Goal: Task Accomplishment & Management: Manage account settings

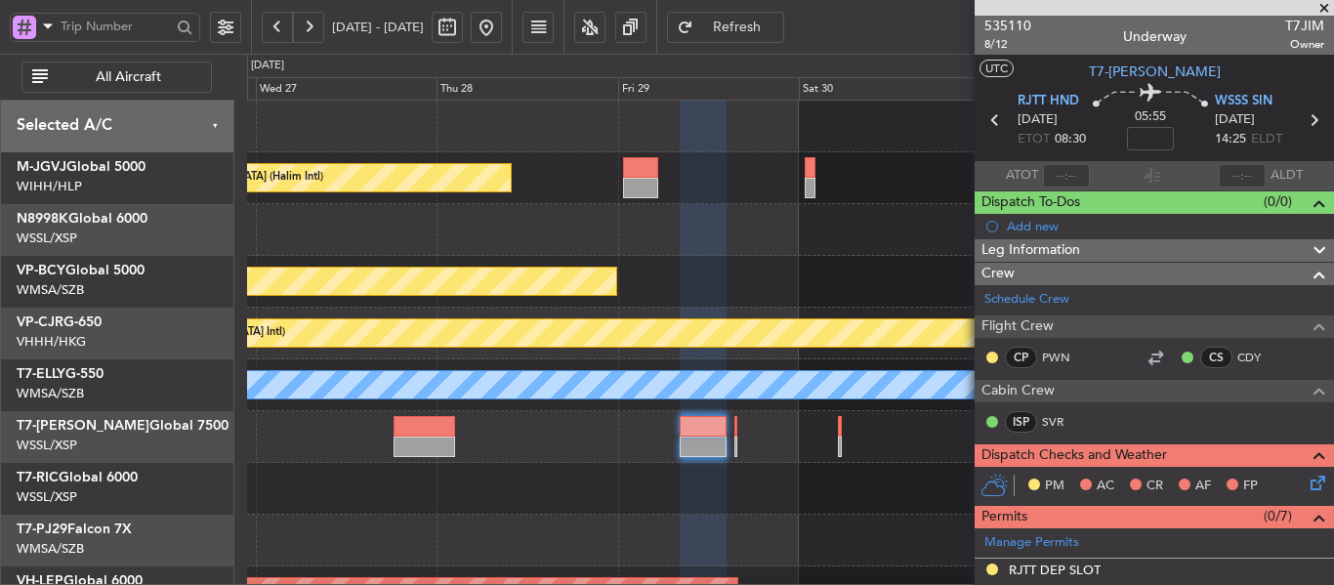
scroll to position [508, 0]
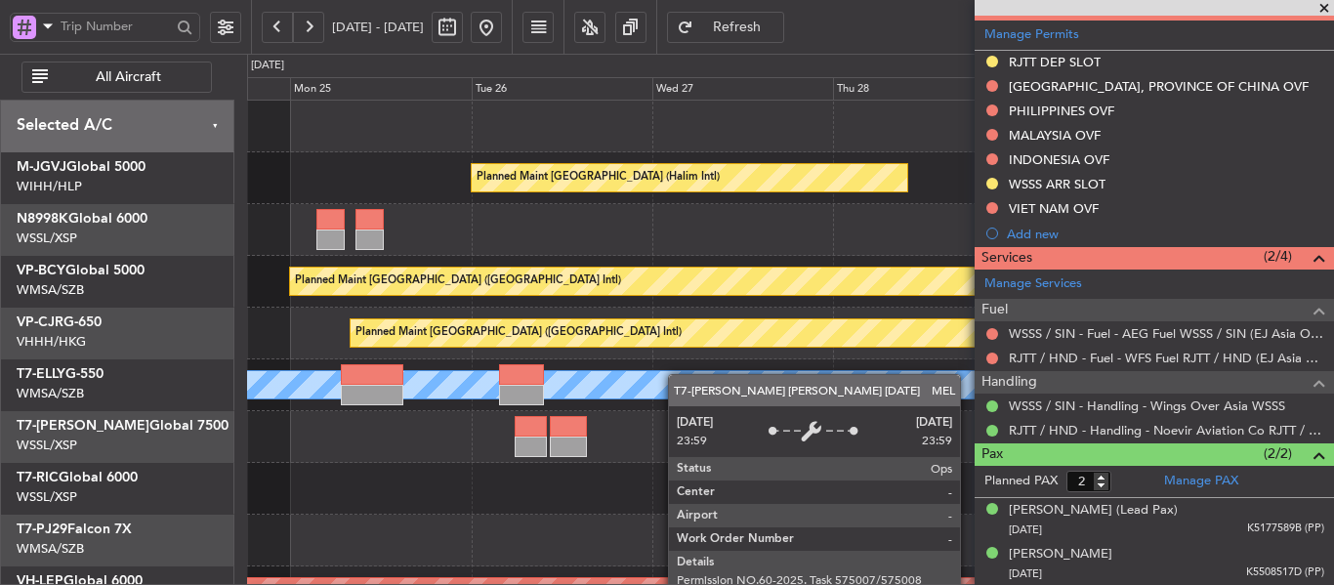
click at [913, 384] on div "Planned Maint [GEOGRAPHIC_DATA] (Halim Intl) Planned Maint [GEOGRAPHIC_DATA] (V…" at bounding box center [790, 437] width 1086 height 673
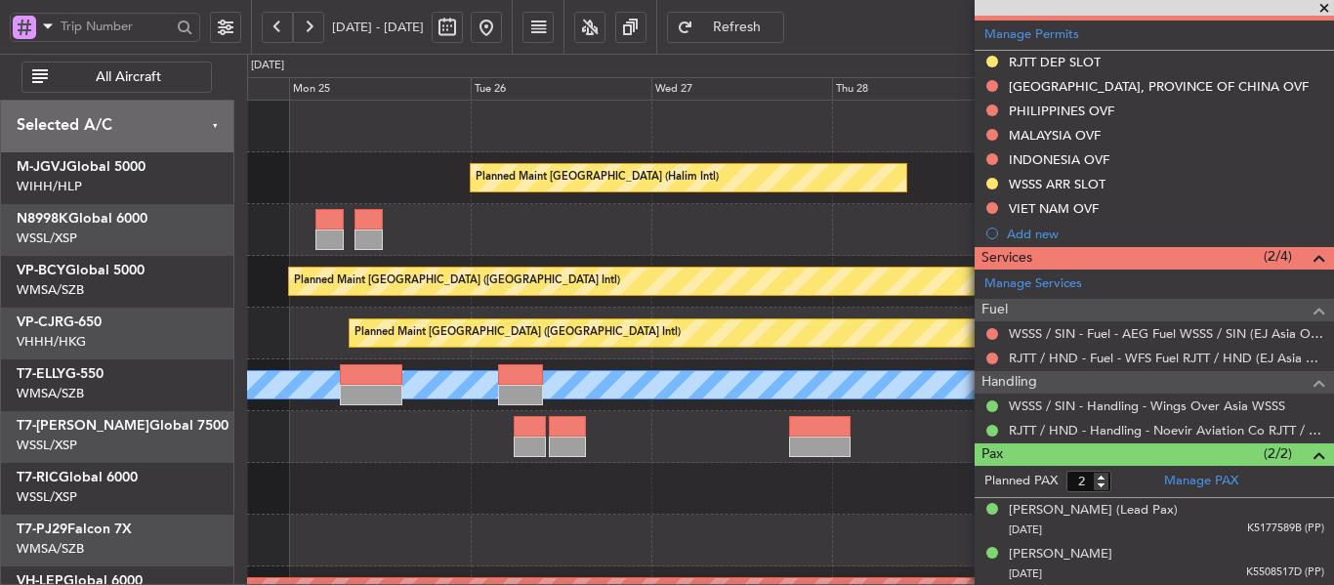
click at [862, 408] on div "Planned Maint [GEOGRAPHIC_DATA] (Halim Intl) Planned Maint [GEOGRAPHIC_DATA] (V…" at bounding box center [790, 437] width 1086 height 673
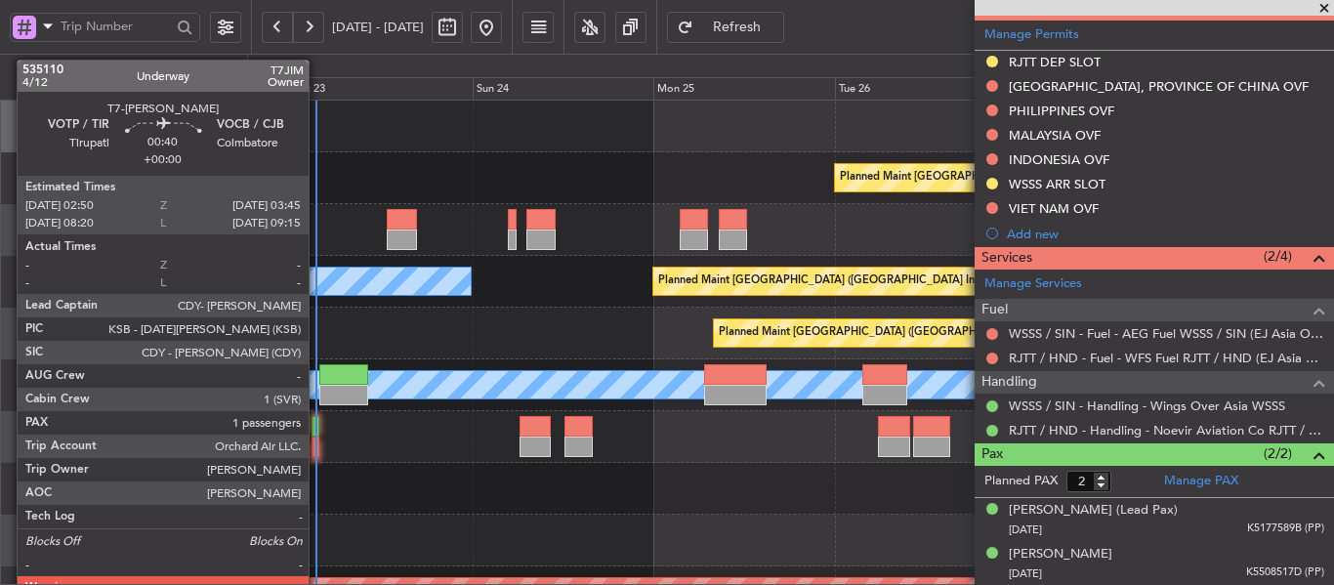
click at [317, 437] on div at bounding box center [315, 446] width 8 height 21
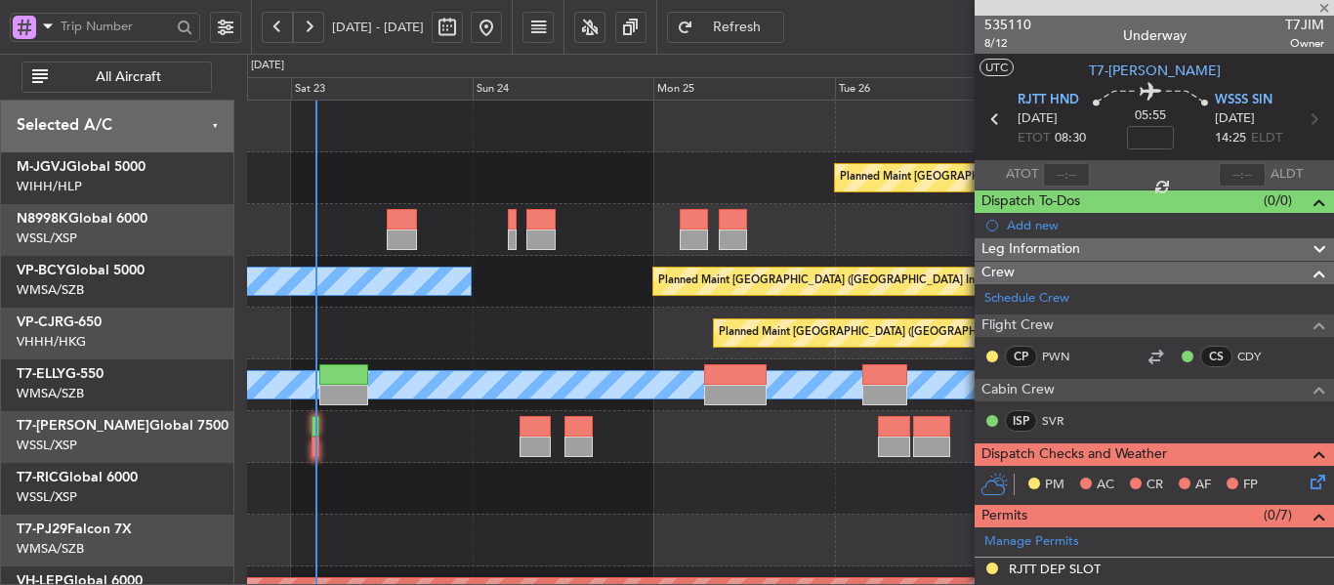
scroll to position [0, 0]
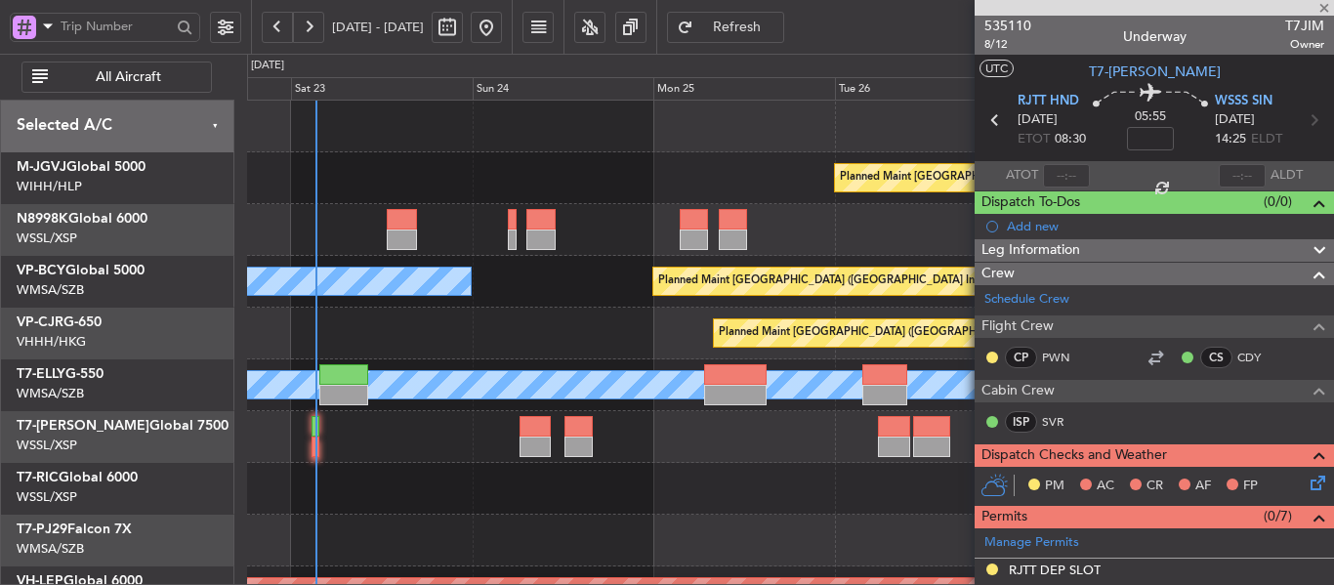
type input "1"
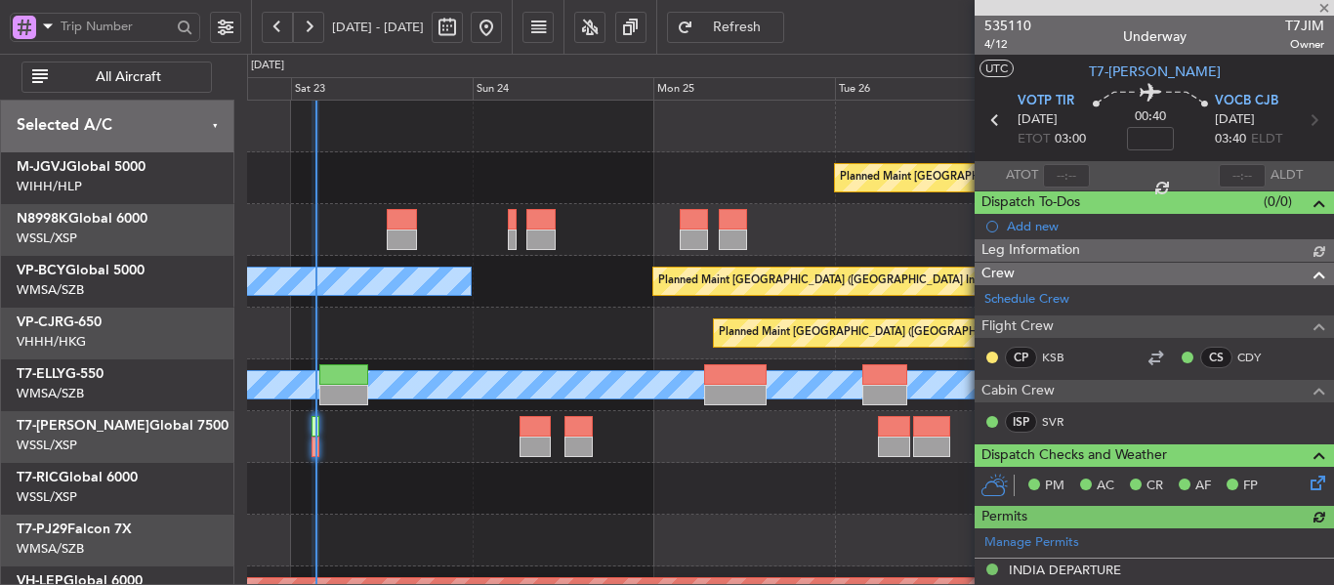
type input "[PERSON_NAME] (BTA)"
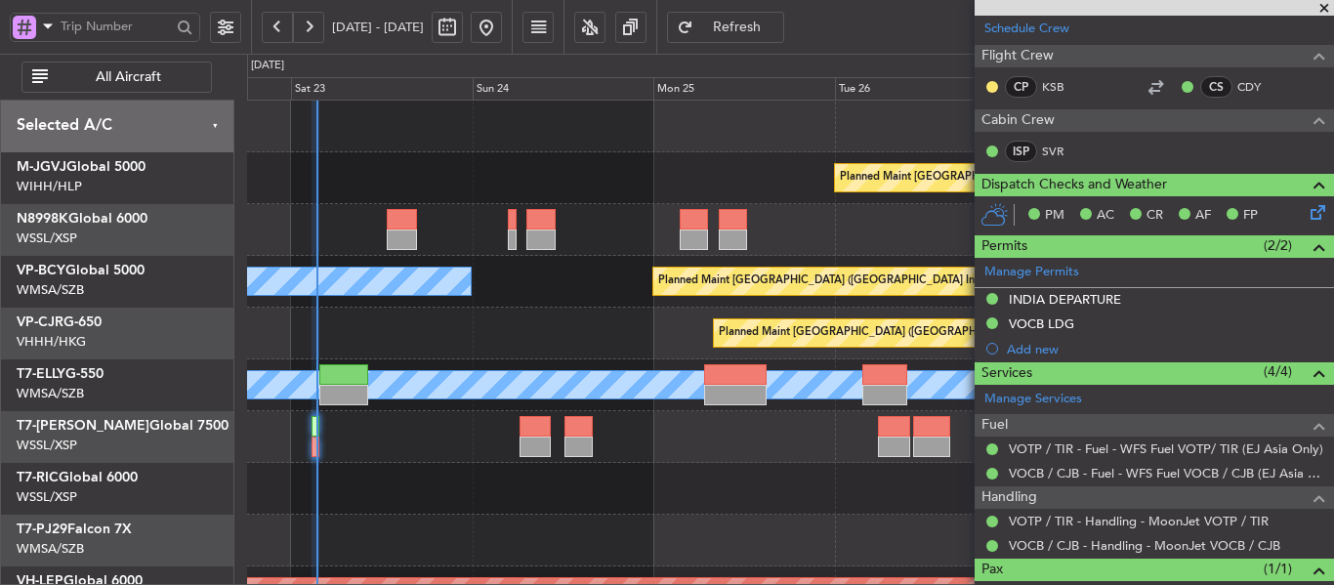
scroll to position [293, 0]
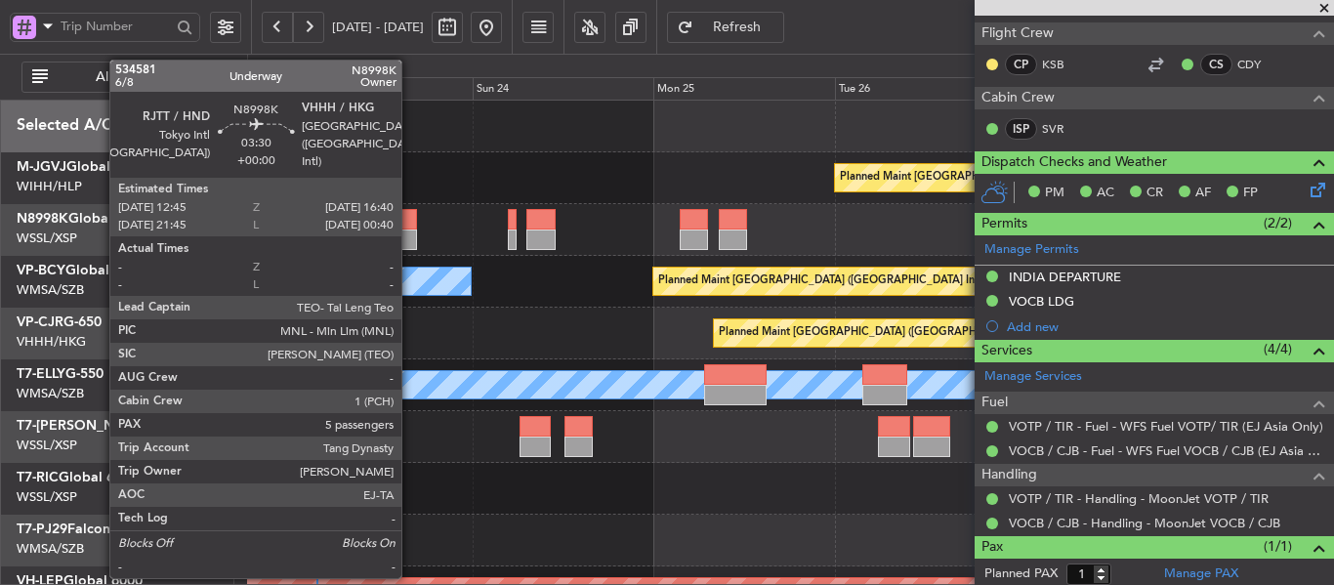
click at [410, 236] on div at bounding box center [402, 239] width 30 height 21
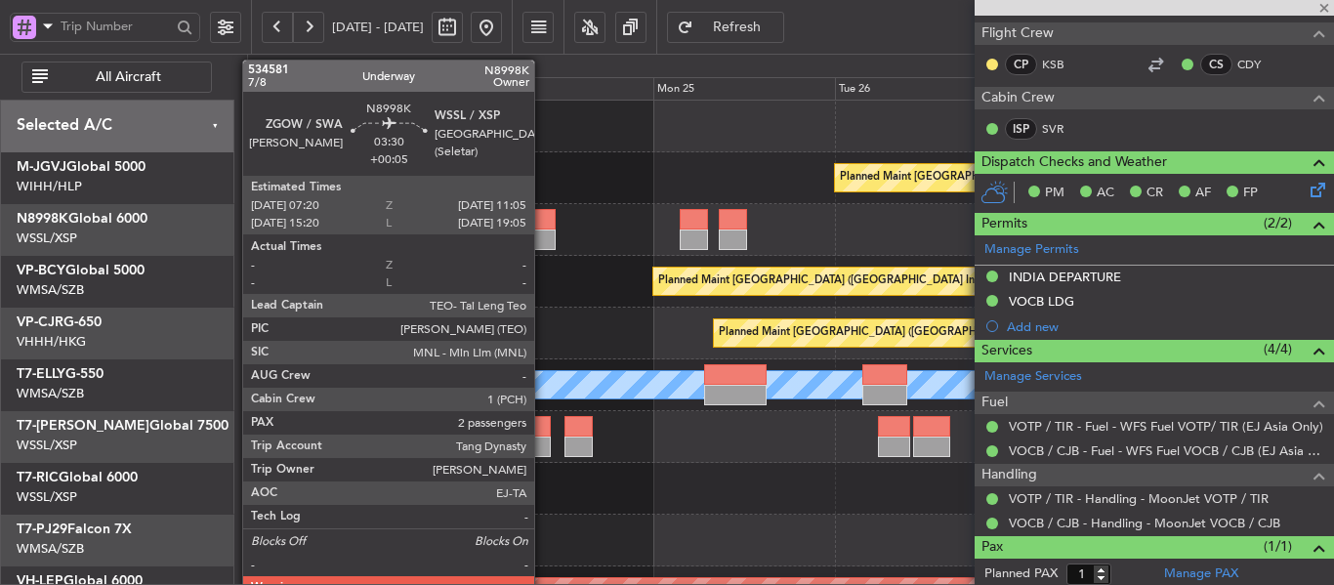
type input "5"
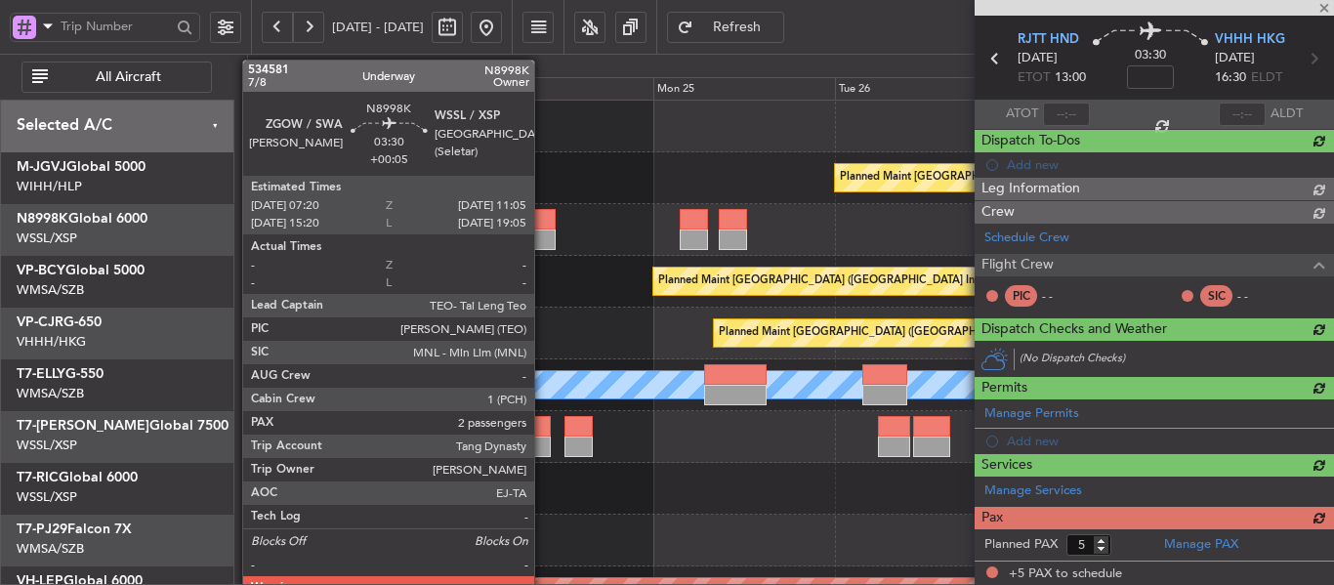
click at [543, 235] on div at bounding box center [540, 239] width 28 height 21
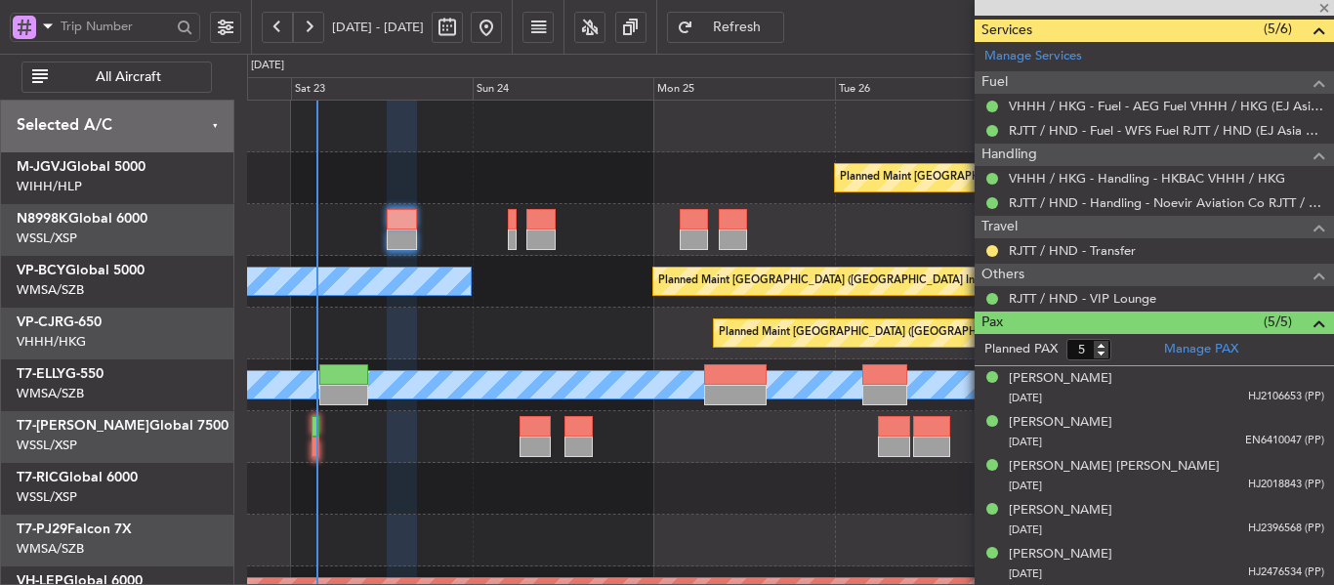
type input "+00:05"
type input "2"
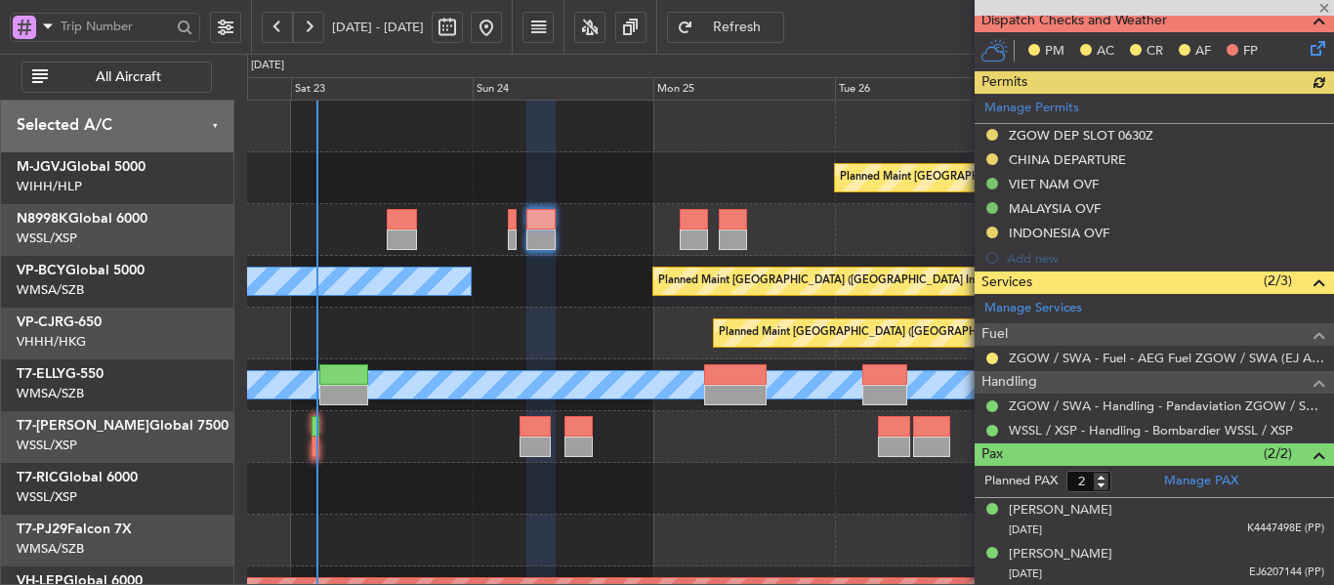
scroll to position [483, 0]
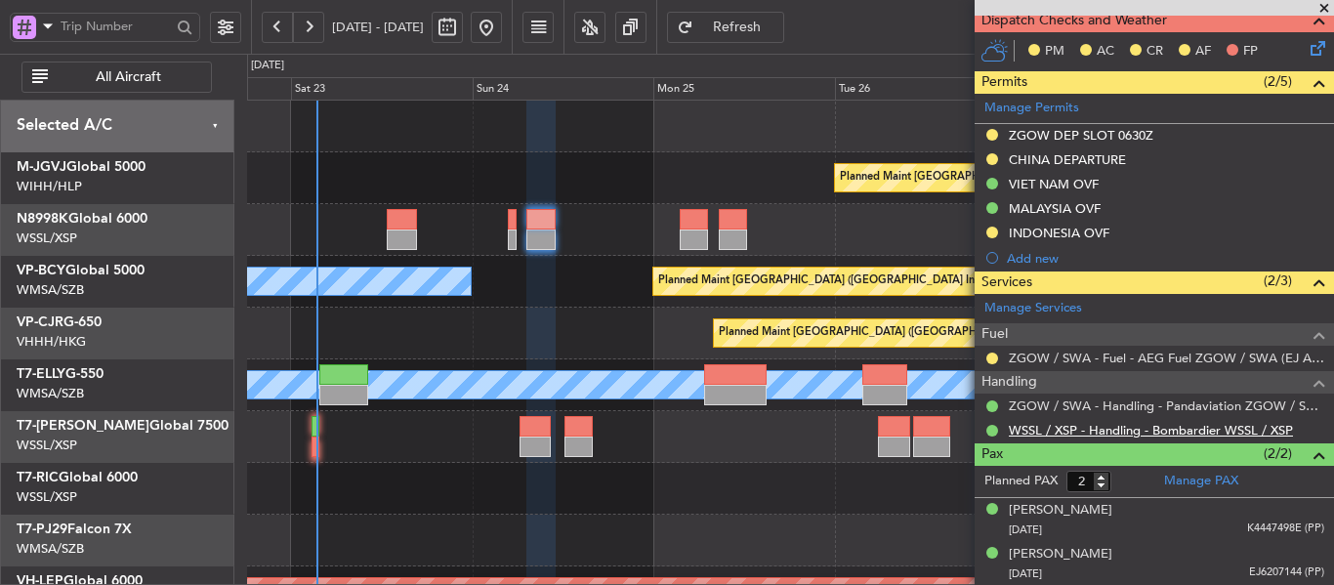
click at [1058, 426] on link "WSSL / XSP - Handling - Bombardier WSSL / XSP" at bounding box center [1151, 430] width 284 height 17
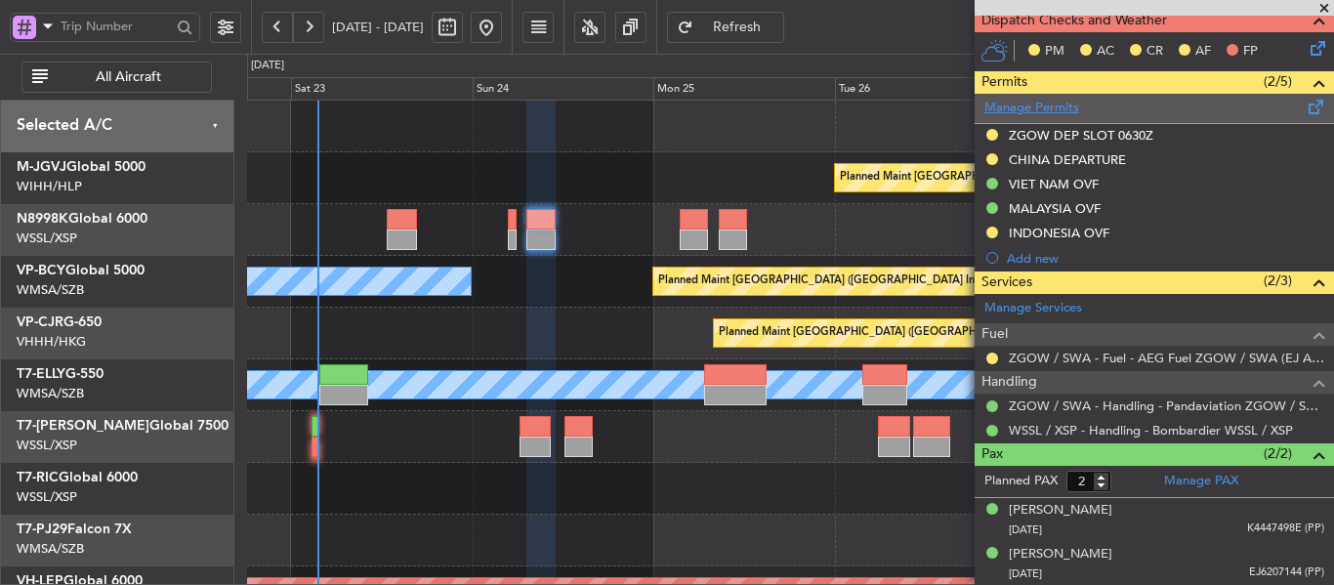
click at [1024, 109] on link "Manage Permits" at bounding box center [1031, 109] width 95 height 20
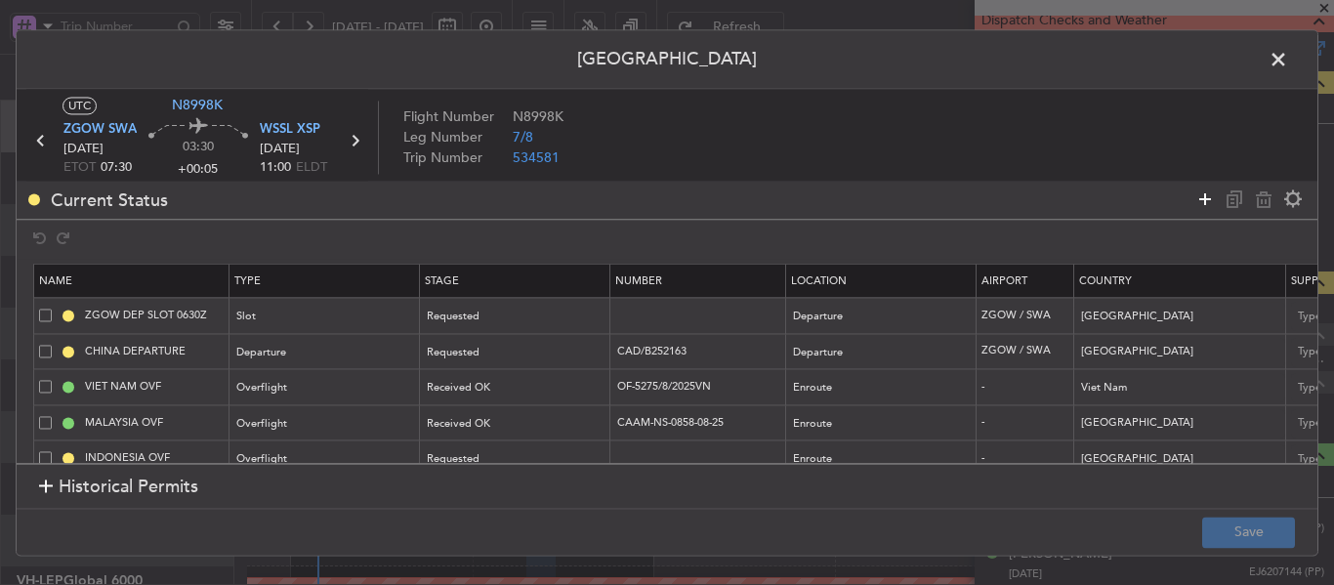
click at [1194, 195] on icon at bounding box center [1204, 198] width 23 height 23
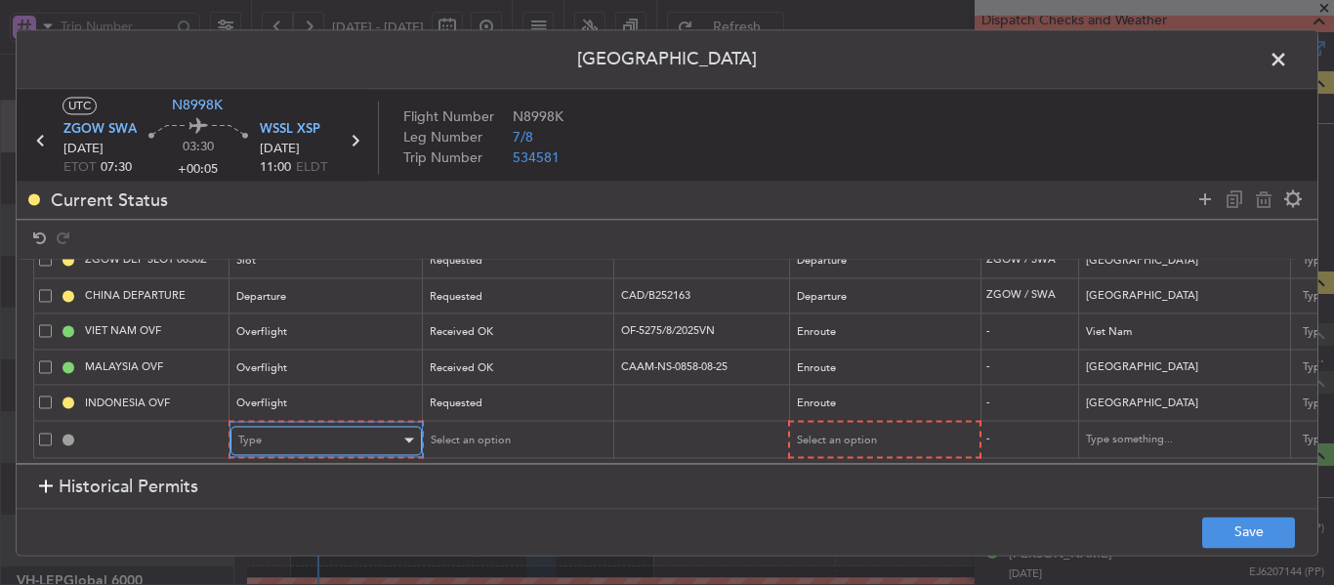
click at [282, 426] on div "Type" at bounding box center [319, 440] width 162 height 29
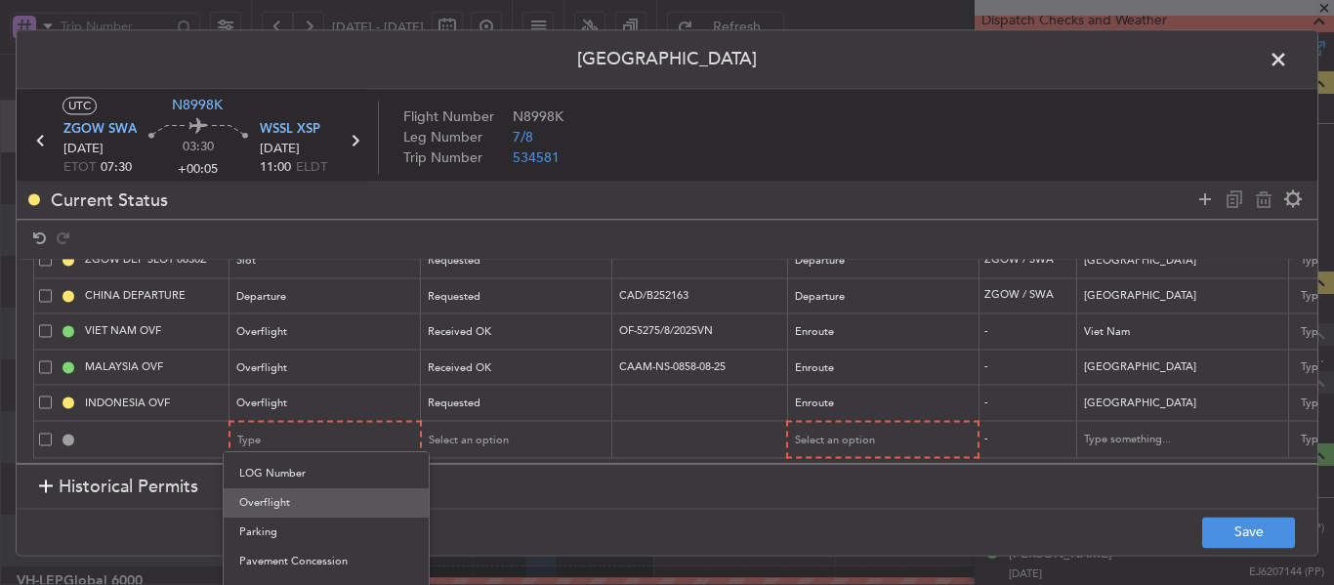
click at [339, 496] on span "Overflight" at bounding box center [326, 502] width 174 height 29
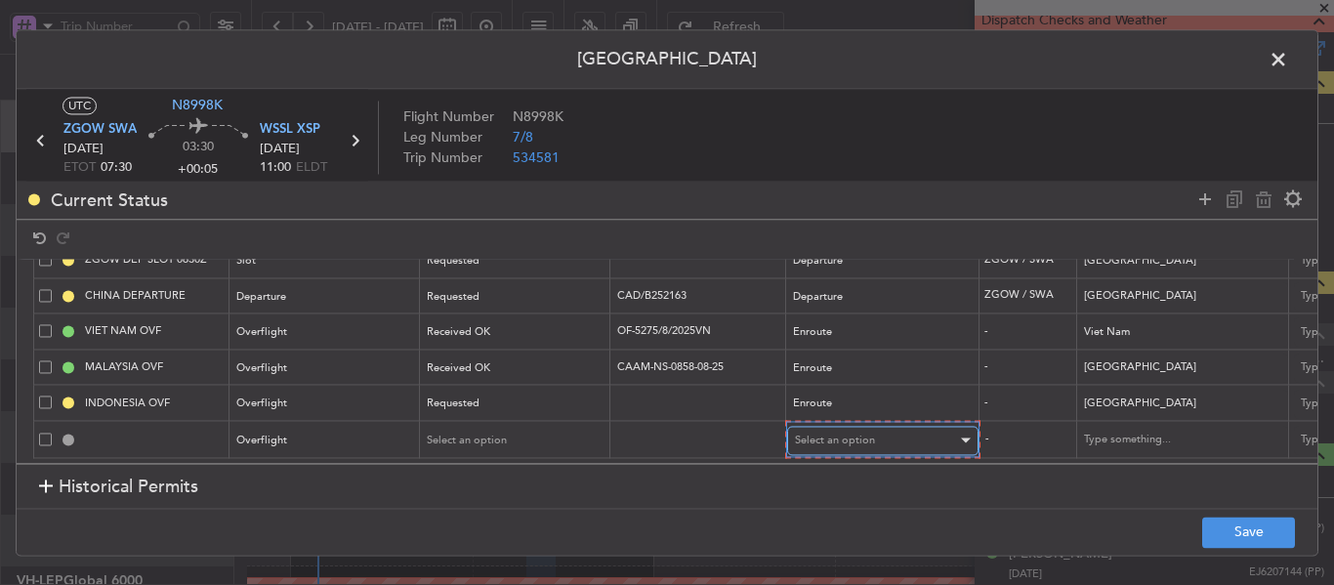
click at [850, 433] on span "Select an option" at bounding box center [835, 440] width 80 height 15
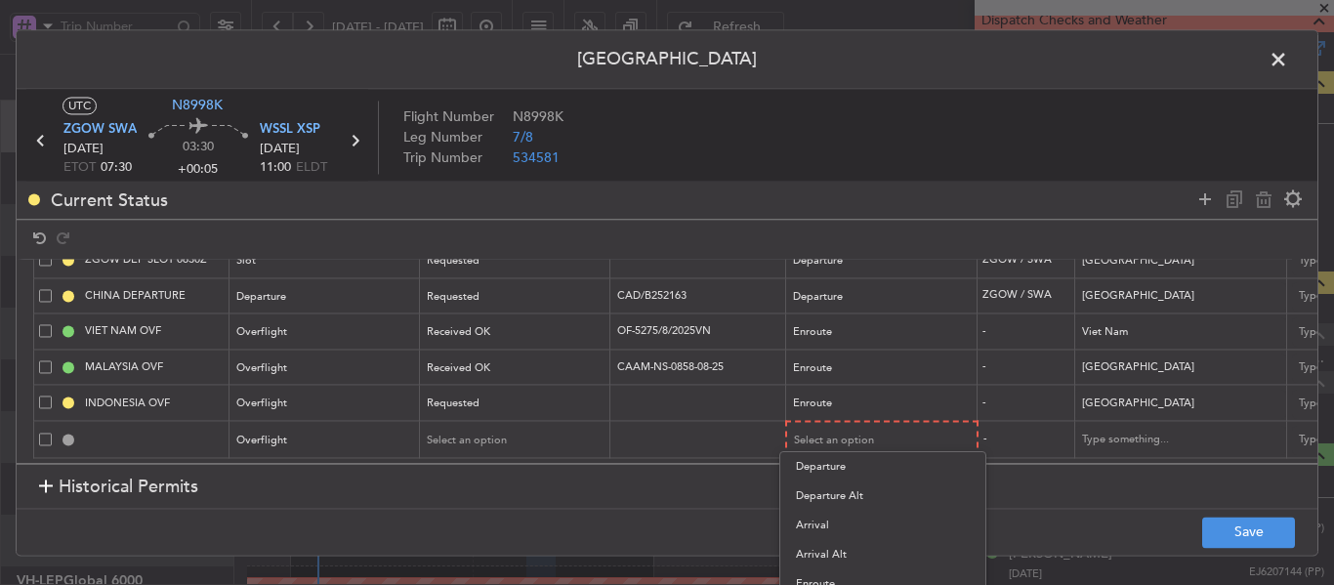
click at [829, 577] on span "Enroute" at bounding box center [883, 583] width 174 height 29
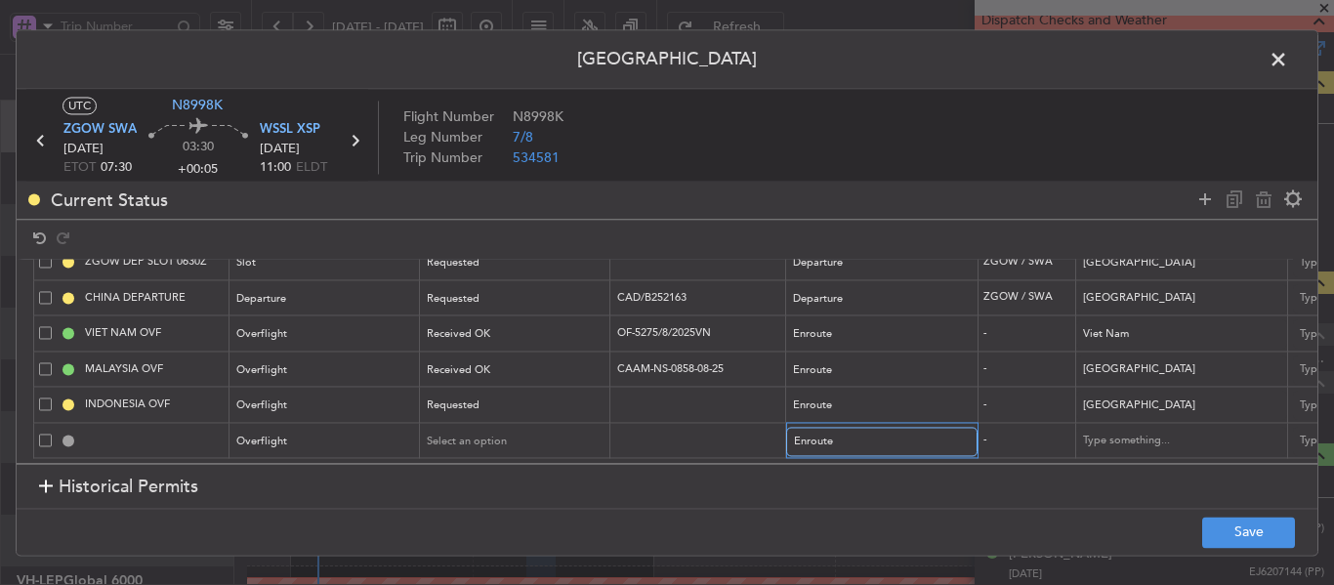
scroll to position [68, 0]
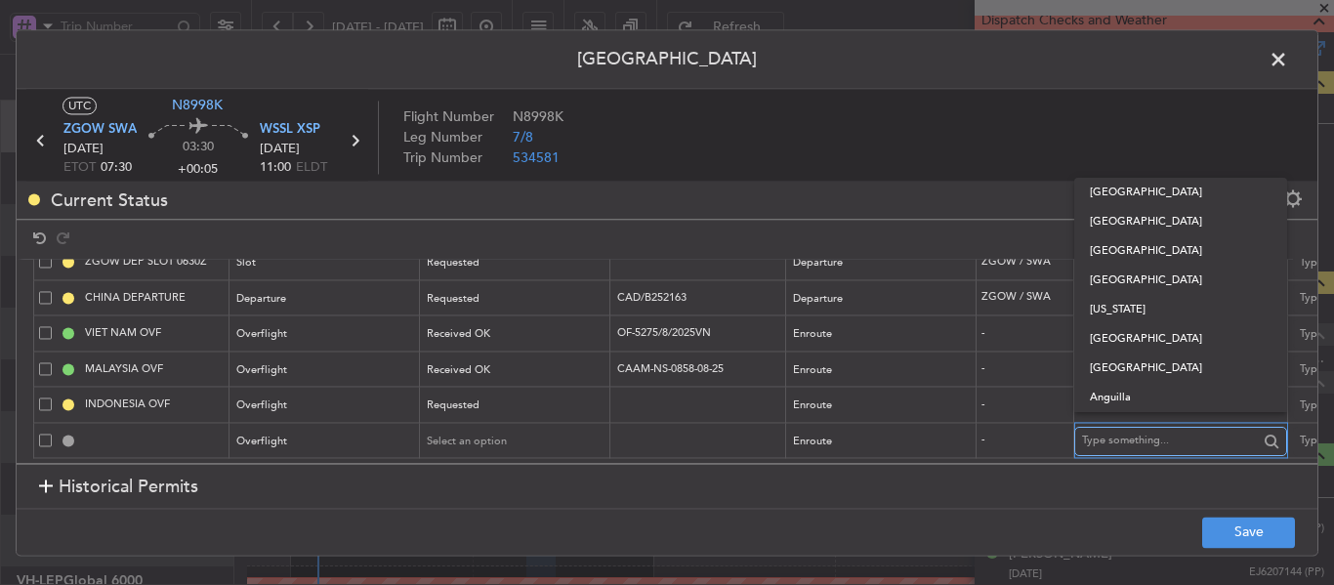
click at [1102, 427] on input "text" at bounding box center [1170, 441] width 176 height 29
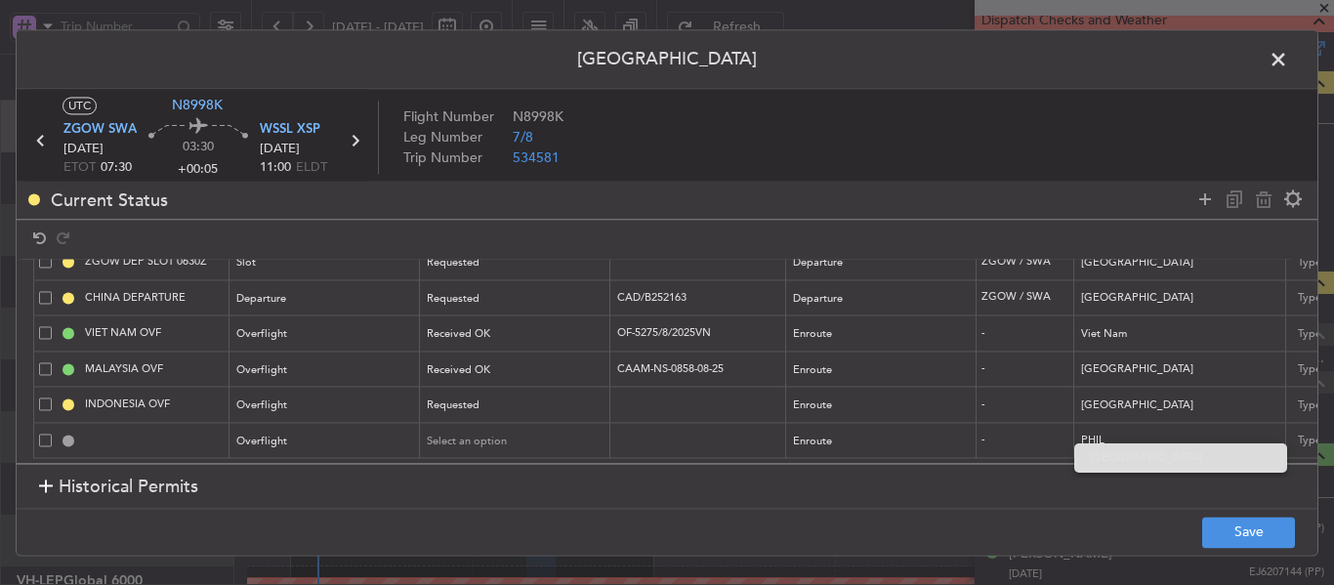
click at [1114, 459] on span "[GEOGRAPHIC_DATA]" at bounding box center [1181, 457] width 182 height 29
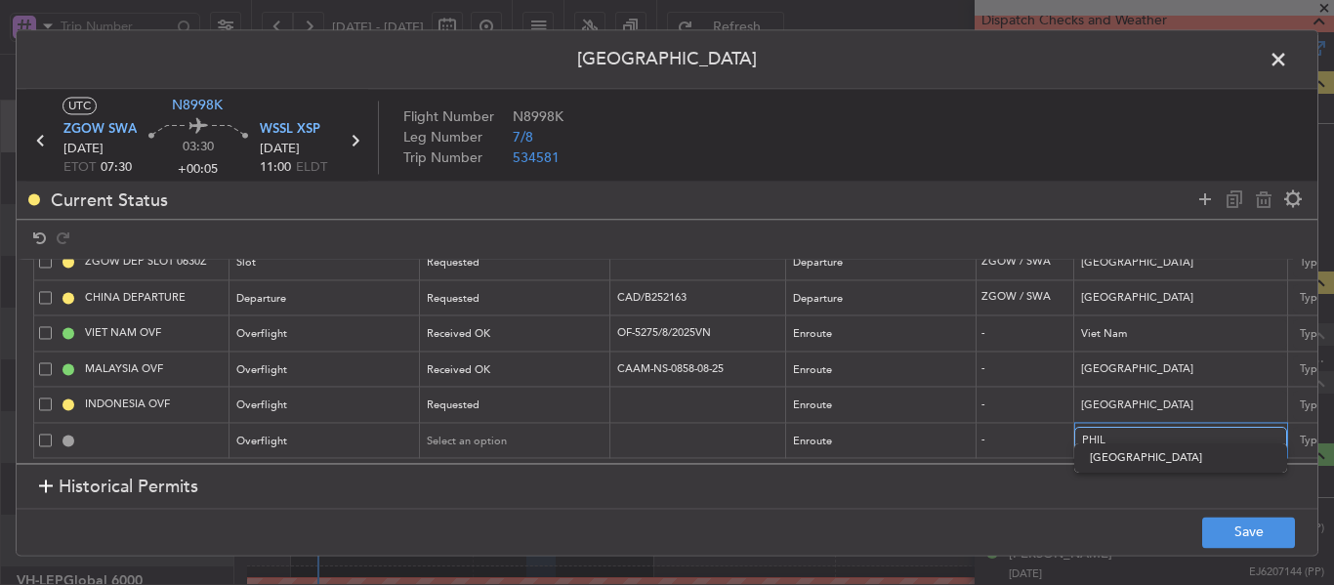
type input "[GEOGRAPHIC_DATA]"
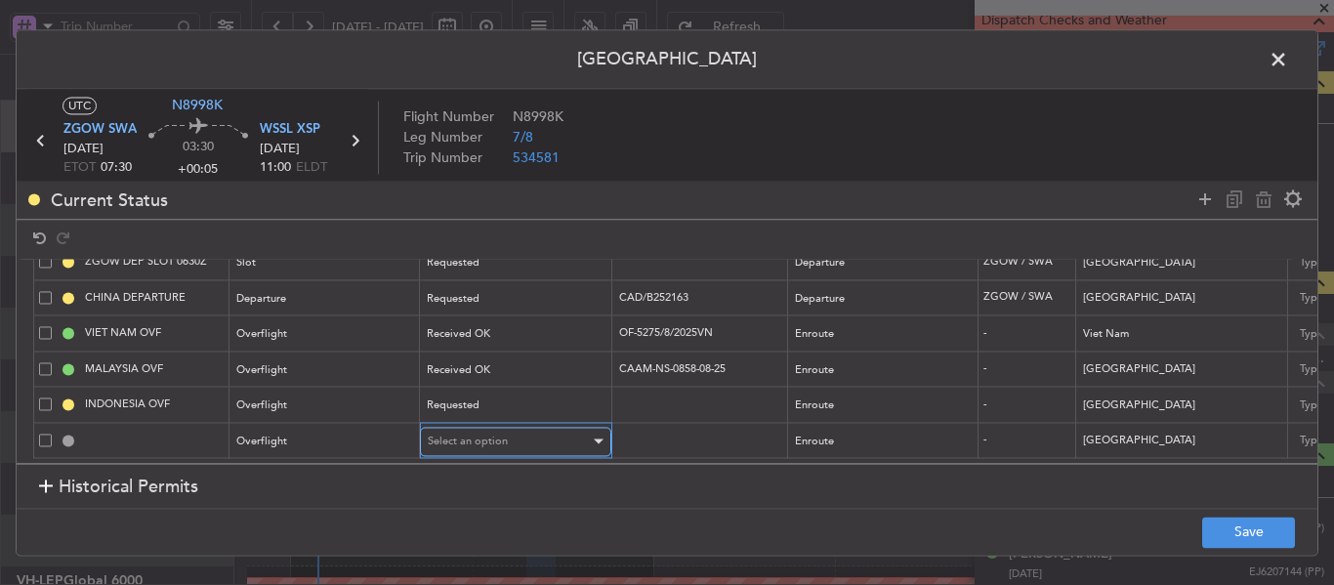
click at [541, 427] on div "Select an option" at bounding box center [509, 441] width 162 height 29
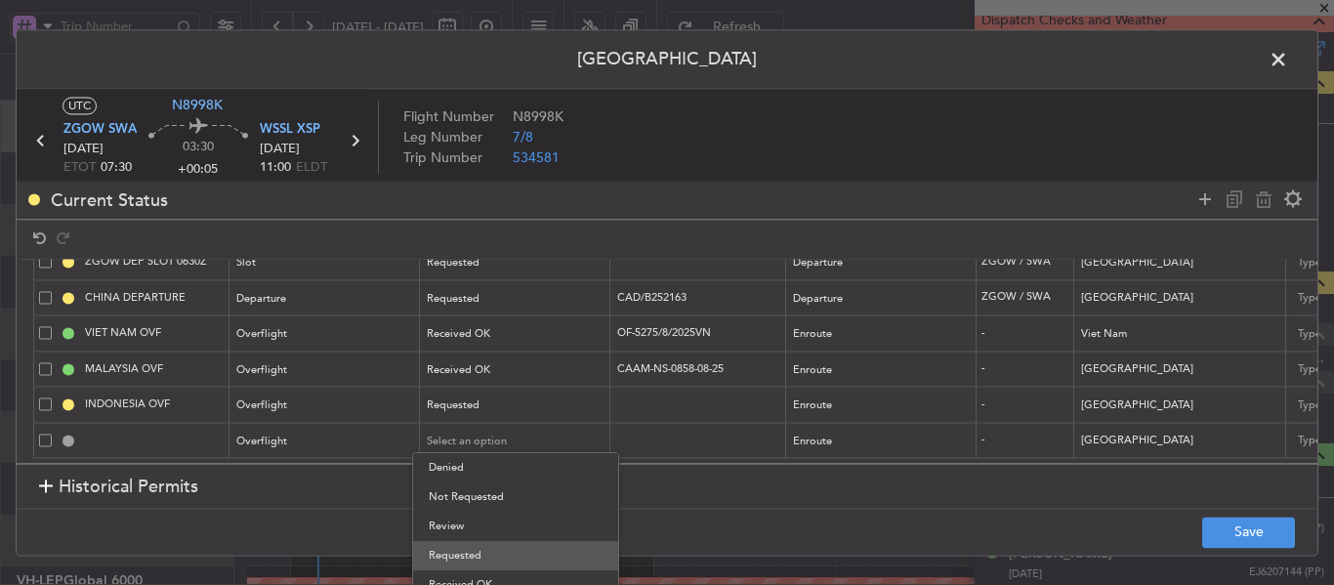
click at [517, 558] on span "Requested" at bounding box center [516, 555] width 174 height 29
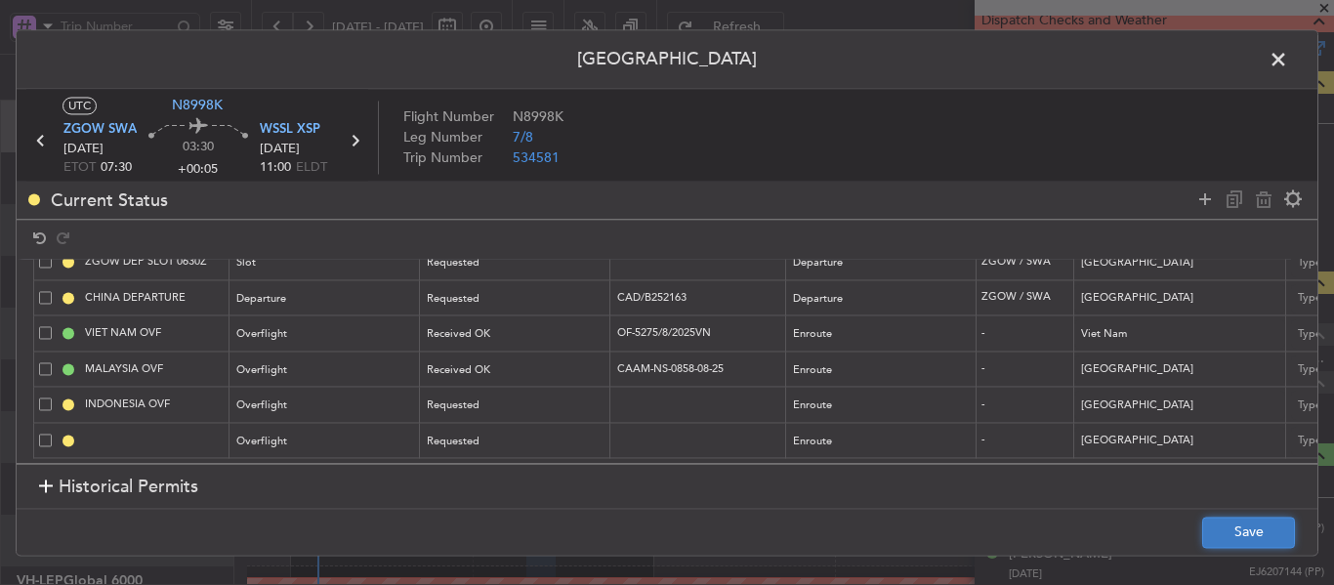
click at [1265, 540] on button "Save" at bounding box center [1248, 532] width 93 height 31
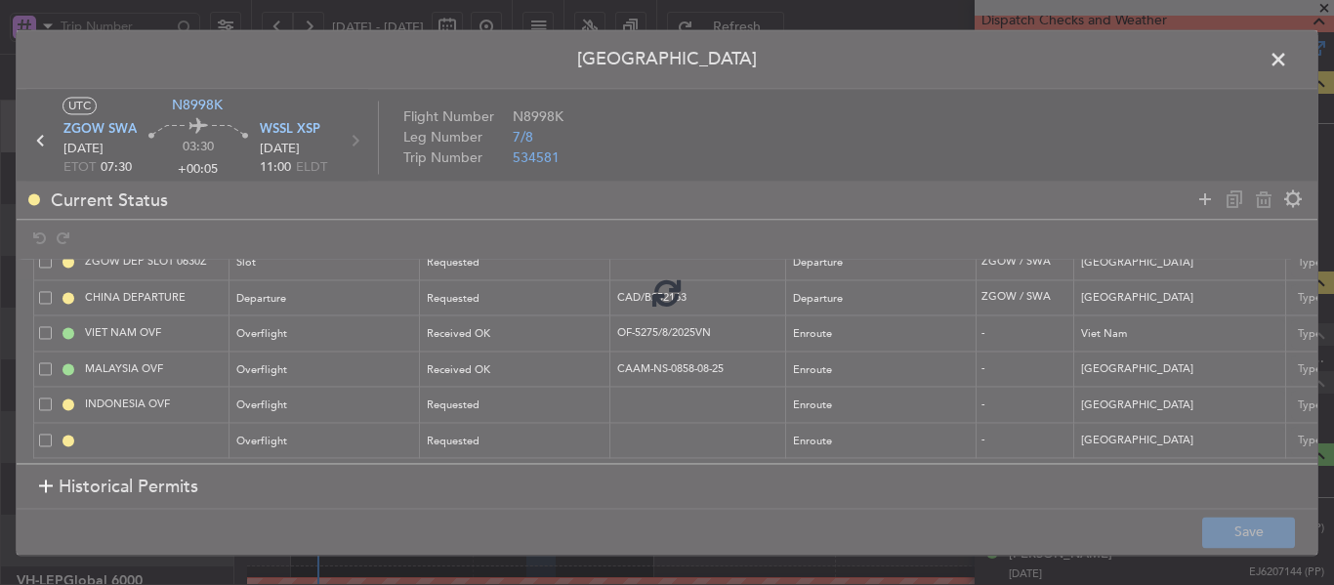
type input "PHILIPPINES OVF"
type input "NNN"
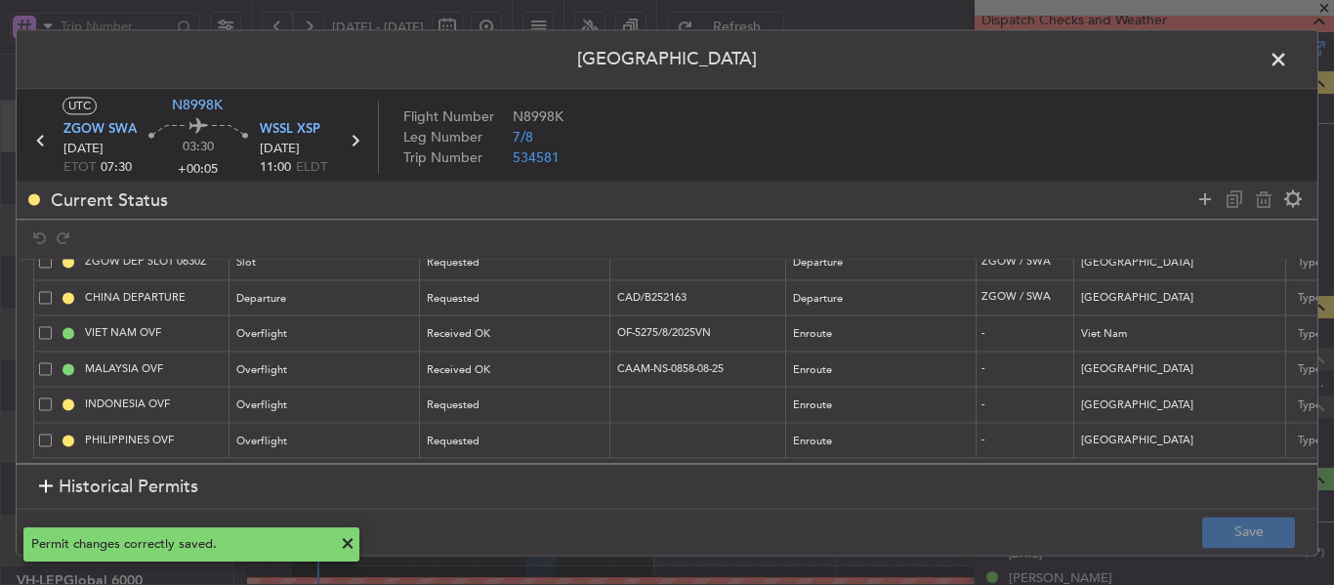
click at [1288, 62] on span at bounding box center [1288, 64] width 0 height 39
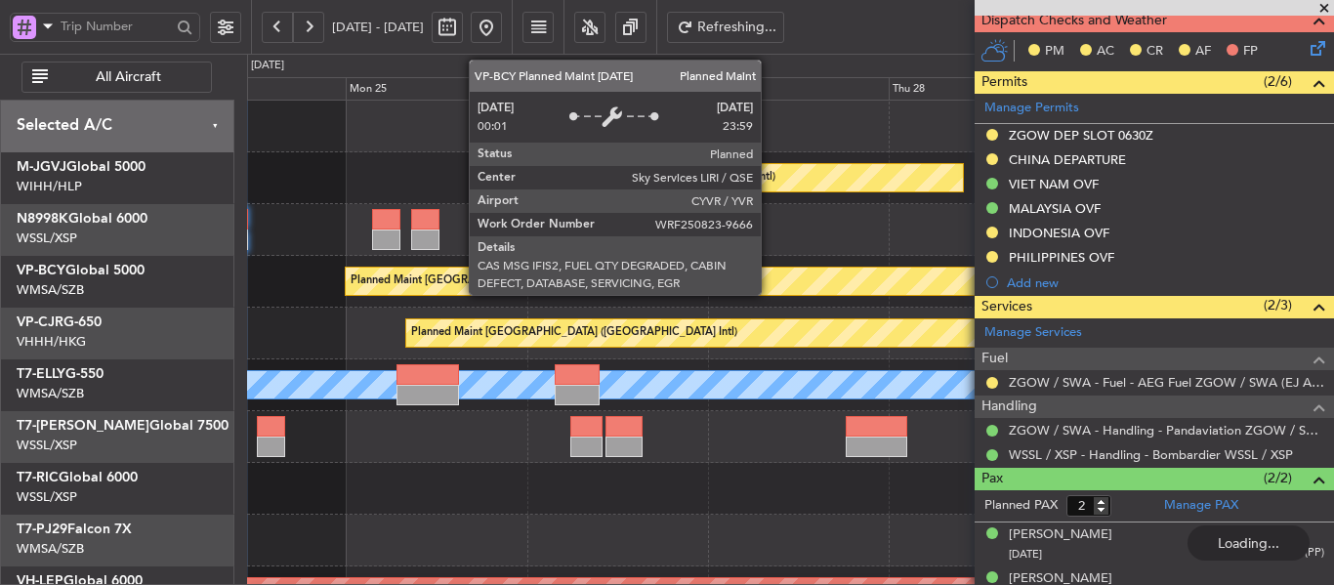
click at [369, 292] on div "Planned Maint [GEOGRAPHIC_DATA] ([GEOGRAPHIC_DATA] Intl)" at bounding box center [514, 281] width 326 height 29
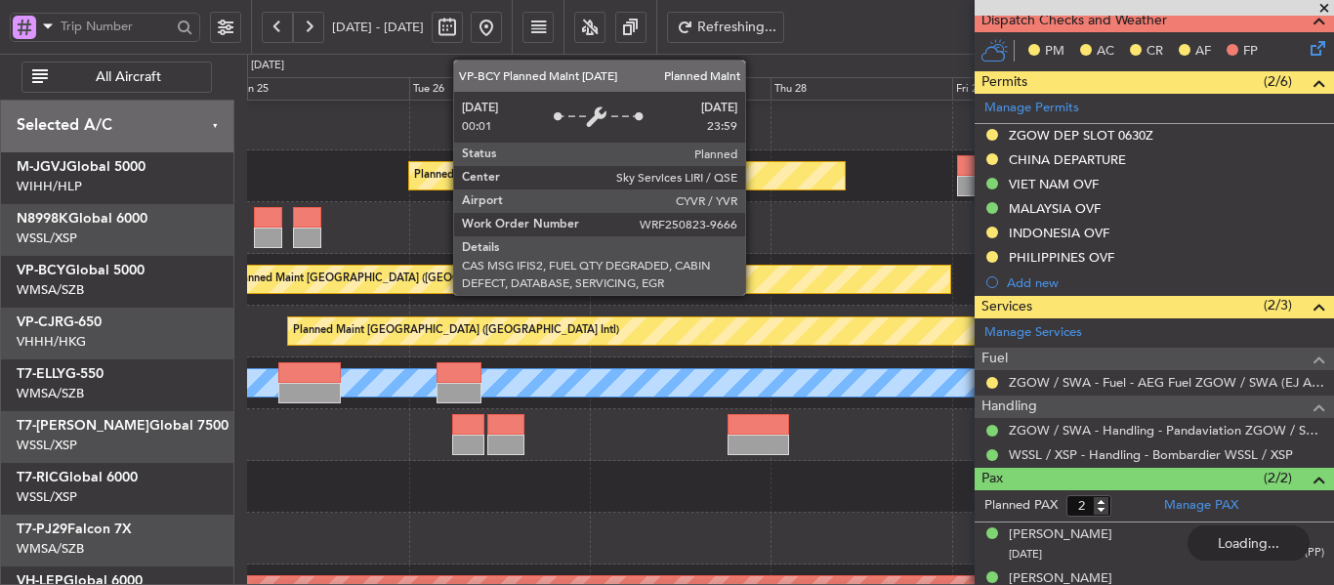
scroll to position [11, 0]
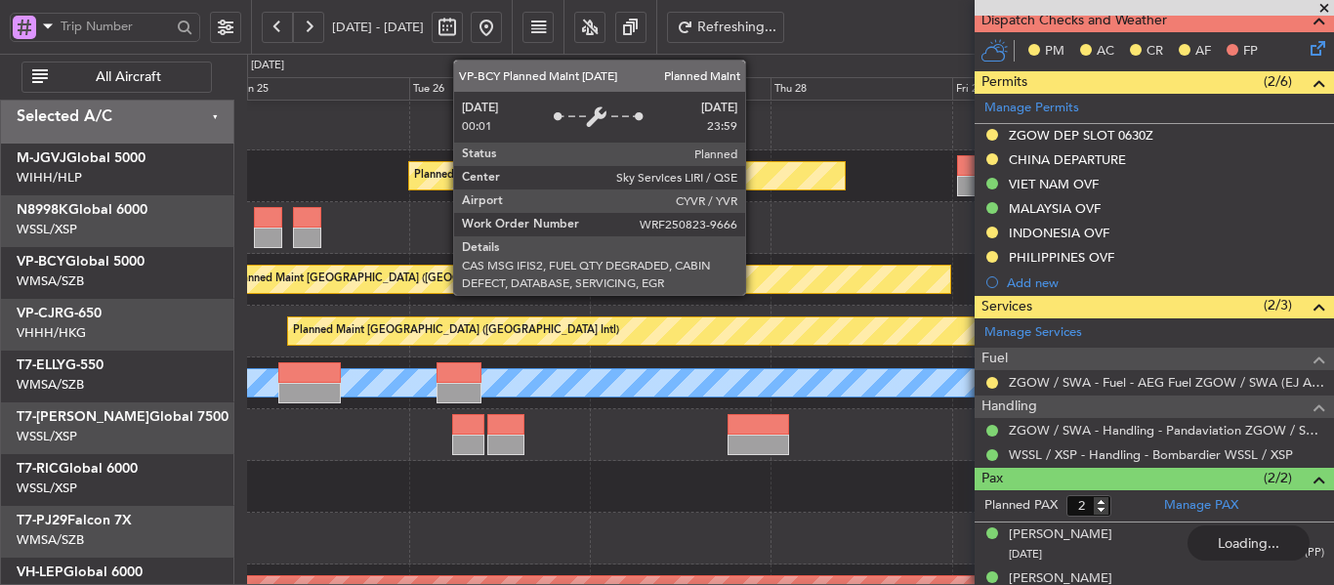
click at [309, 278] on div "Planned Maint [GEOGRAPHIC_DATA] ([GEOGRAPHIC_DATA] Intl)" at bounding box center [588, 279] width 723 height 27
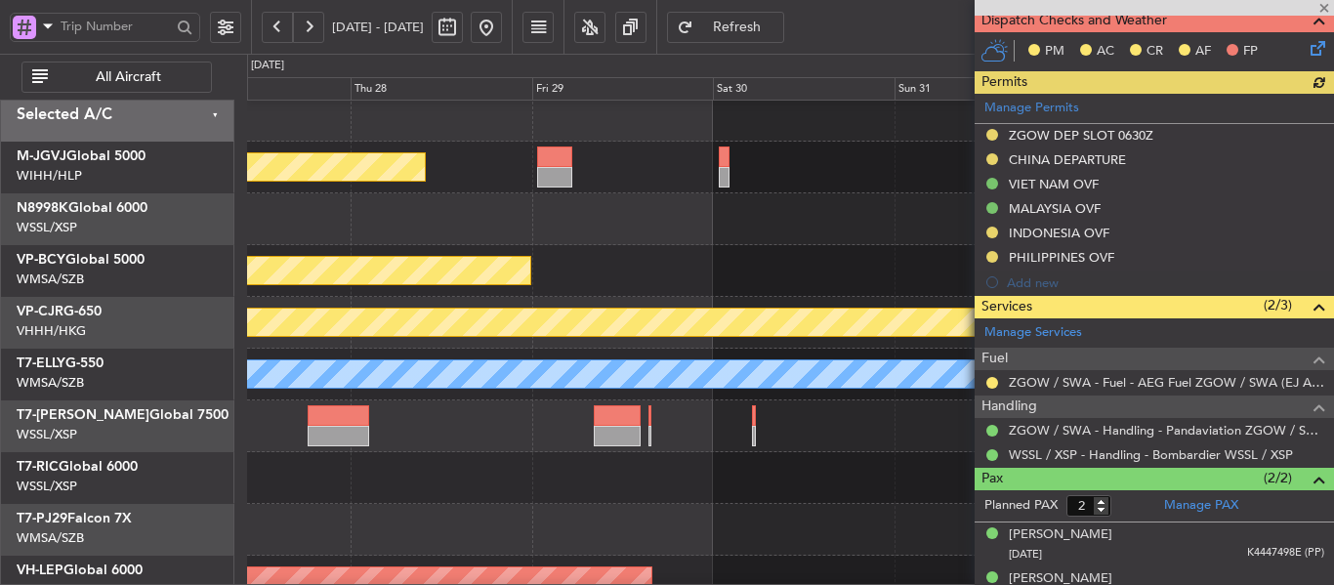
click at [1328, 6] on div at bounding box center [1153, 8] width 359 height 16
click at [1320, 7] on span at bounding box center [1324, 9] width 20 height 18
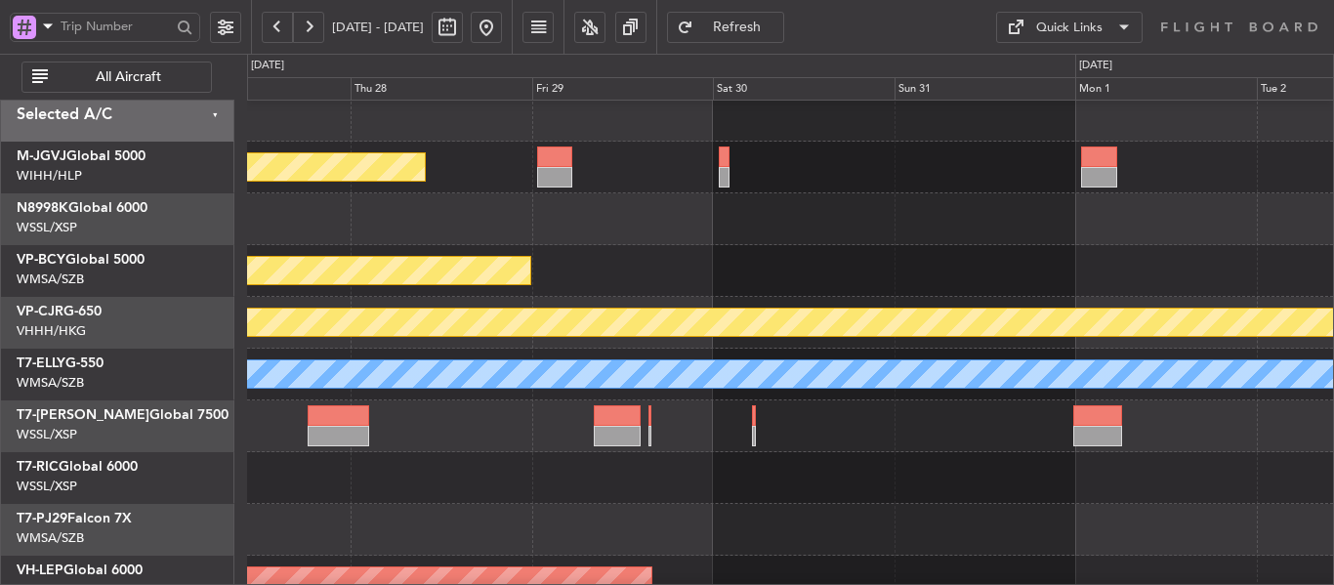
type input "0"
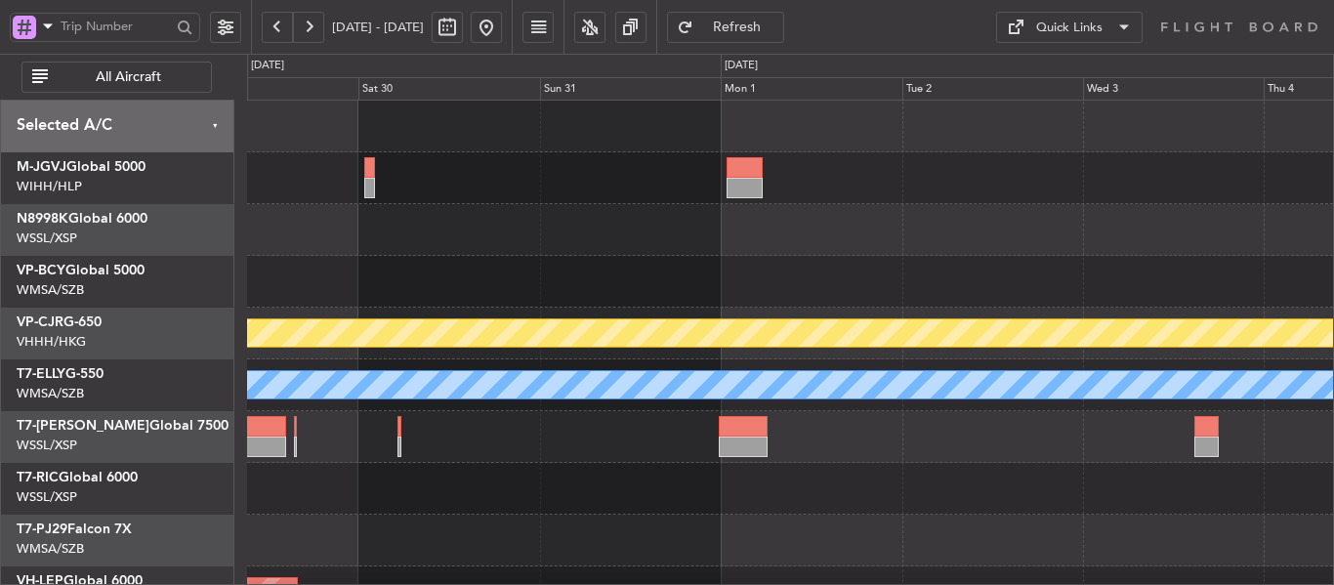
click at [487, 291] on div "Planned Maint [GEOGRAPHIC_DATA] (Halim Intl) Planned Maint [GEOGRAPHIC_DATA] (V…" at bounding box center [790, 437] width 1086 height 673
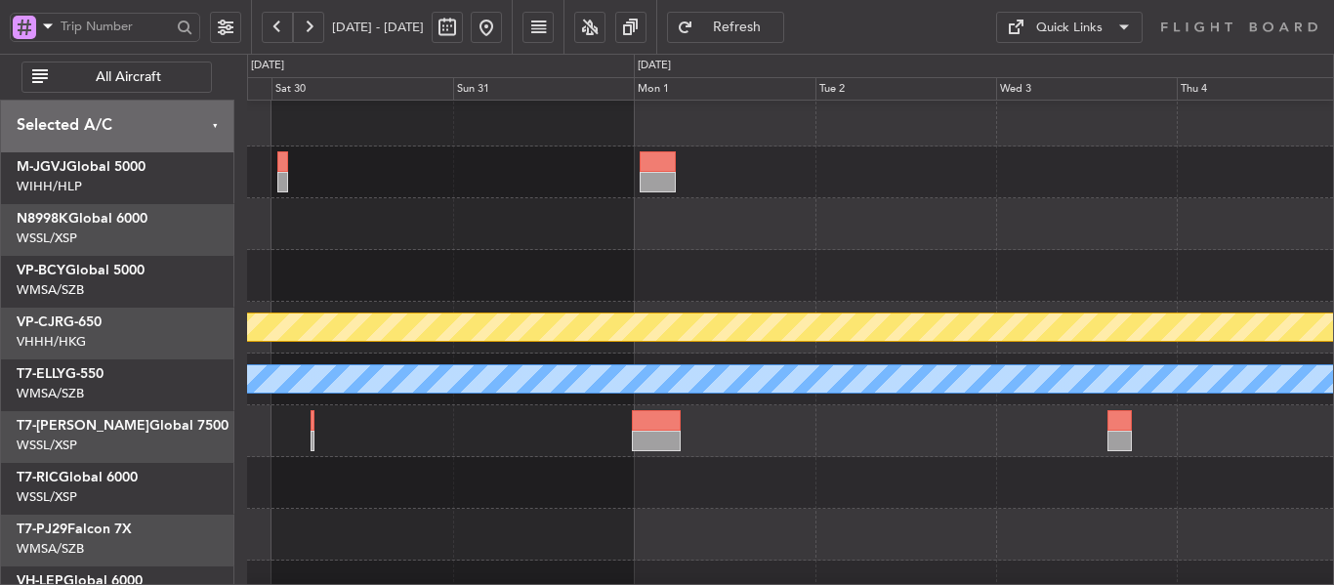
scroll to position [6, 0]
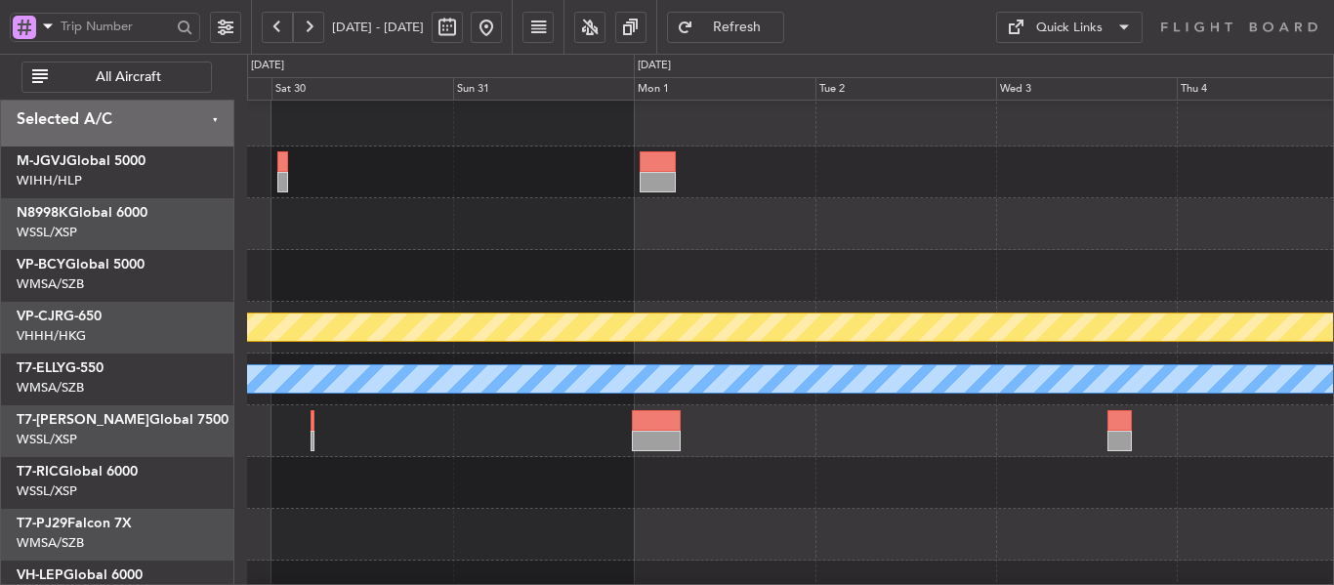
click at [434, 279] on div "Planned Maint [GEOGRAPHIC_DATA] ([GEOGRAPHIC_DATA] Intl)" at bounding box center [790, 276] width 1086 height 52
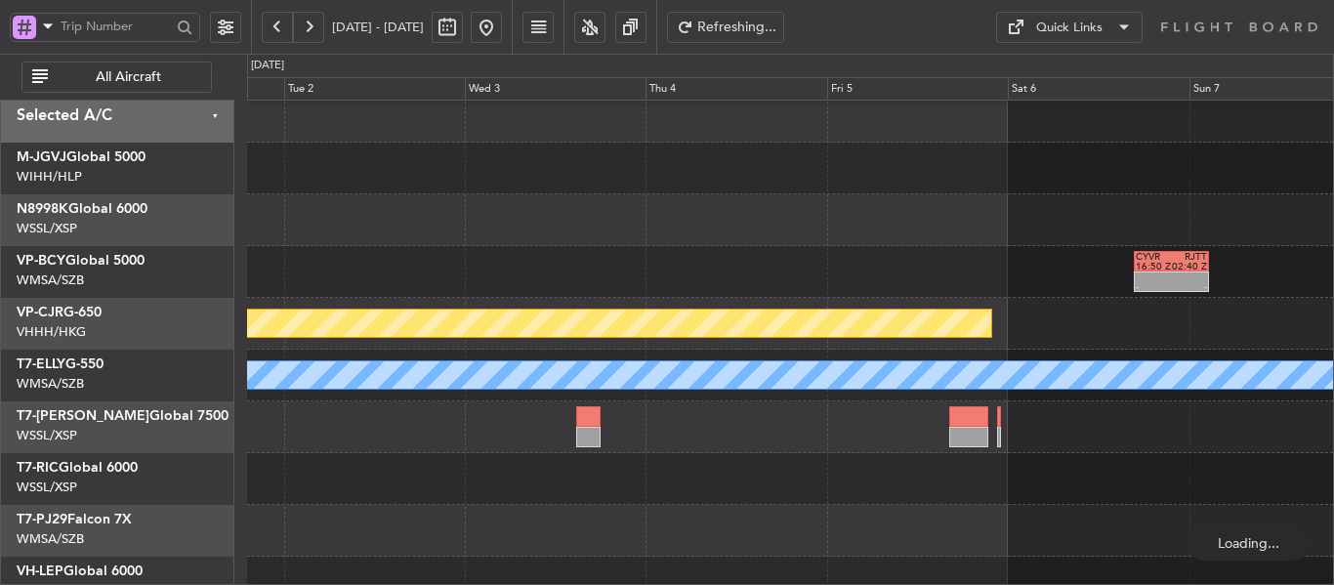
scroll to position [12, 0]
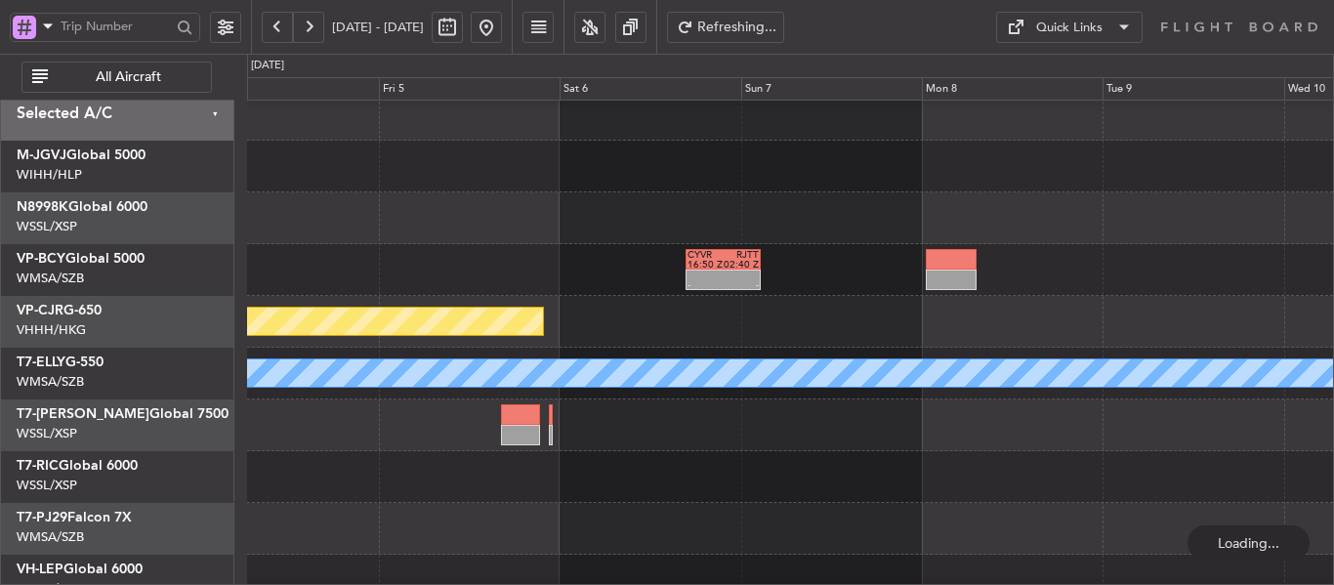
click at [380, 271] on div "CYVR 16:50 Z RJTT 02:40 Z - -" at bounding box center [790, 270] width 1086 height 52
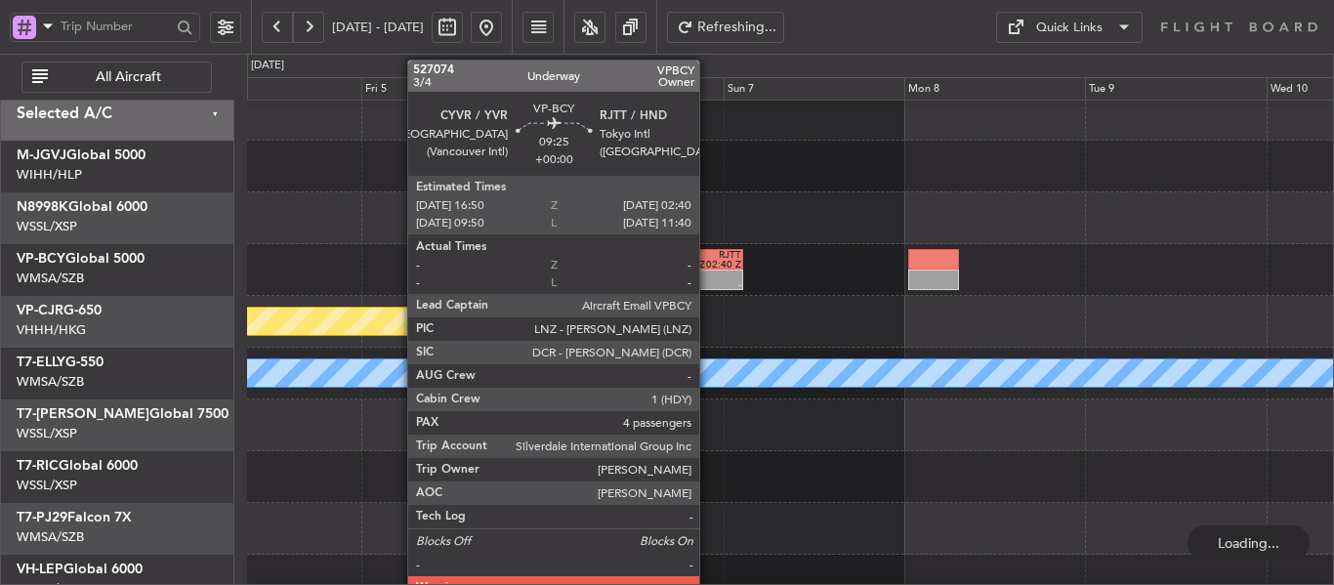
click at [708, 265] on div "02:40 Z" at bounding box center [722, 265] width 35 height 10
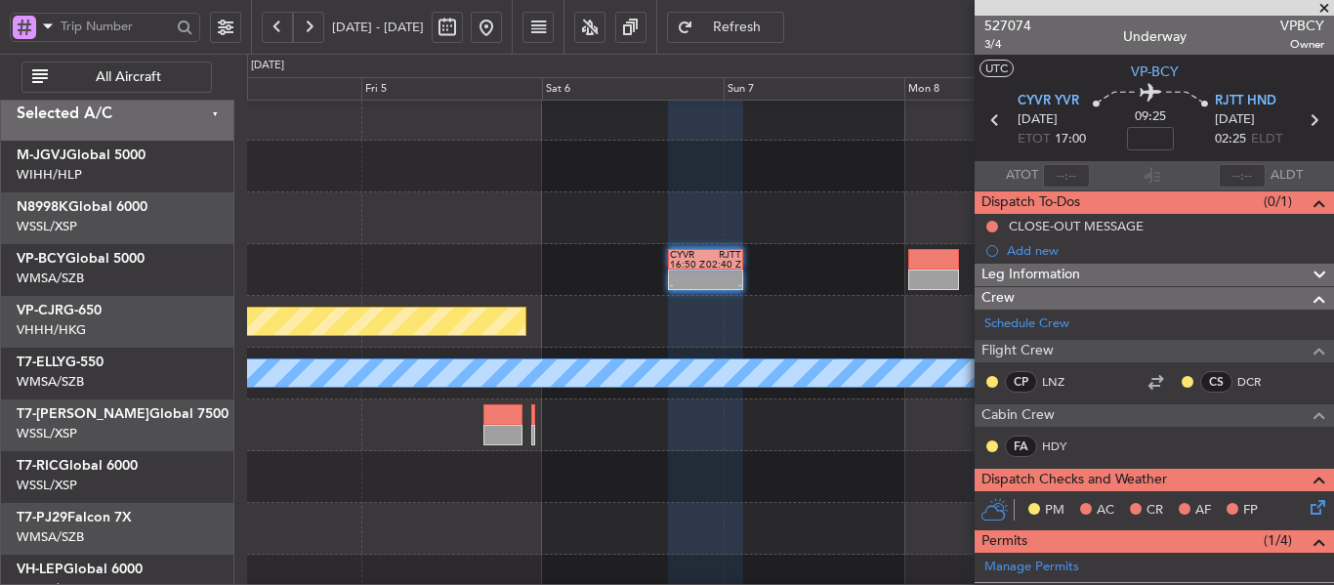
click at [1301, 122] on icon at bounding box center [1313, 119] width 25 height 25
type input "+00:10"
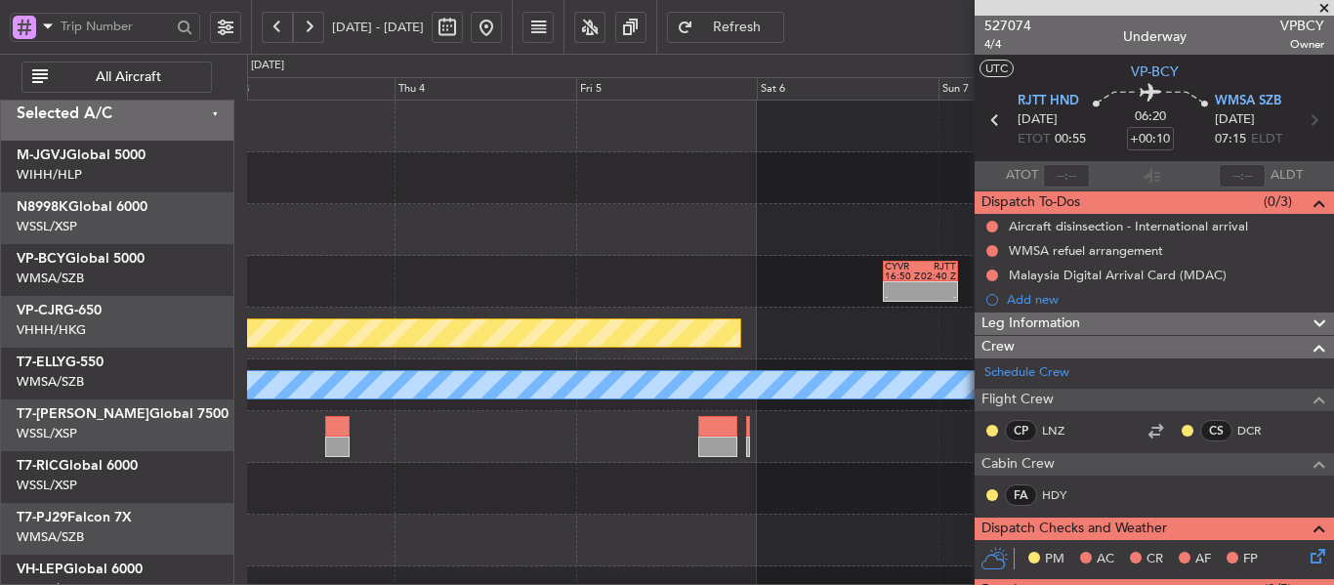
scroll to position [0, 0]
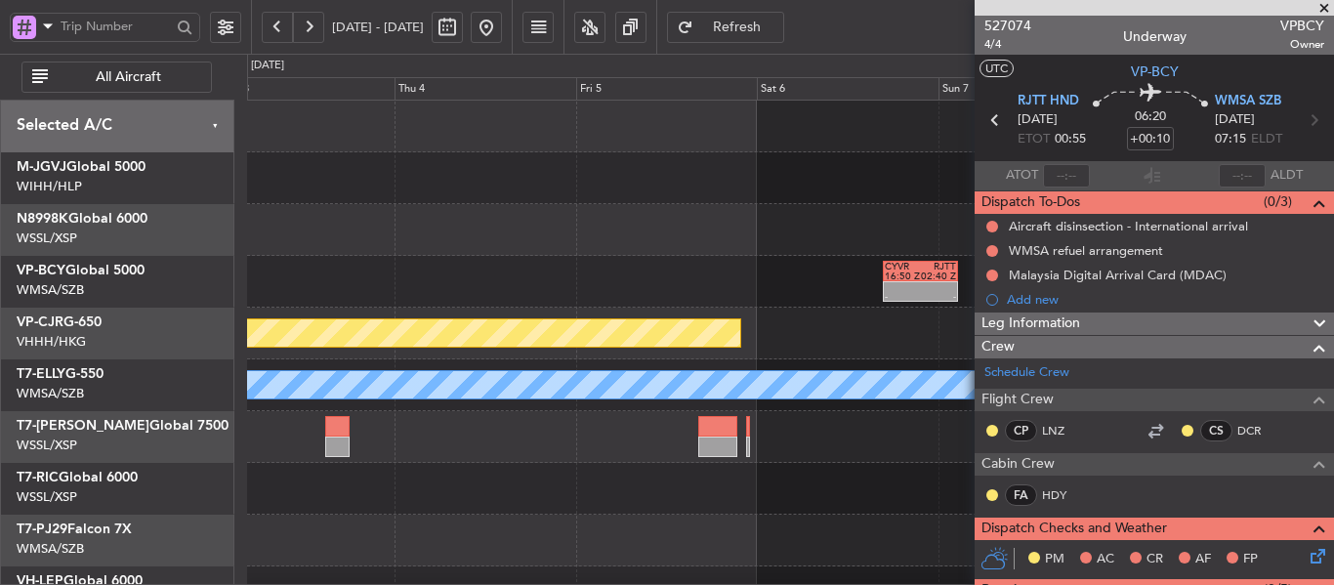
click at [805, 282] on div "- - CYVR 16:50 Z RJTT 02:40 Z Planned Maint [GEOGRAPHIC_DATA] ([GEOGRAPHIC_DATA…" at bounding box center [790, 437] width 1086 height 673
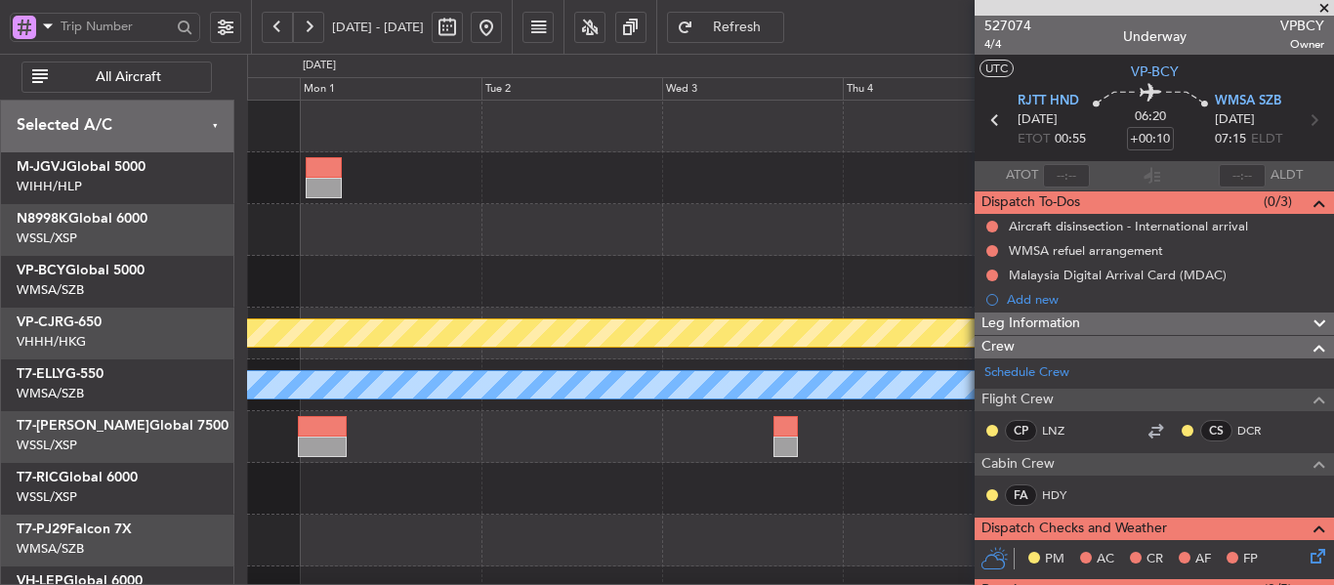
click at [714, 273] on div "- - CYVR 16:50 Z RJTT 02:40 Z Planned Maint [GEOGRAPHIC_DATA] ([GEOGRAPHIC_DATA…" at bounding box center [790, 437] width 1086 height 673
click at [773, 289] on div "- - CYVR 16:50 Z RJTT 02:40 Z" at bounding box center [790, 282] width 1086 height 52
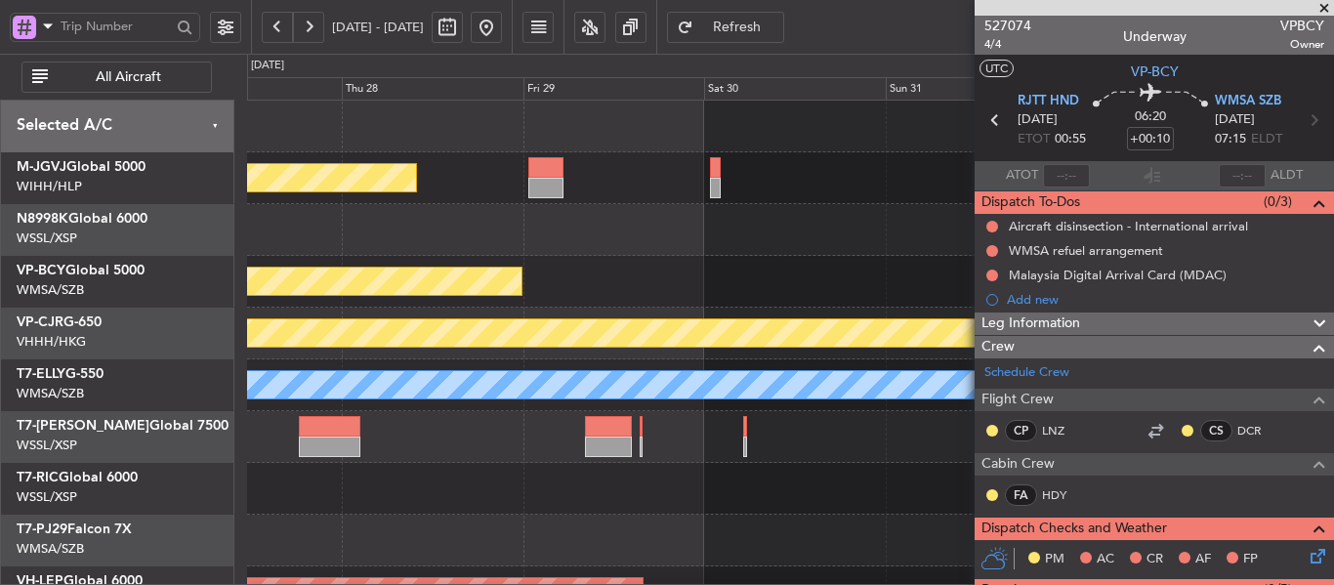
click at [930, 357] on div "Planned Maint [GEOGRAPHIC_DATA] (Halim Intl) Planned Maint [GEOGRAPHIC_DATA] (V…" at bounding box center [790, 437] width 1086 height 673
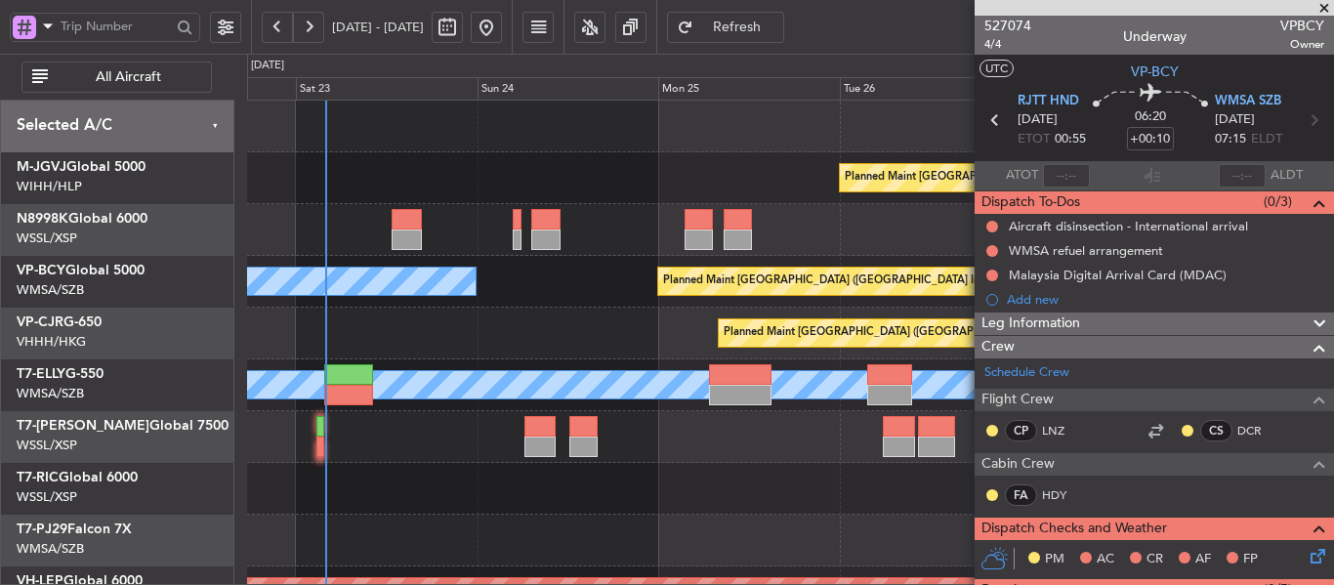
click at [852, 317] on div "Planned Maint [GEOGRAPHIC_DATA] (Halim Intl) Planned Maint [GEOGRAPHIC_DATA] (V…" at bounding box center [790, 437] width 1086 height 673
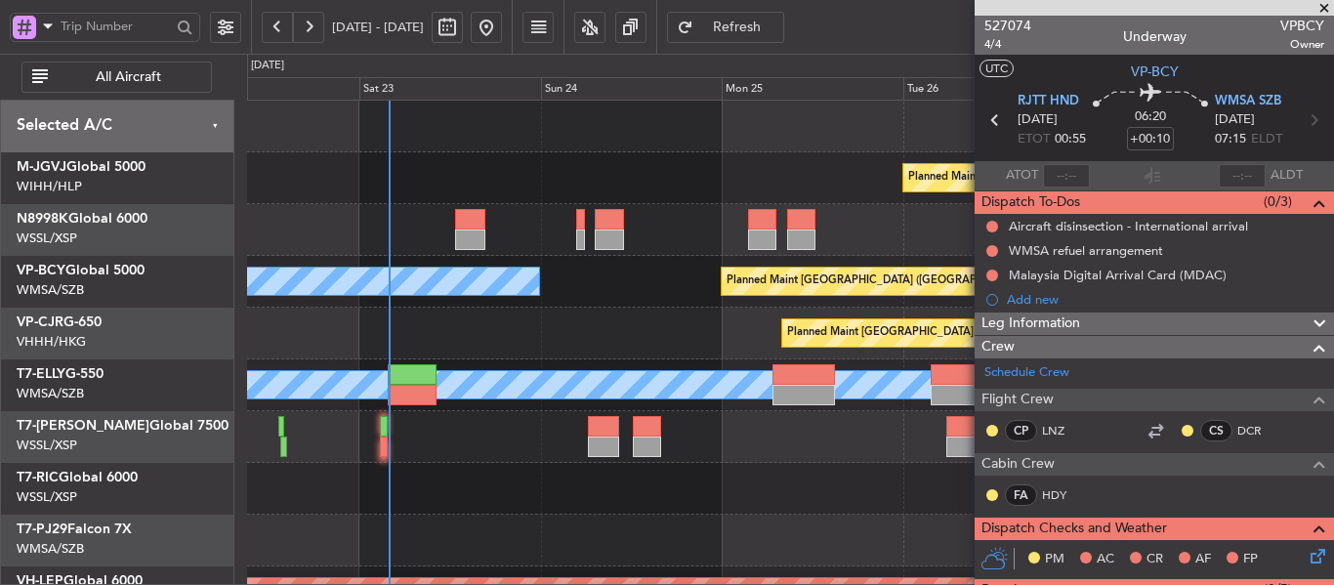
click at [1323, 12] on span at bounding box center [1324, 9] width 20 height 18
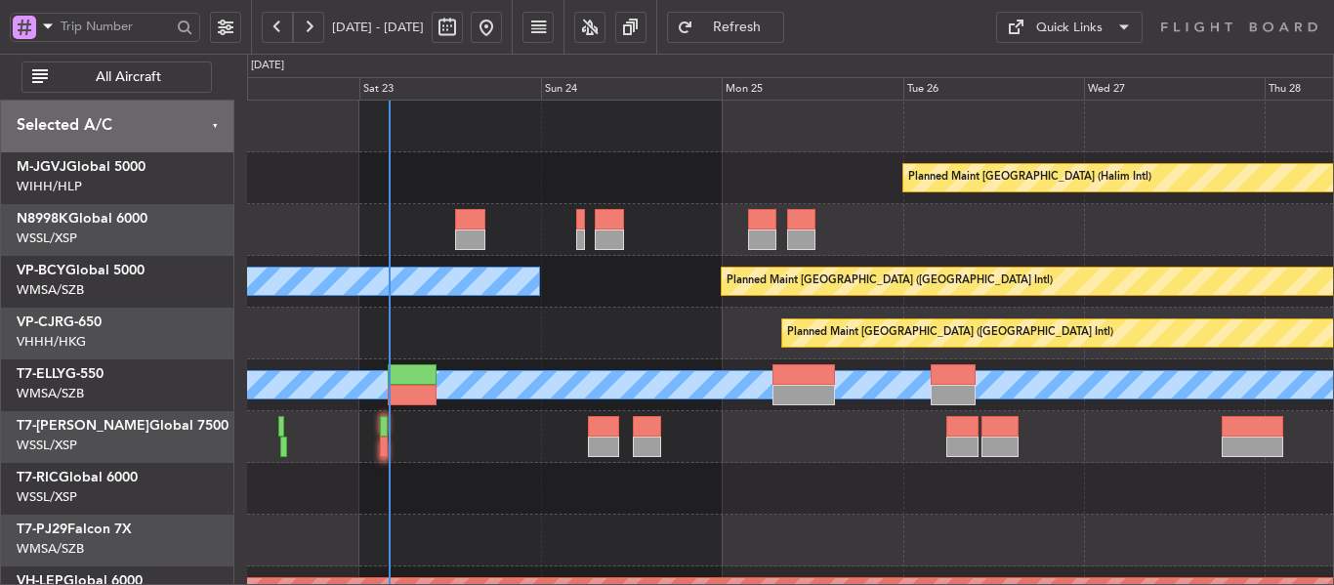
type input "0"
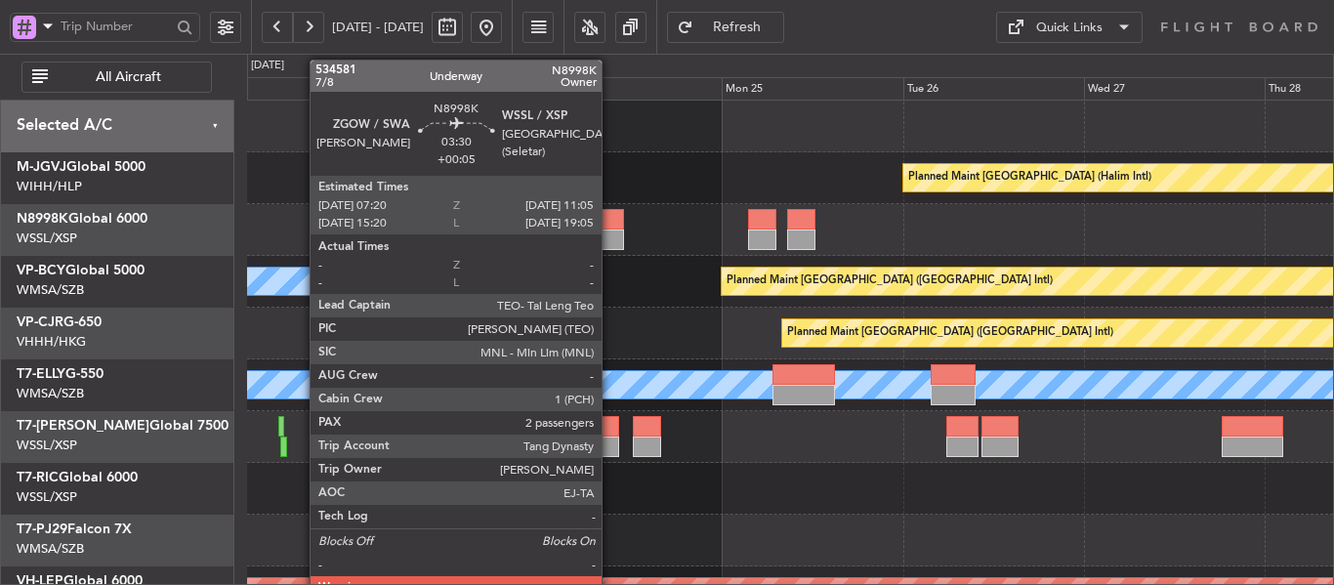
click at [607, 231] on div at bounding box center [609, 239] width 28 height 21
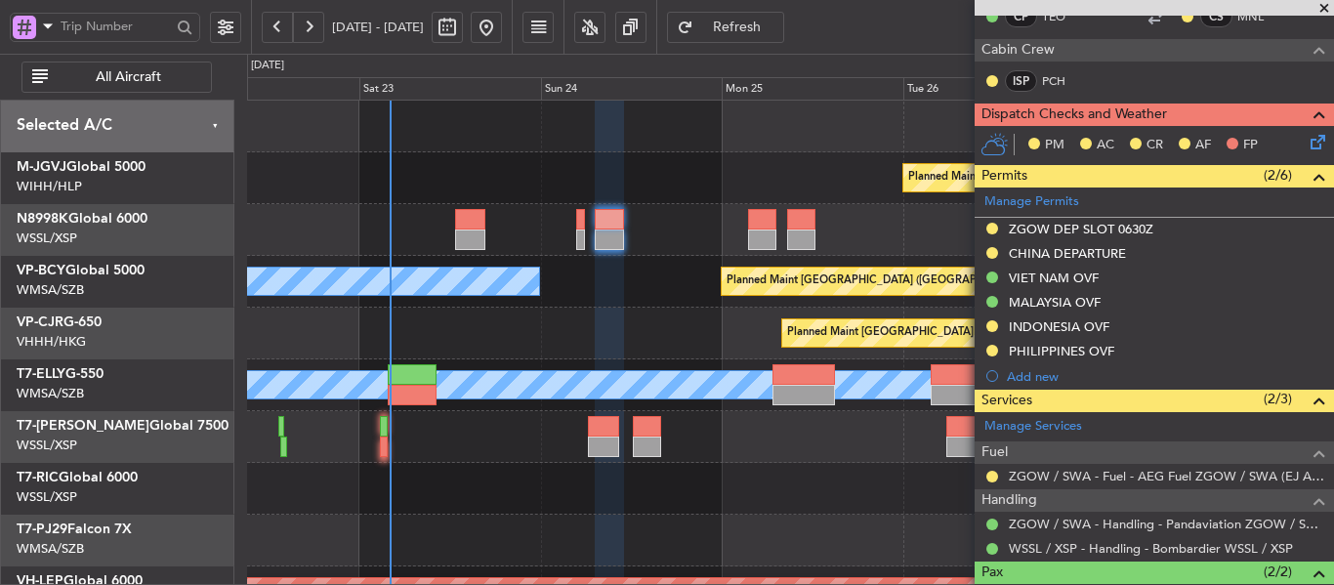
scroll to position [399, 0]
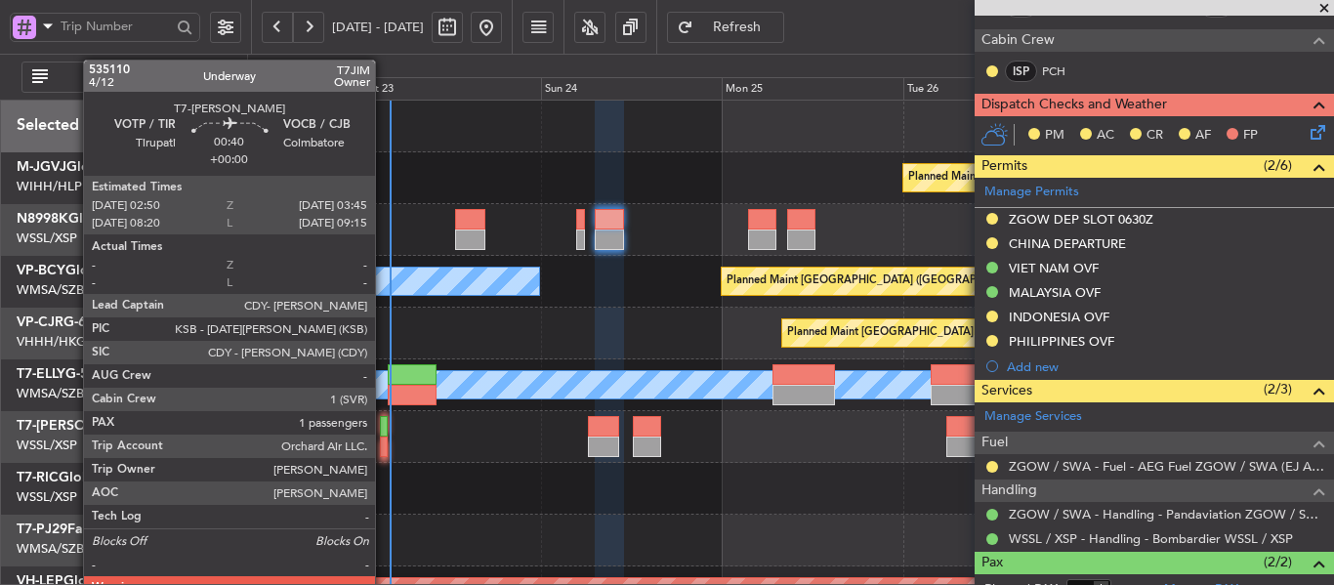
click at [384, 450] on div at bounding box center [384, 446] width 8 height 21
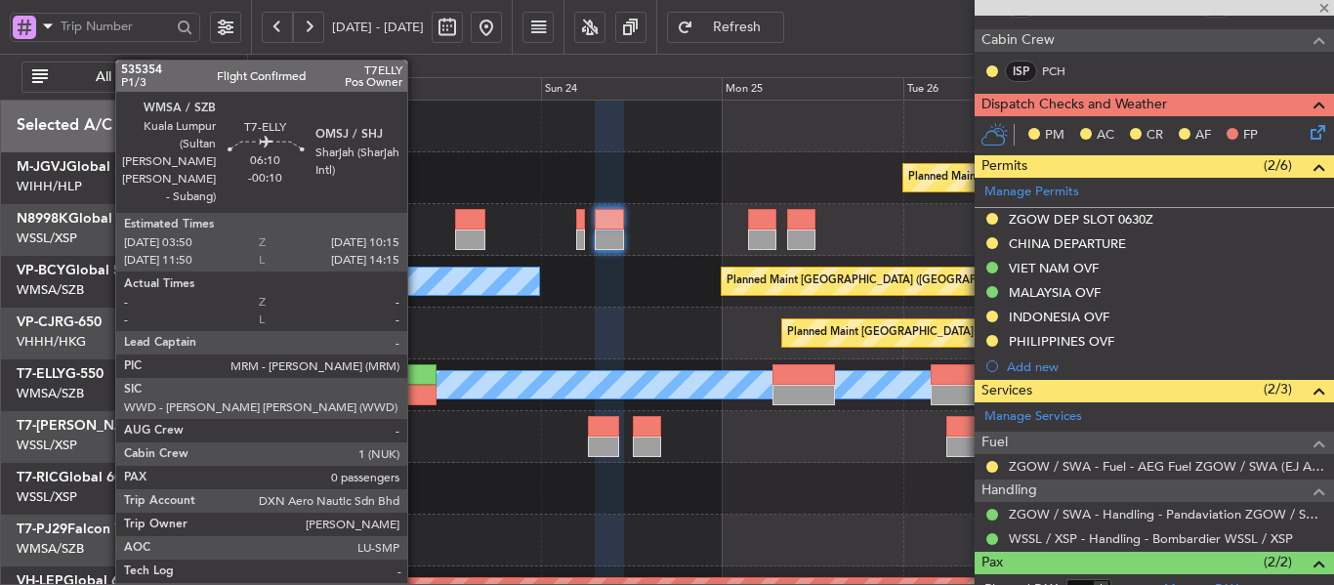
click at [416, 385] on div at bounding box center [412, 395] width 49 height 21
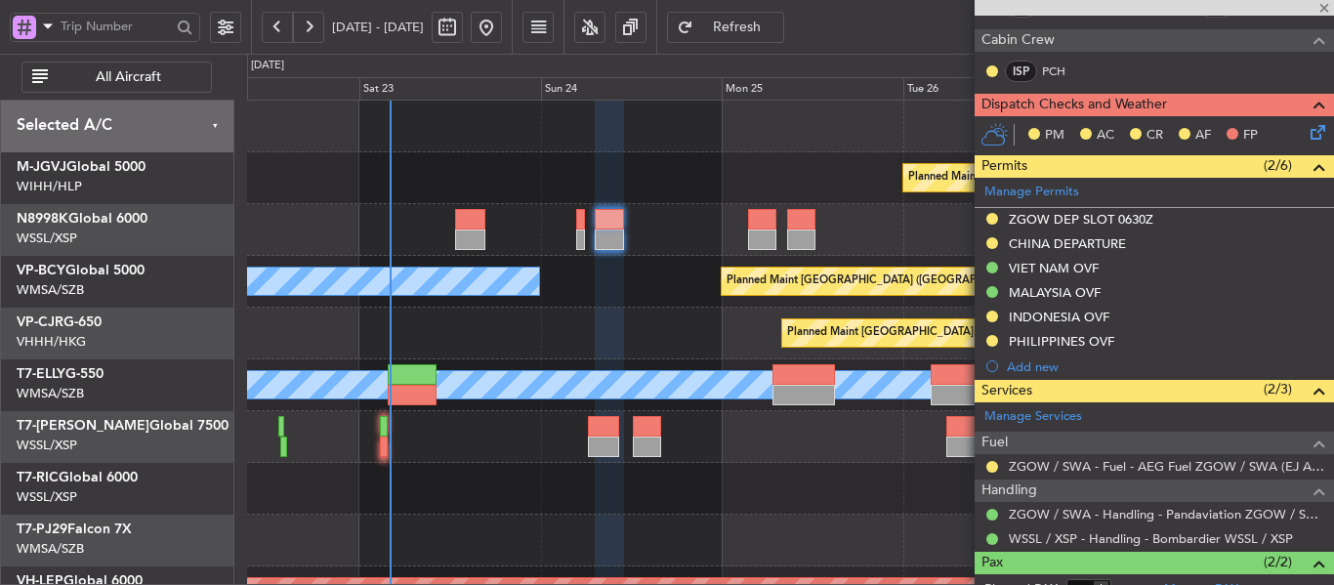
type input "-00:10"
type input "0"
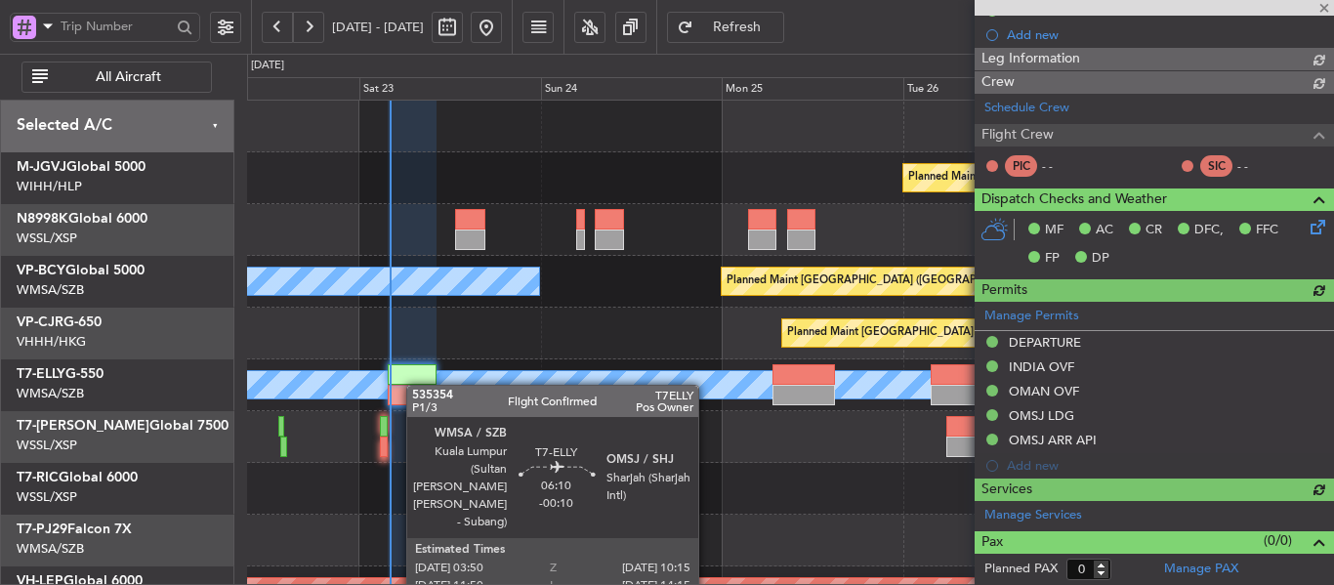
type input "[PERSON_NAME] (BTA)"
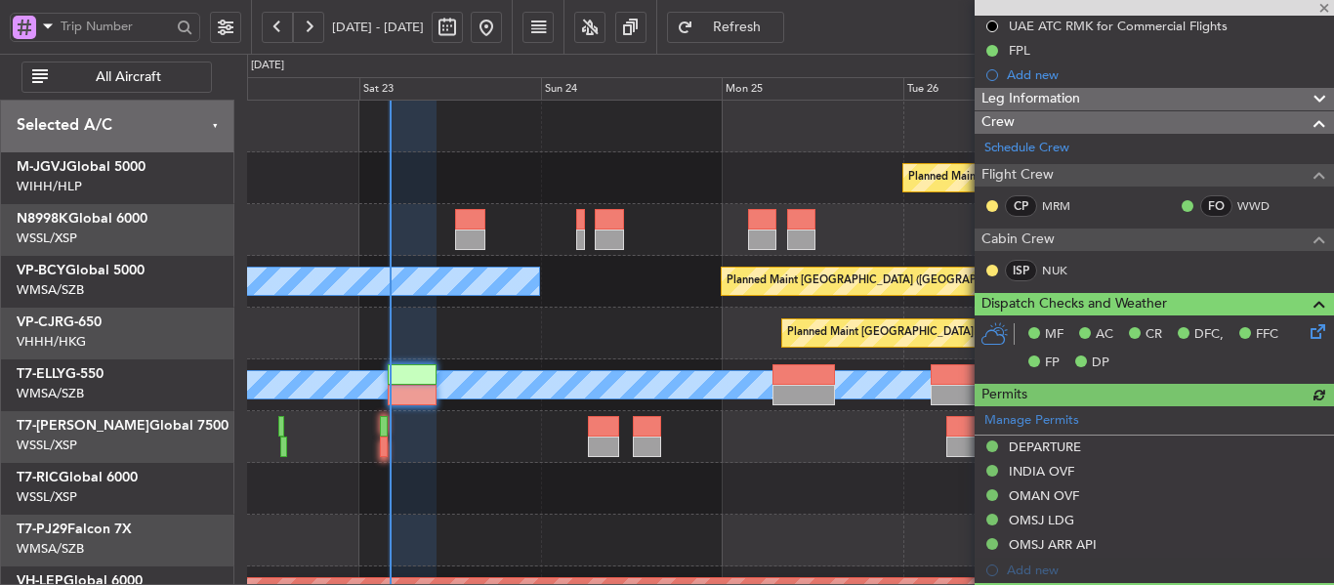
scroll to position [0, 0]
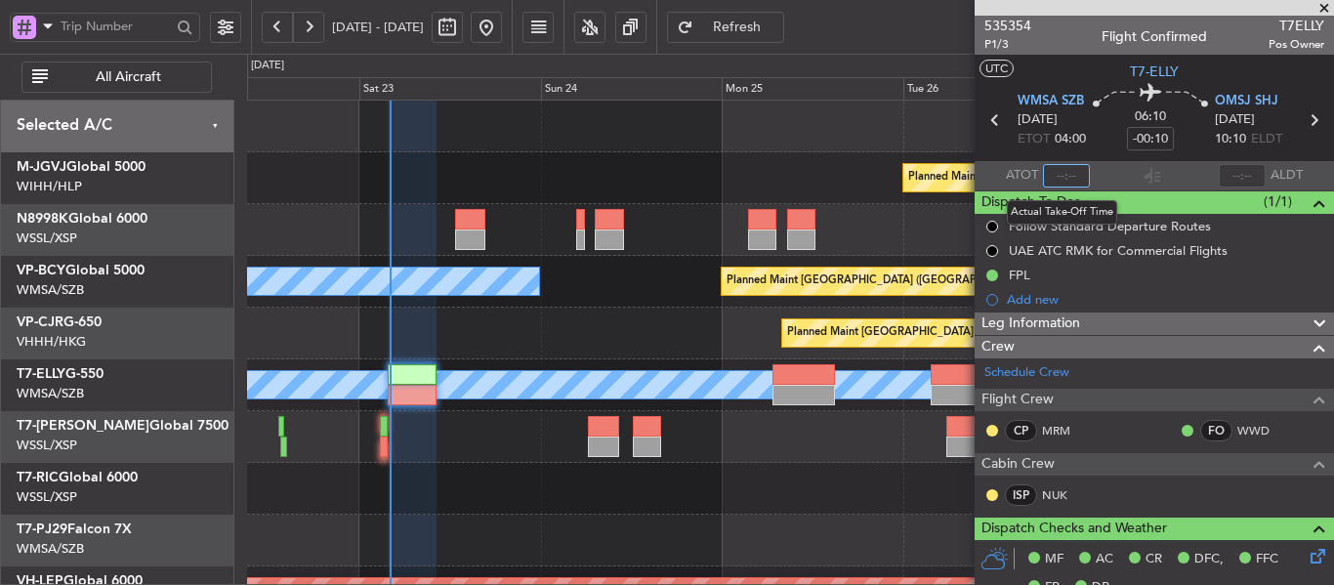
click at [1065, 175] on input "text" at bounding box center [1066, 175] width 47 height 23
click at [1093, 171] on section "ATOT 0400 ALDT" at bounding box center [1153, 175] width 359 height 29
type input "04:00"
type input "[PERSON_NAME] (BTA)"
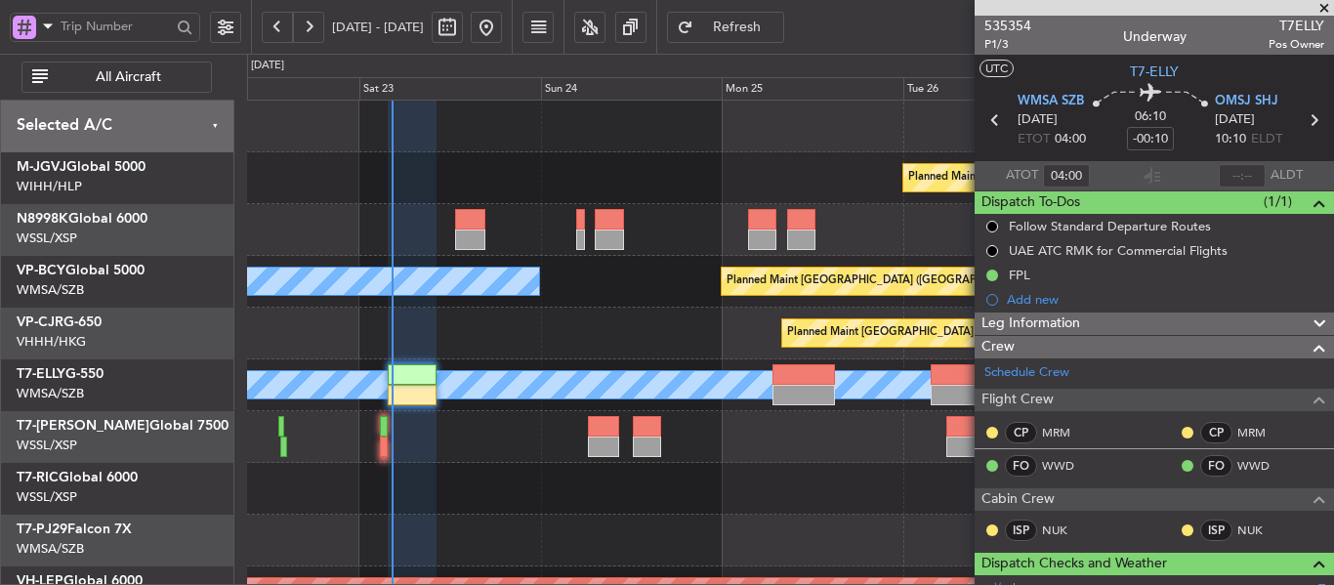
type input "[PERSON_NAME] (BTA)"
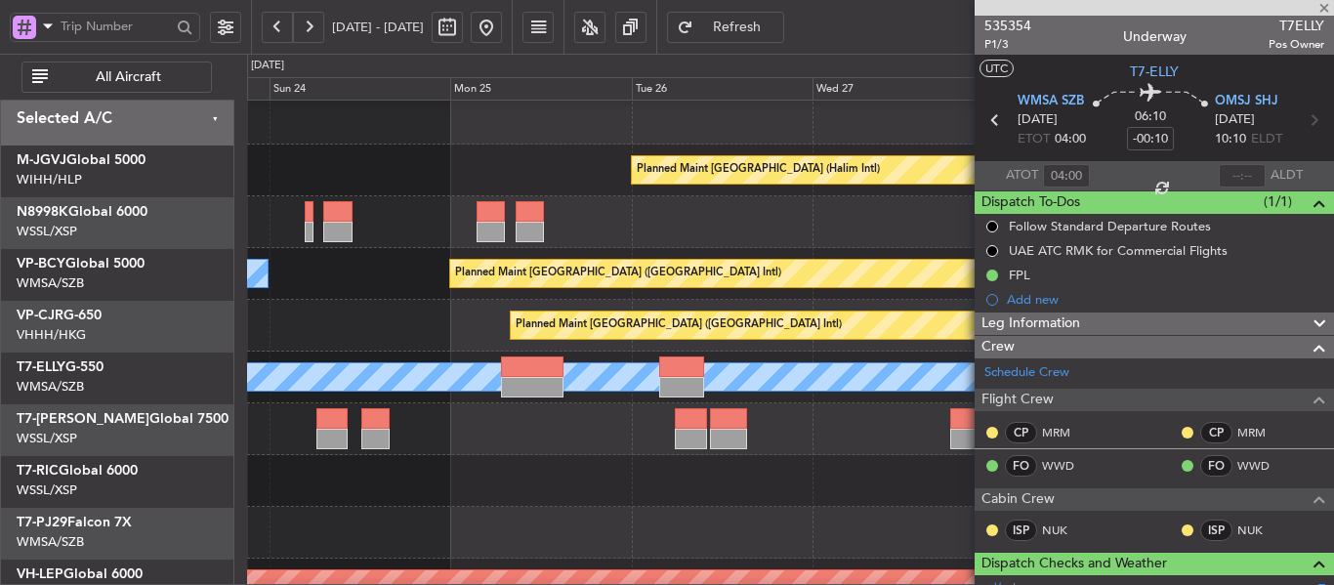
scroll to position [8, 0]
click at [454, 332] on div "Planned Maint [GEOGRAPHIC_DATA] ([GEOGRAPHIC_DATA] Intl)" at bounding box center [790, 326] width 1086 height 52
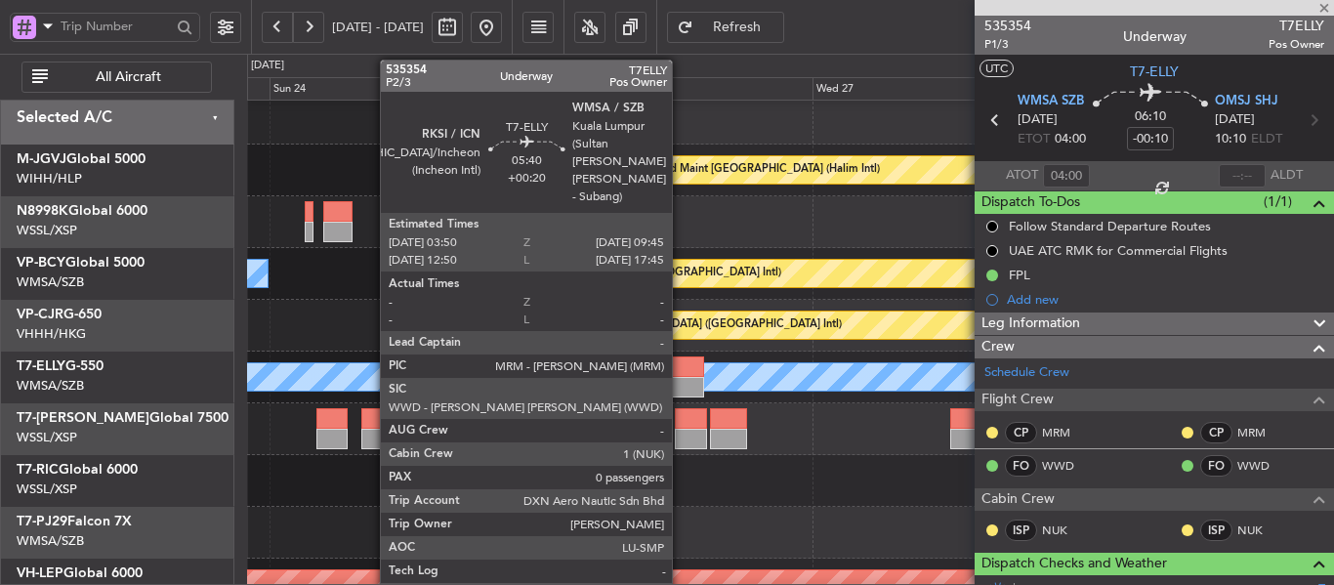
click at [681, 370] on div at bounding box center [681, 366] width 45 height 21
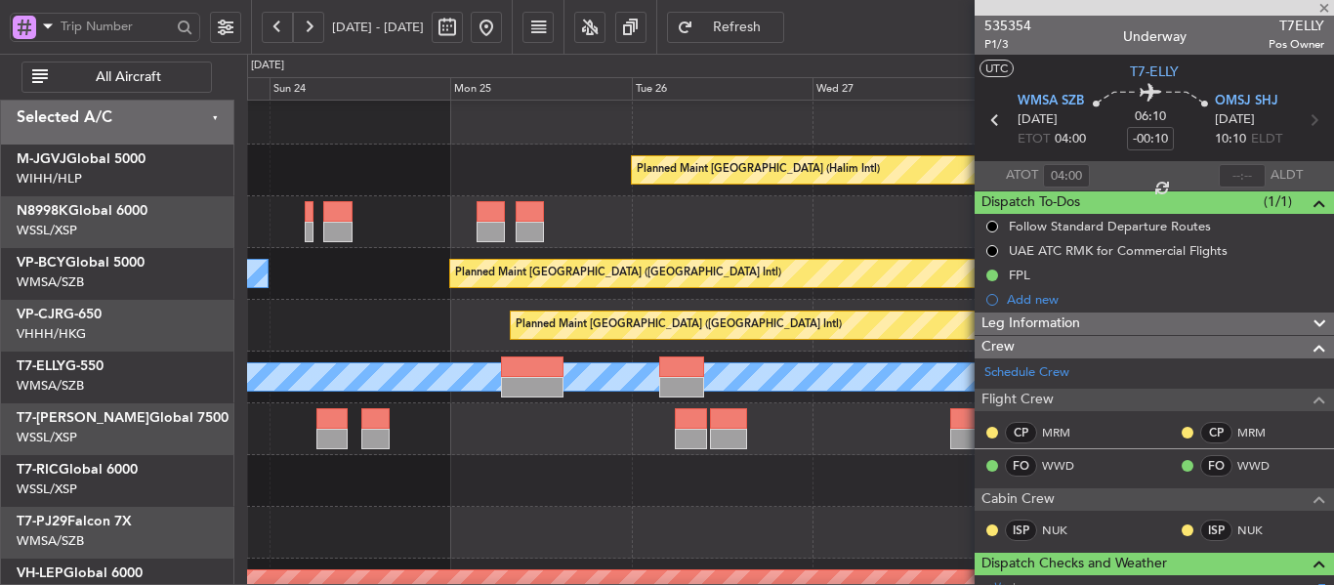
type input "+00:20"
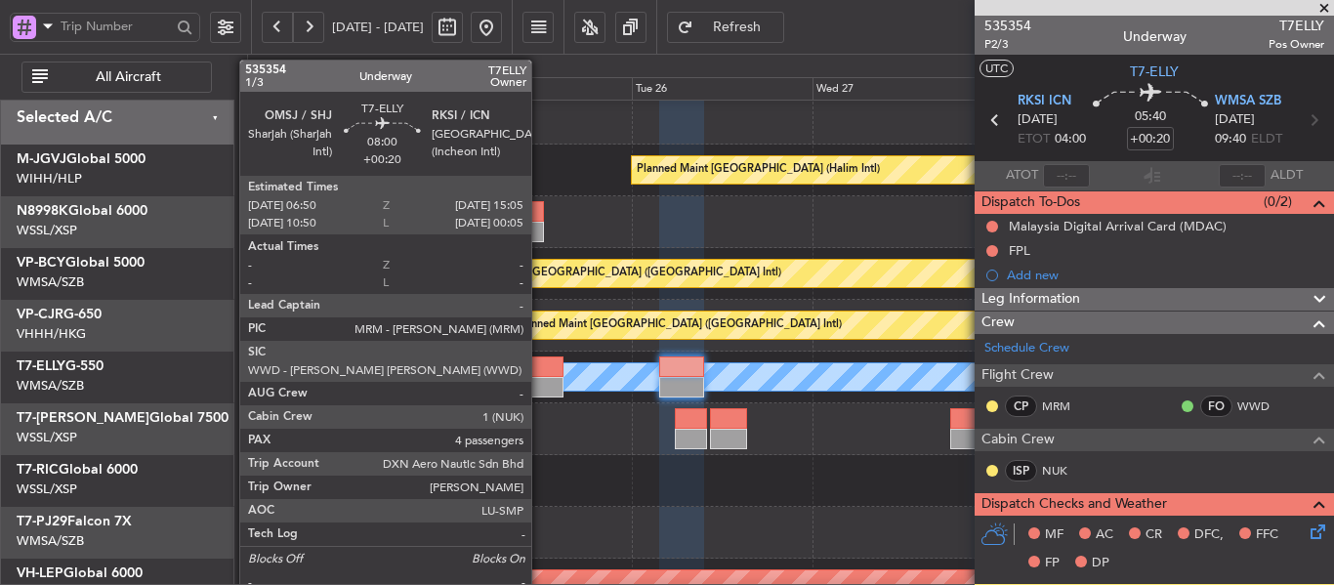
click at [540, 378] on div at bounding box center [532, 387] width 62 height 21
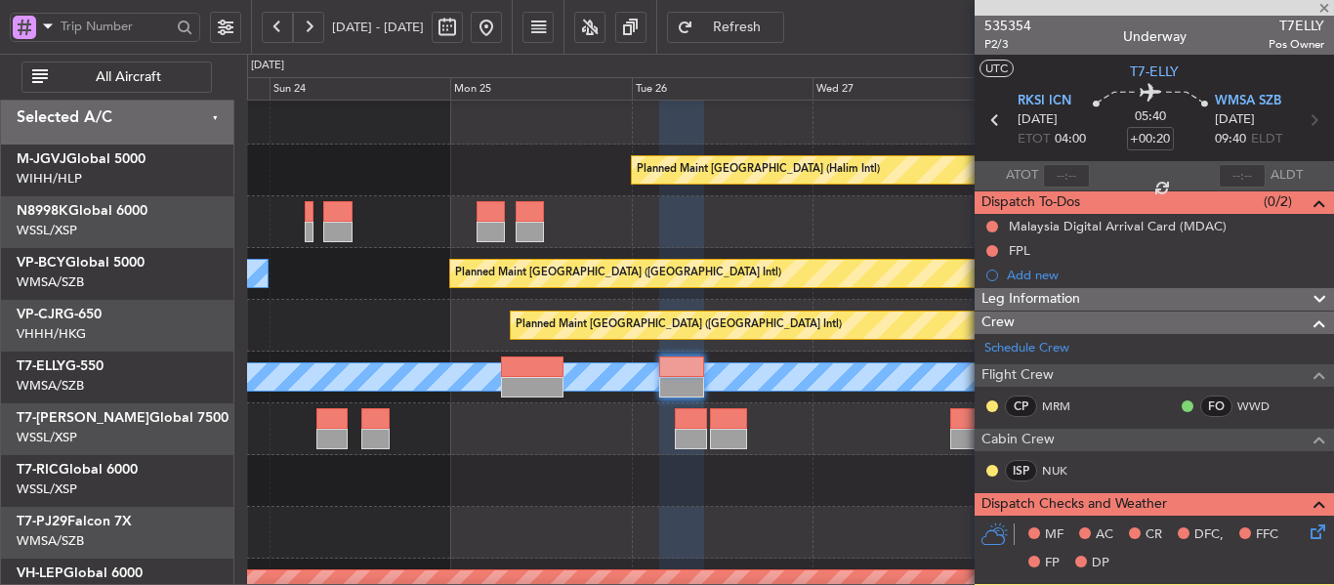
type input "4"
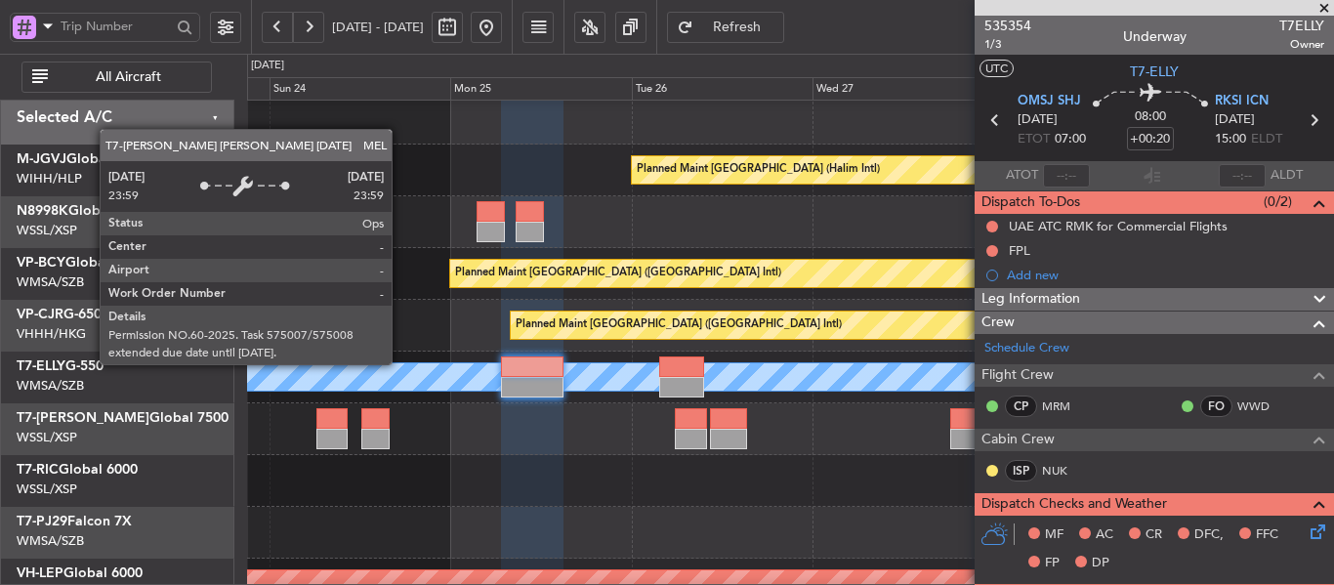
scroll to position [23, 0]
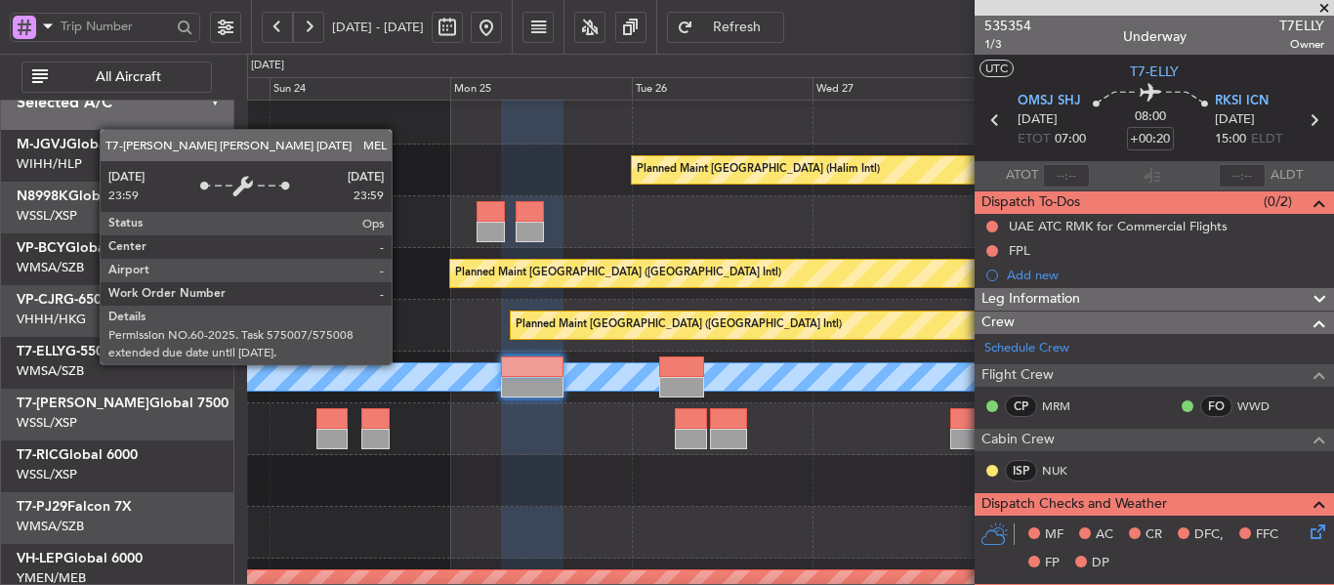
click at [742, 363] on div "MEL" at bounding box center [790, 376] width 3256 height 27
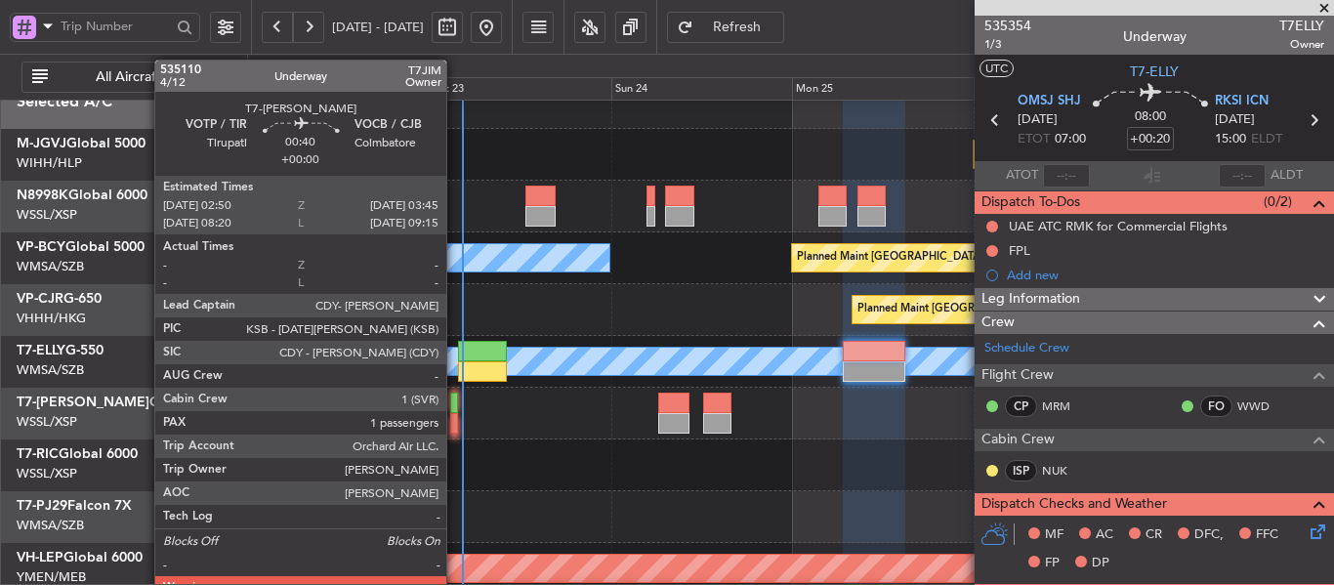
click at [455, 413] on div at bounding box center [454, 423] width 8 height 21
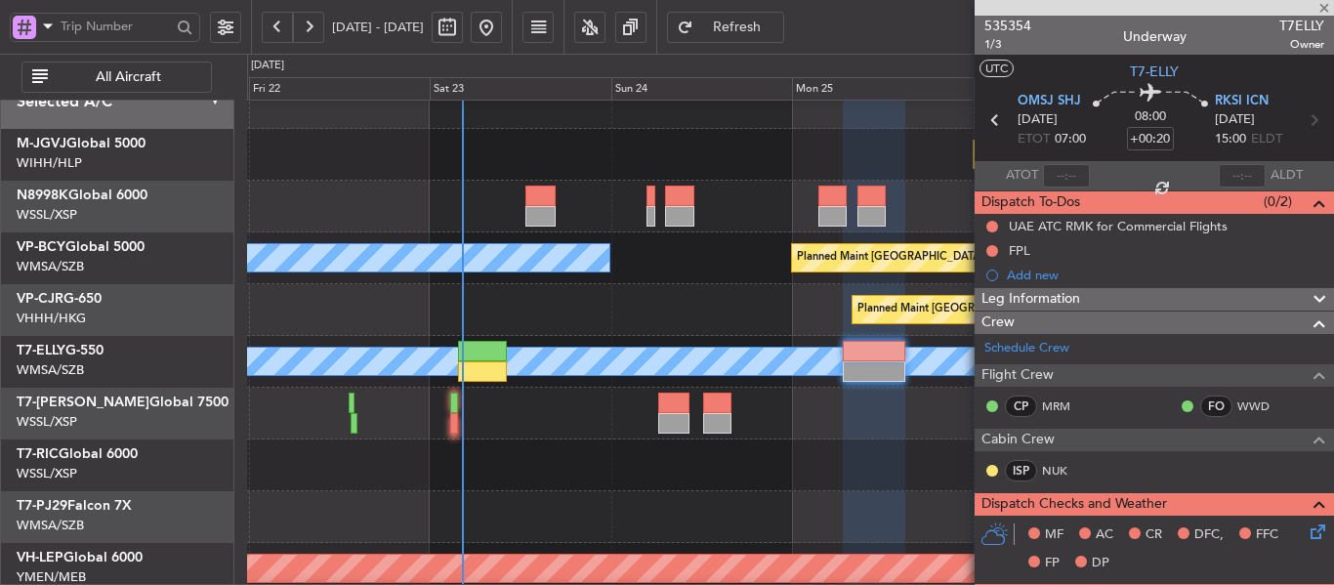
type input "1"
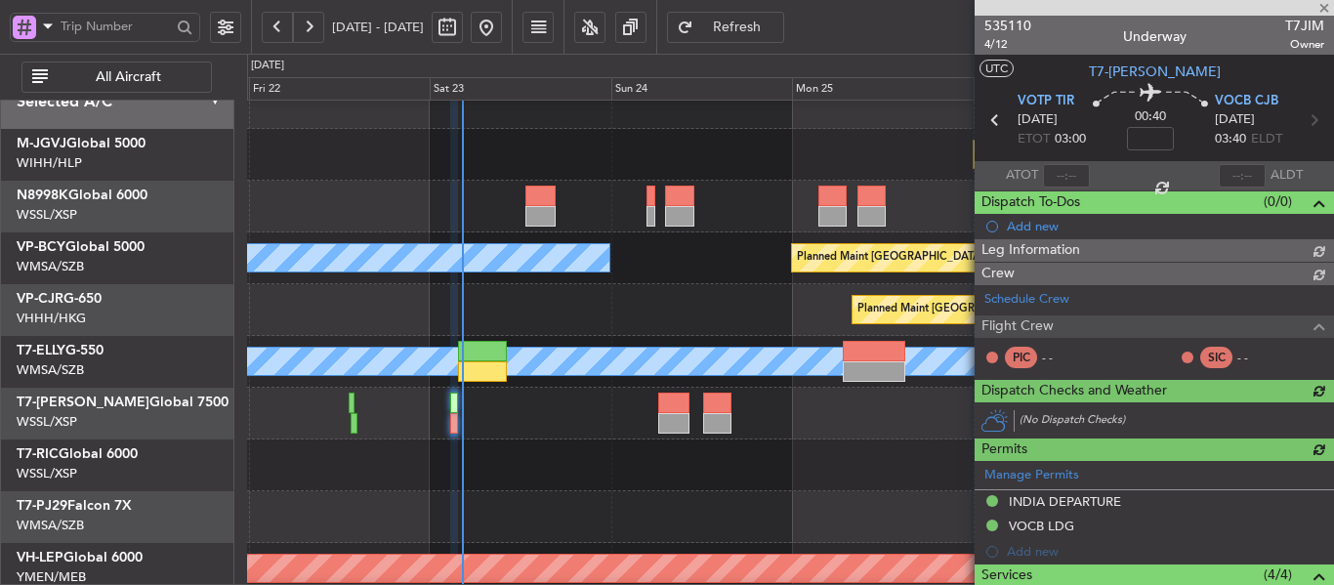
type input "[PERSON_NAME] (BTA)"
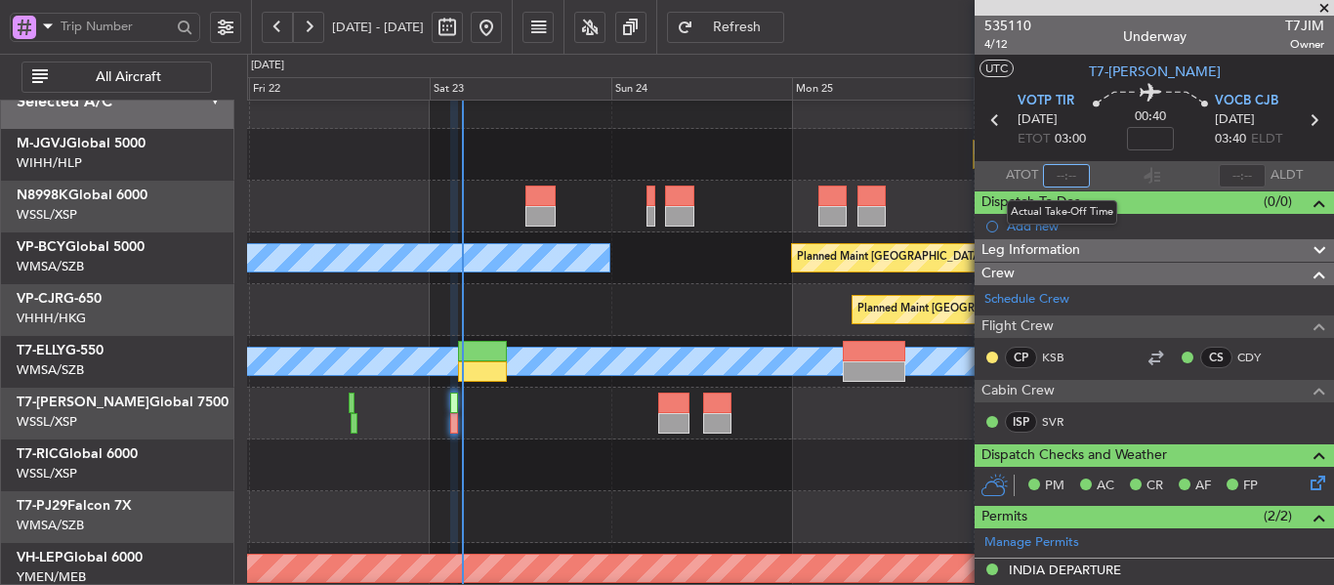
click at [1065, 175] on input "text" at bounding box center [1066, 175] width 47 height 23
click at [1094, 178] on section "ATOT 0418 ALDT" at bounding box center [1153, 175] width 359 height 29
type input "04:18"
click at [1094, 178] on section "ATOT 04:18 ALDT" at bounding box center [1153, 175] width 359 height 29
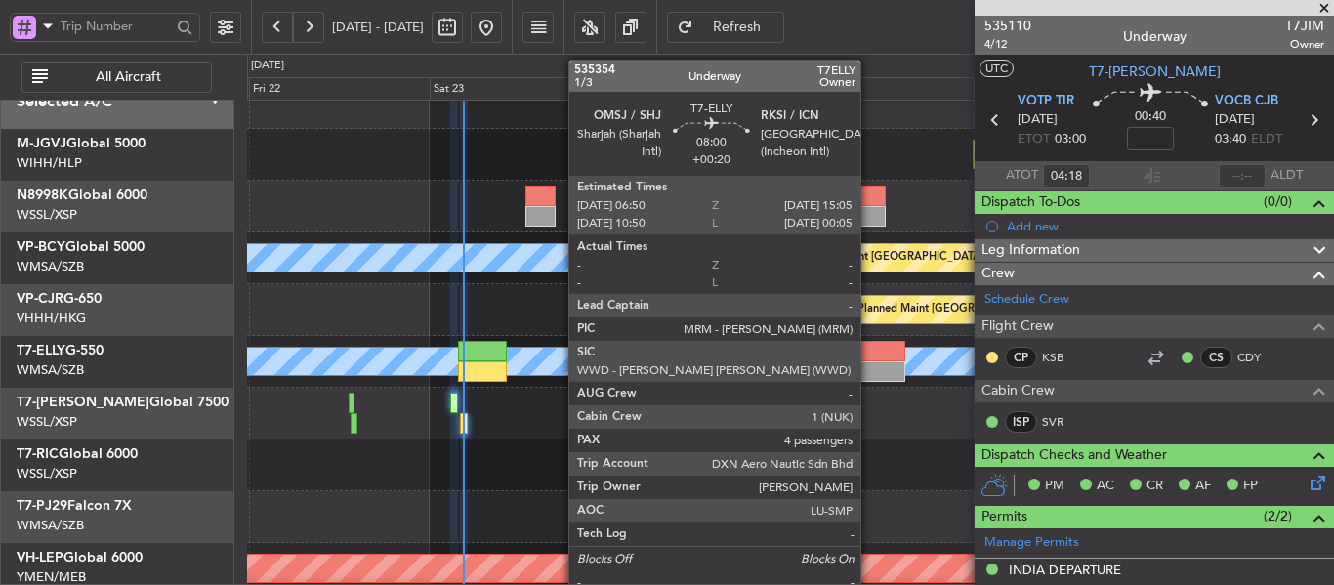
click at [869, 358] on div at bounding box center [874, 351] width 62 height 21
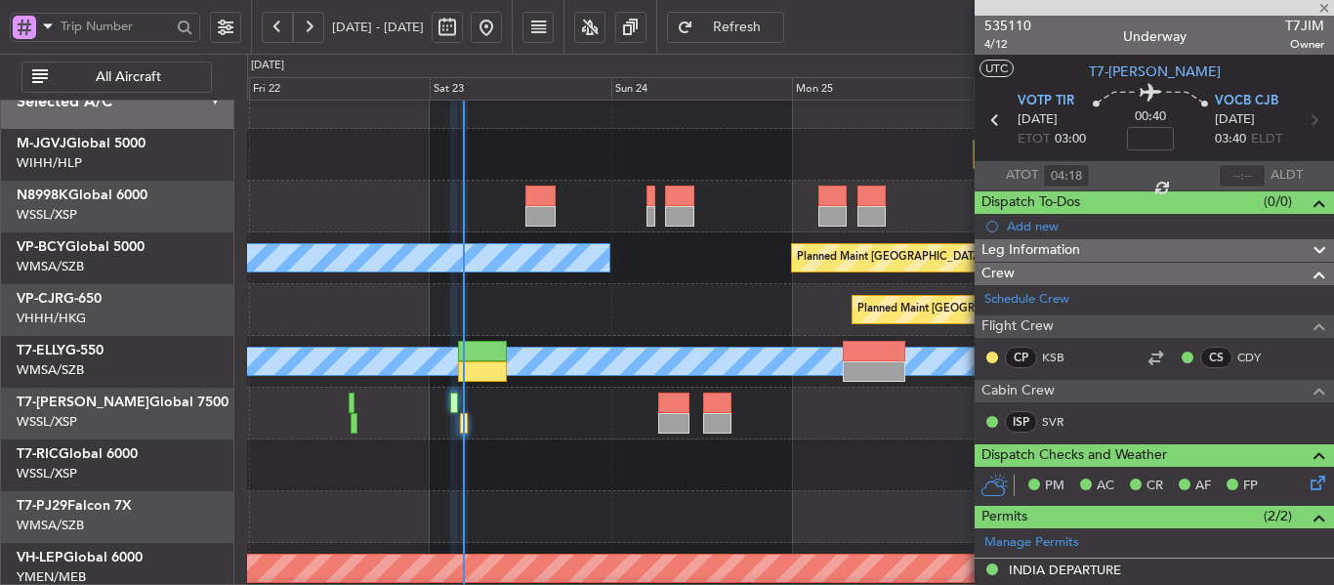
type input "+00:20"
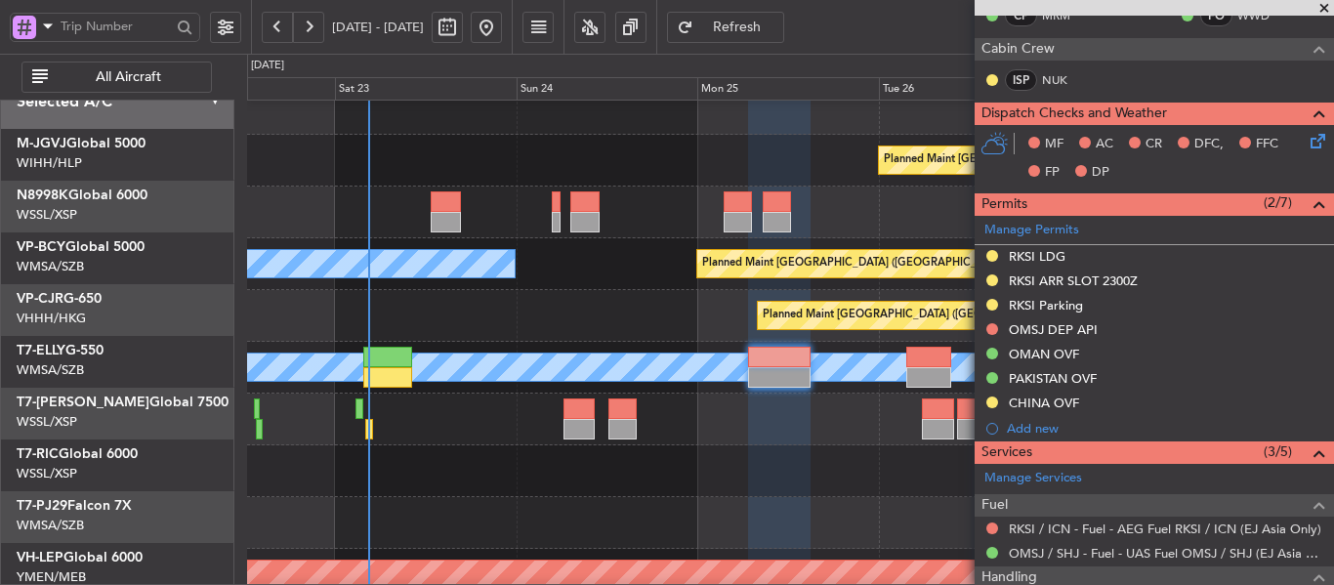
scroll to position [24, 0]
click at [524, 415] on div at bounding box center [790, 419] width 1086 height 52
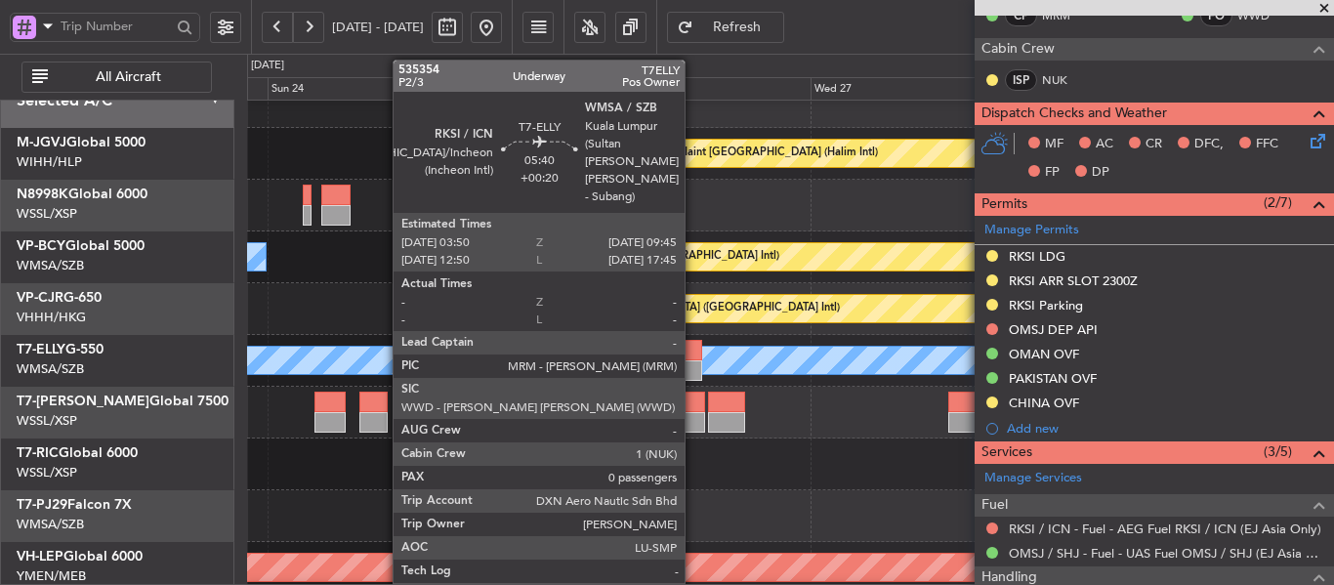
click at [693, 354] on div at bounding box center [679, 350] width 45 height 21
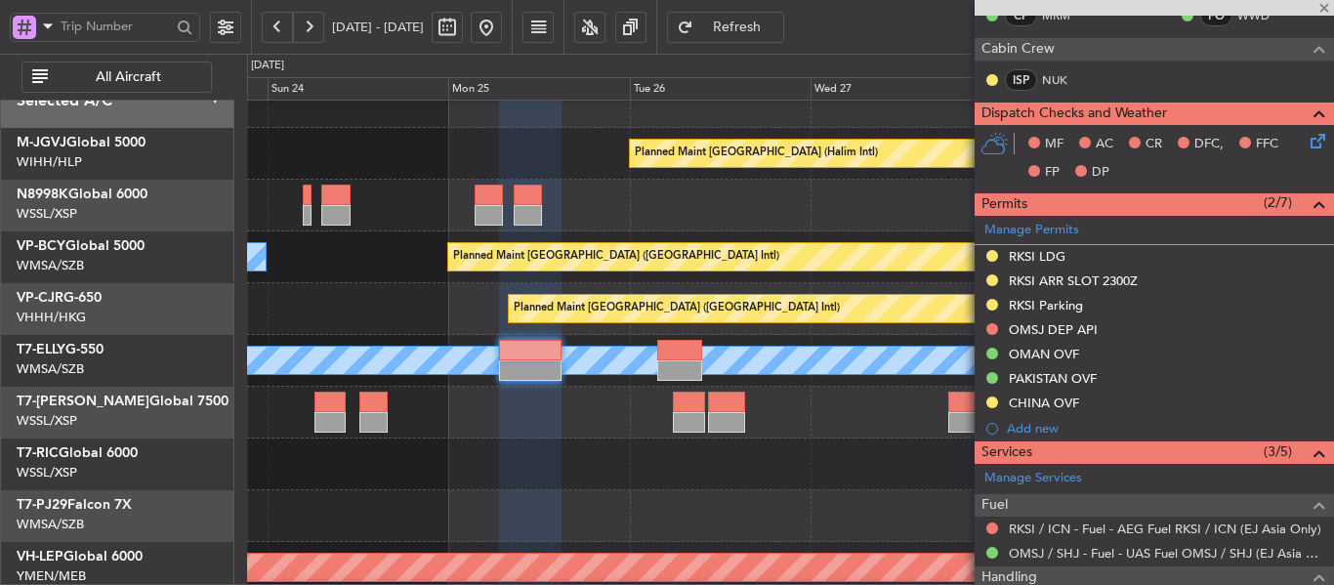
type input "0"
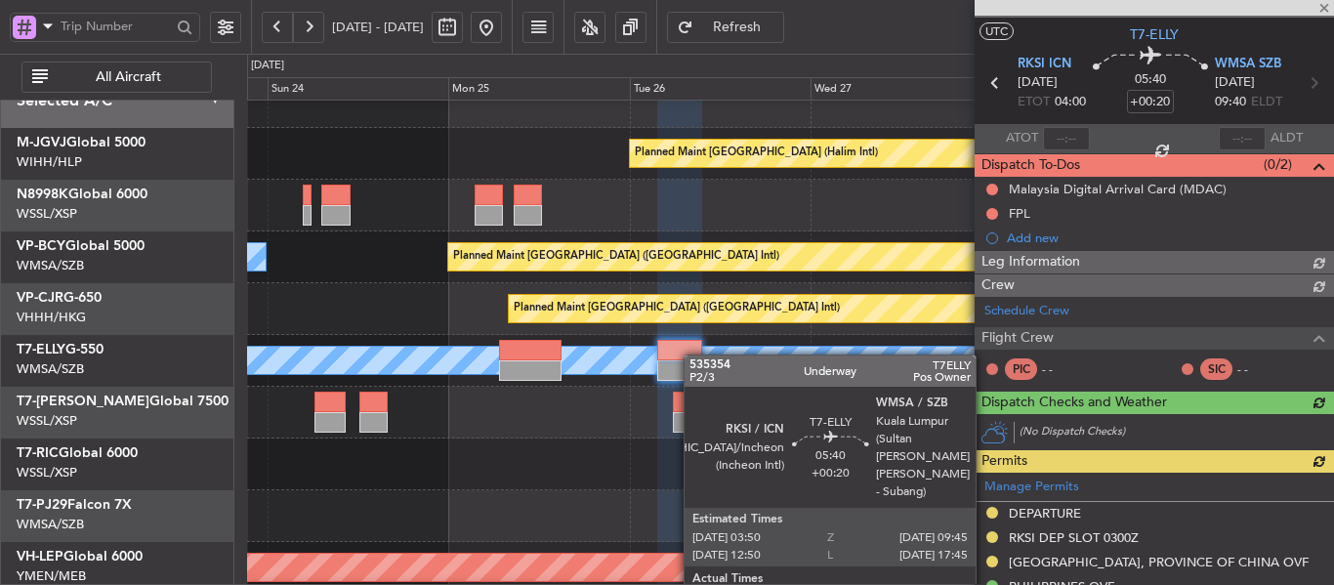
scroll to position [391, 0]
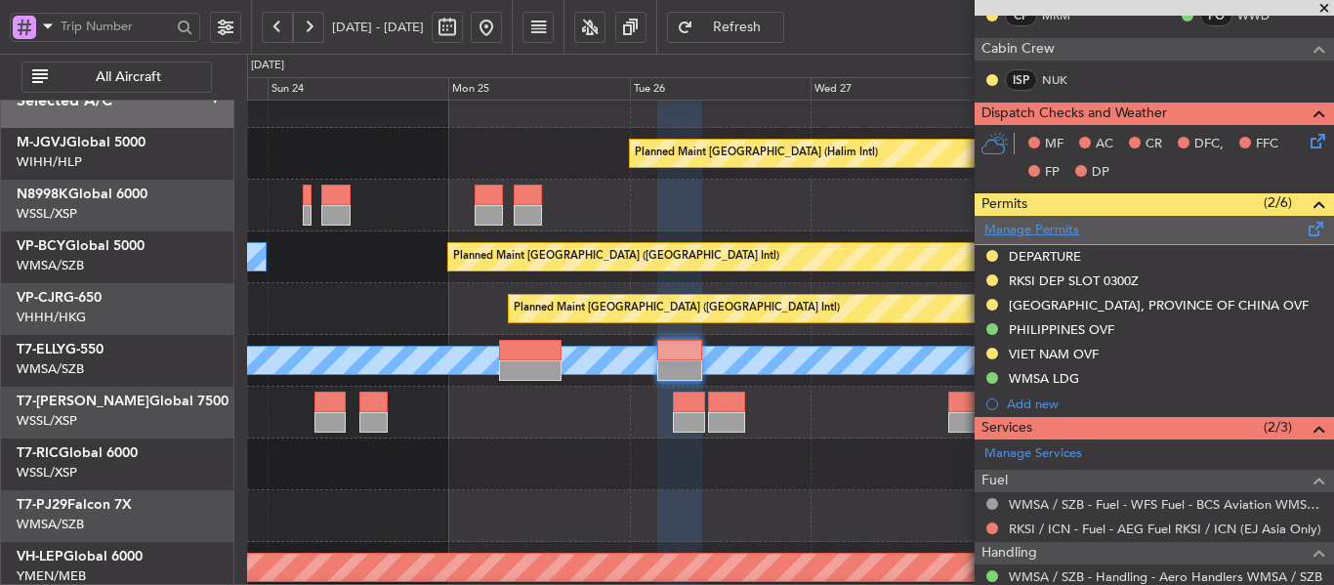
click at [1016, 227] on link "Manage Permits" at bounding box center [1031, 231] width 95 height 20
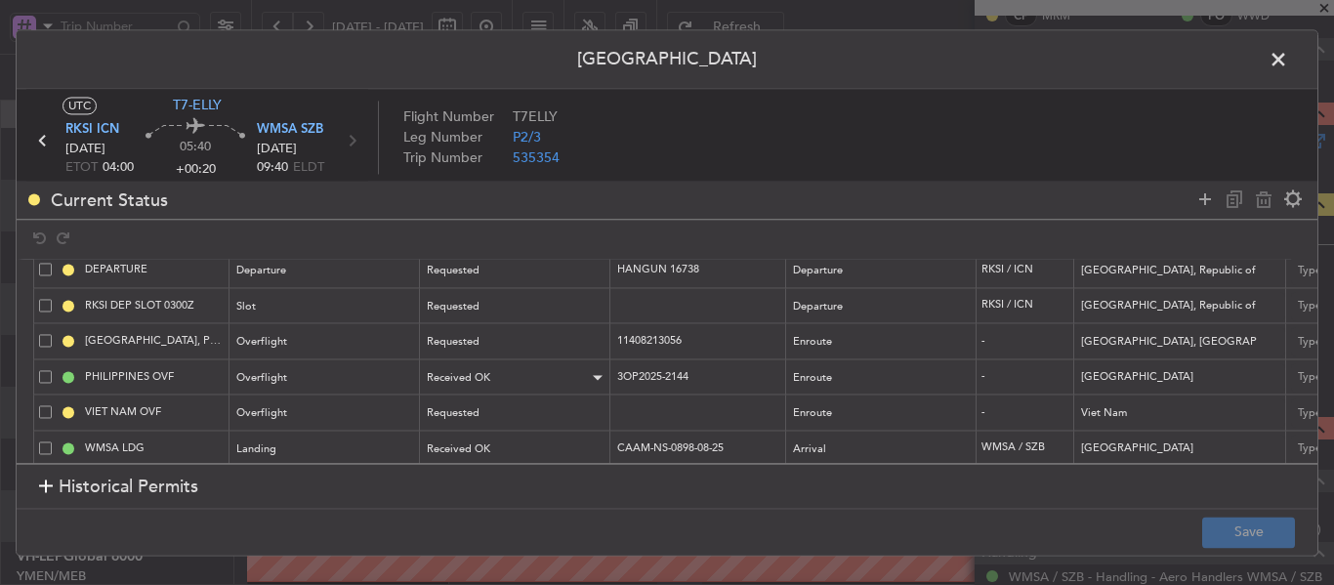
scroll to position [68, 0]
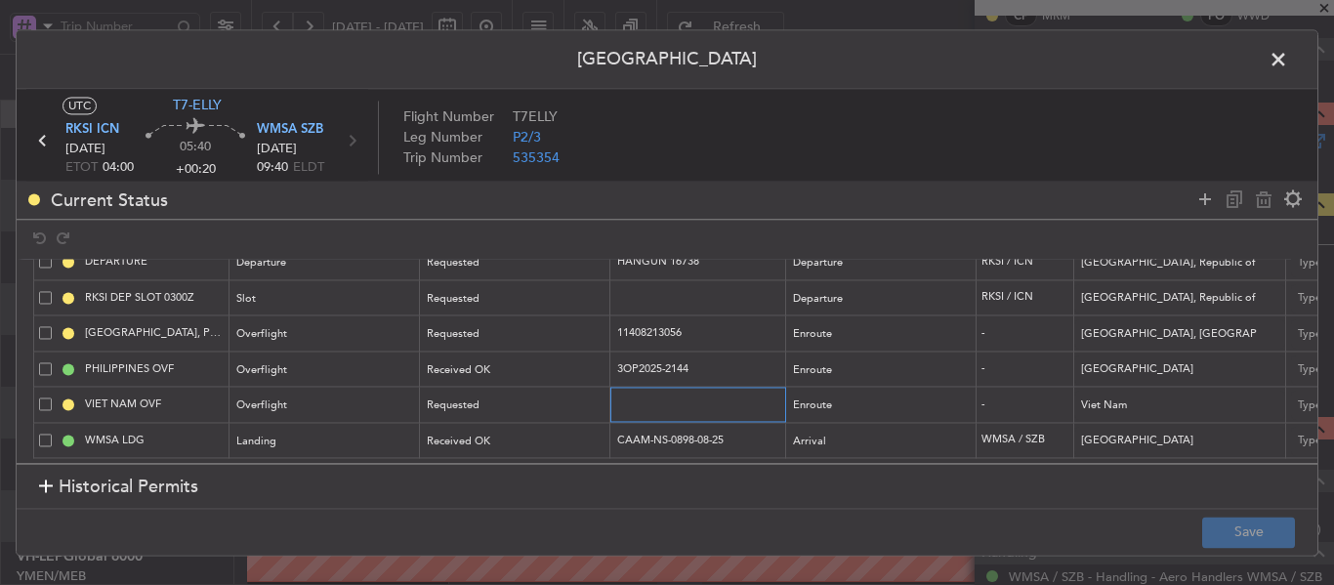
click at [658, 396] on input "text" at bounding box center [700, 404] width 170 height 17
paste input "OF-5494/8/2025VN"
type input "OF-5494/8/2025VN"
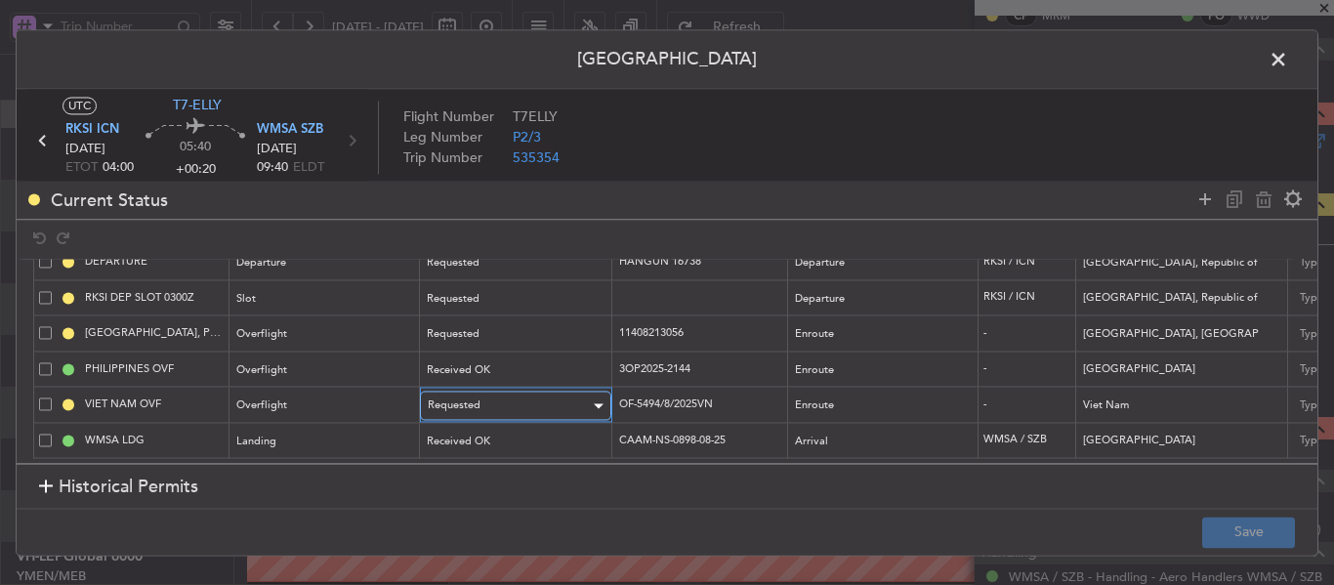
click at [563, 393] on div "Requested" at bounding box center [509, 406] width 162 height 29
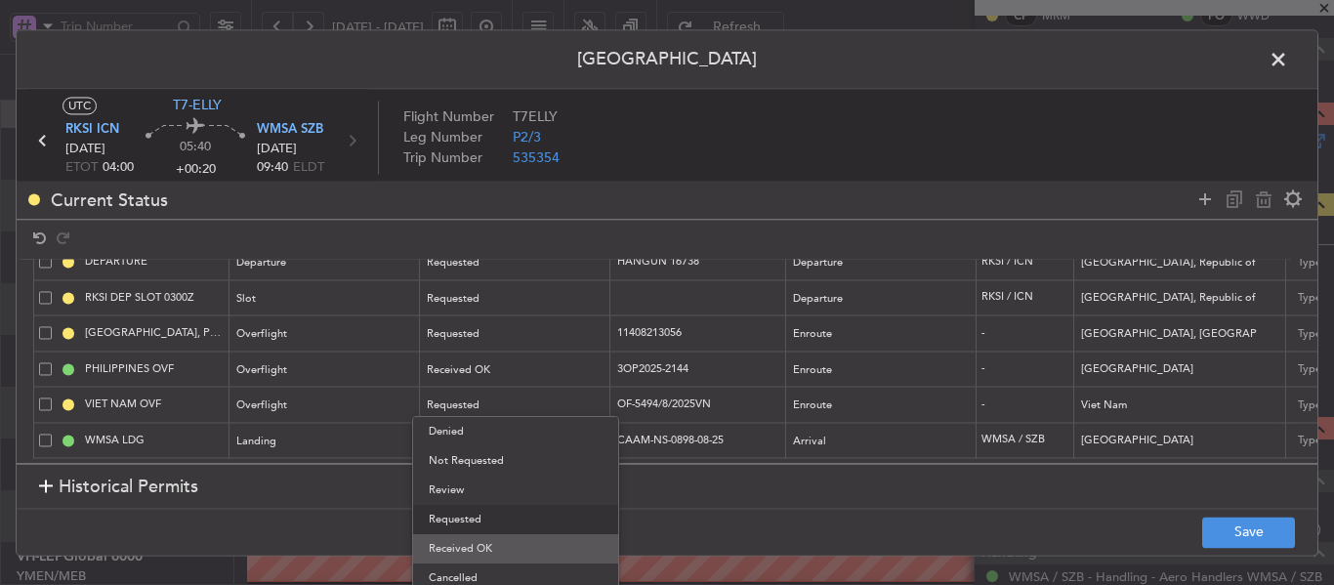
click at [533, 536] on span "Received OK" at bounding box center [516, 548] width 174 height 29
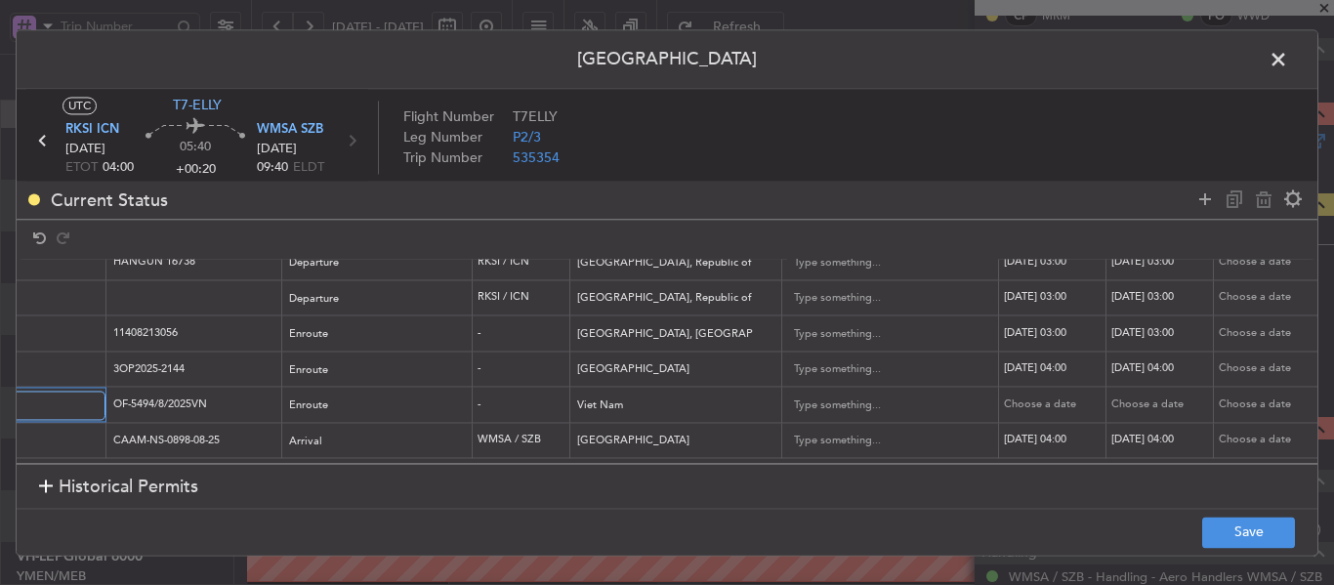
scroll to position [68, 598]
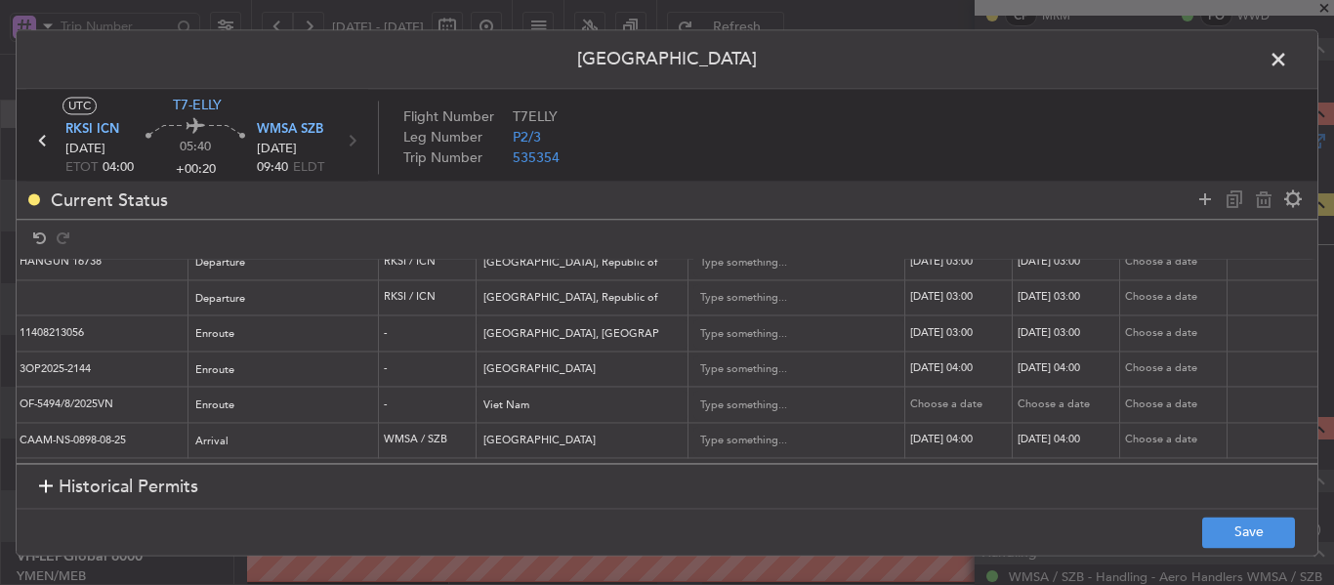
click at [924, 396] on div "Choose a date" at bounding box center [961, 404] width 102 height 17
select select "8"
select select "2025"
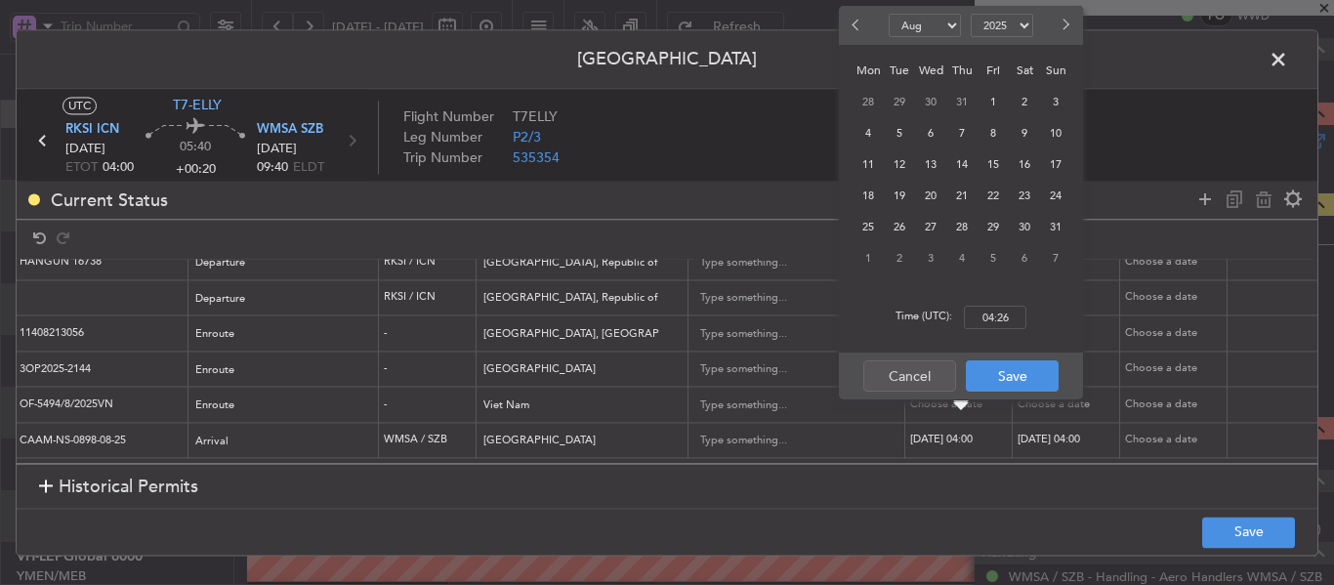
scroll to position [0, 598]
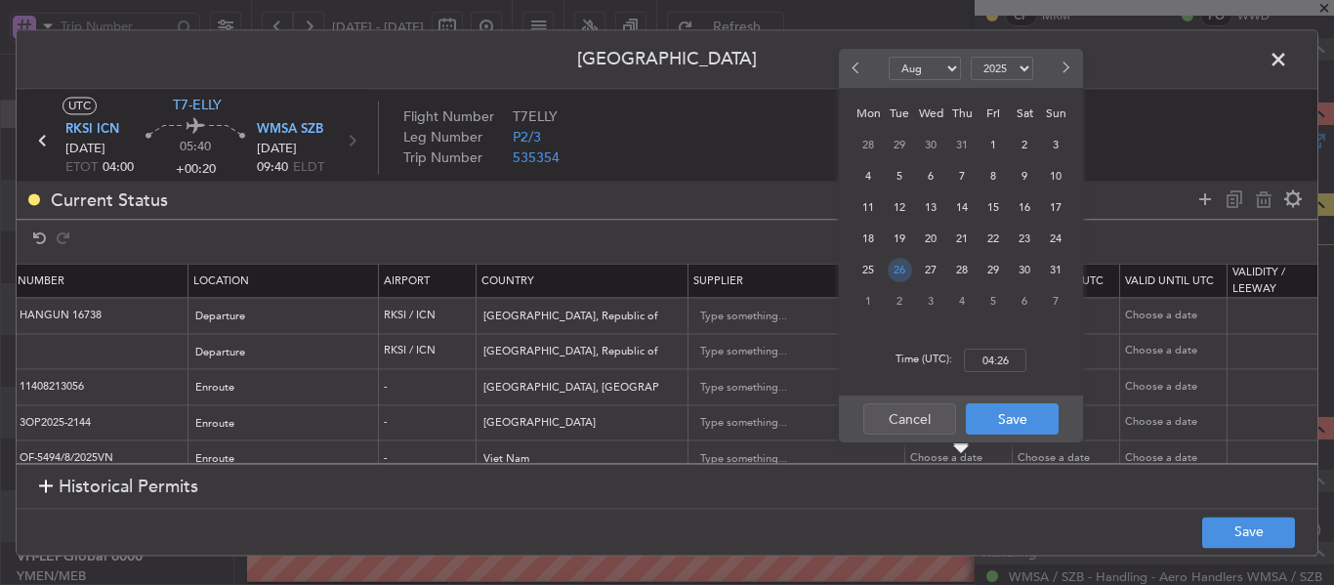
click at [899, 261] on span "26" at bounding box center [900, 270] width 24 height 24
click at [995, 358] on input "00:00" at bounding box center [995, 360] width 62 height 23
type input "04:00"
click at [1012, 415] on button "Save" at bounding box center [1012, 418] width 93 height 31
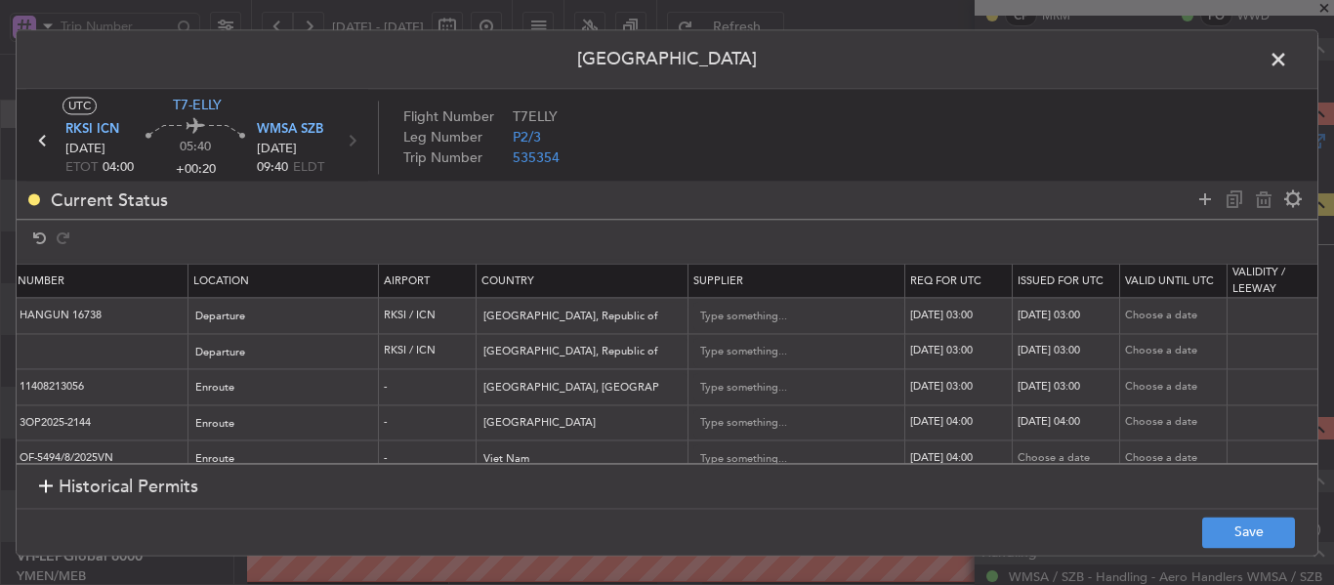
click at [932, 423] on div "[DATE] 04:00" at bounding box center [961, 423] width 102 height 17
select select "8"
select select "2025"
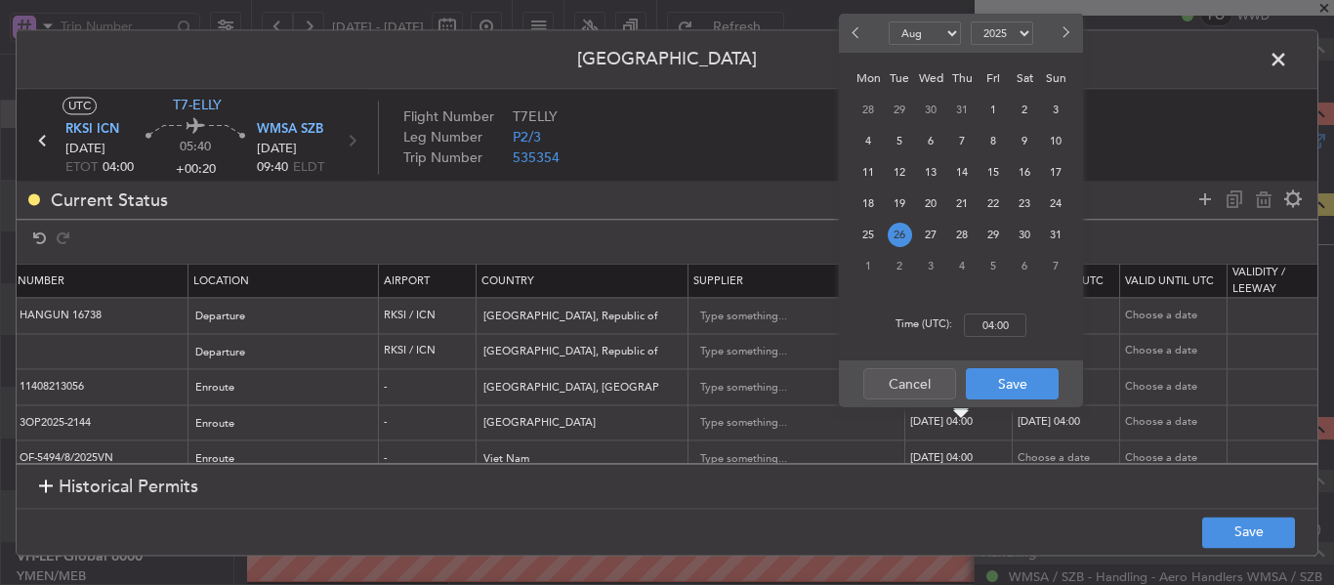
click at [997, 312] on div "Time (UTC): 04:00" at bounding box center [961, 325] width 244 height 70
click at [995, 314] on input "04:00" at bounding box center [995, 324] width 62 height 23
type input "03:00"
click at [1000, 389] on button "Save" at bounding box center [1012, 383] width 93 height 31
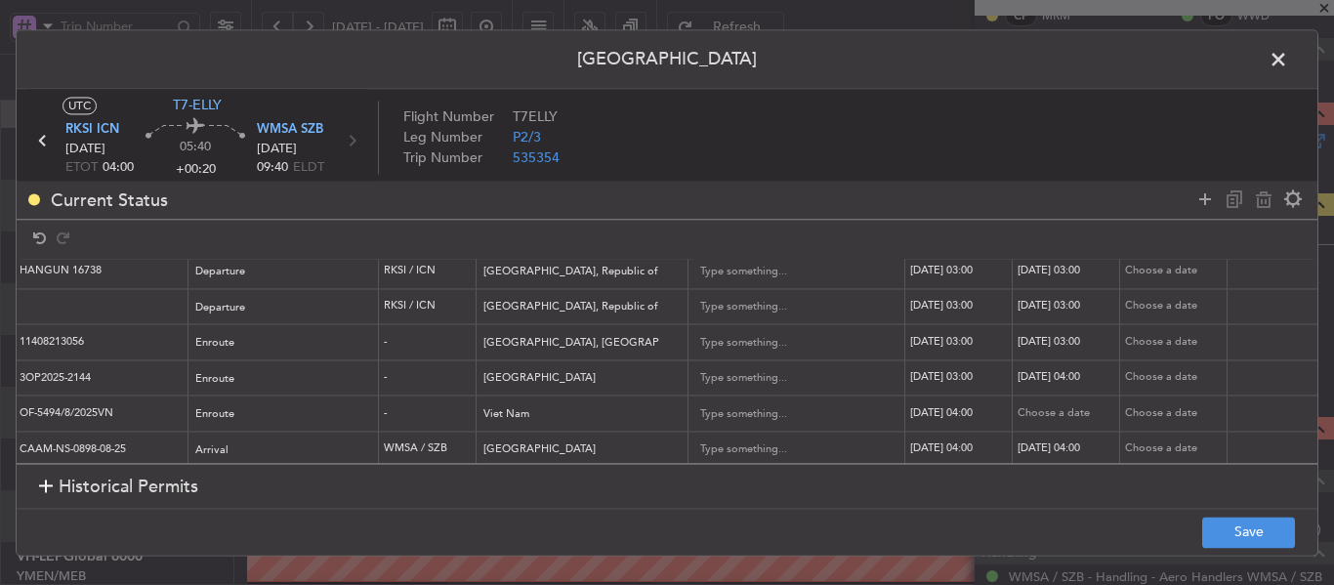
scroll to position [68, 598]
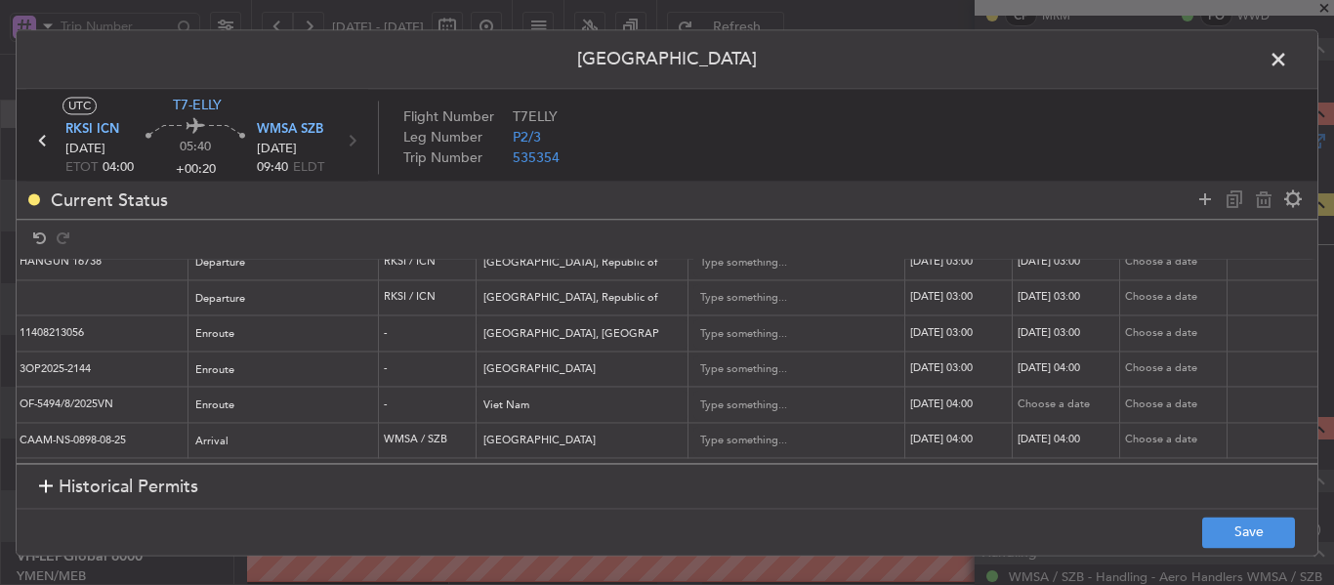
click at [957, 396] on div "[DATE] 04:00" at bounding box center [961, 404] width 102 height 17
select select "8"
select select "2025"
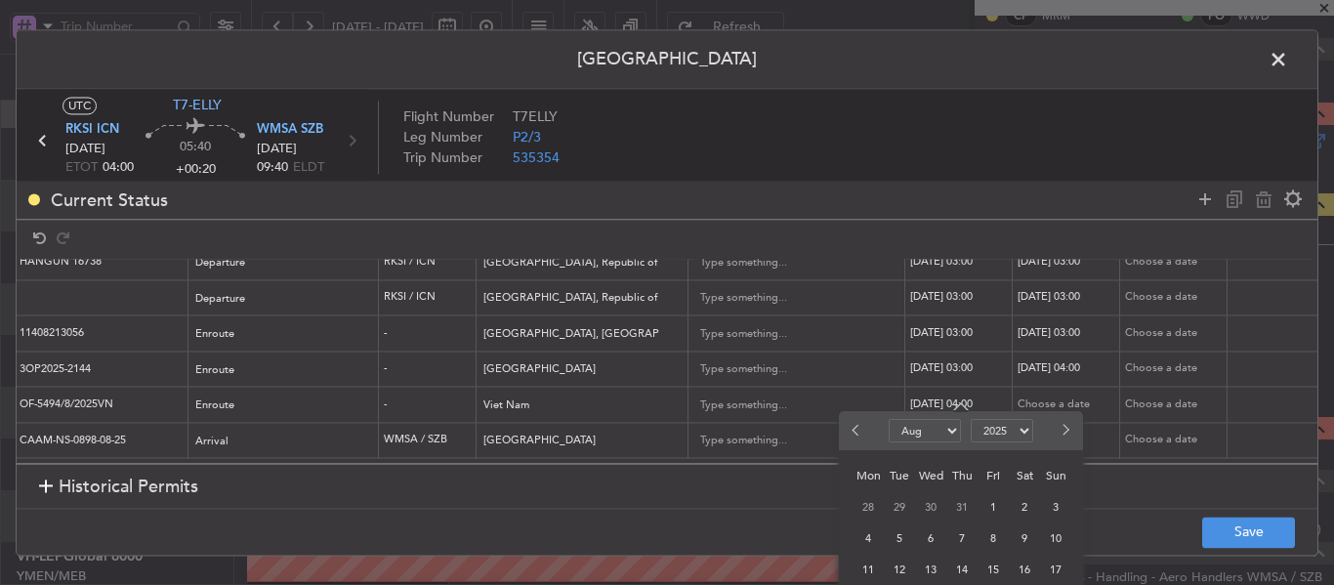
scroll to position [0, 598]
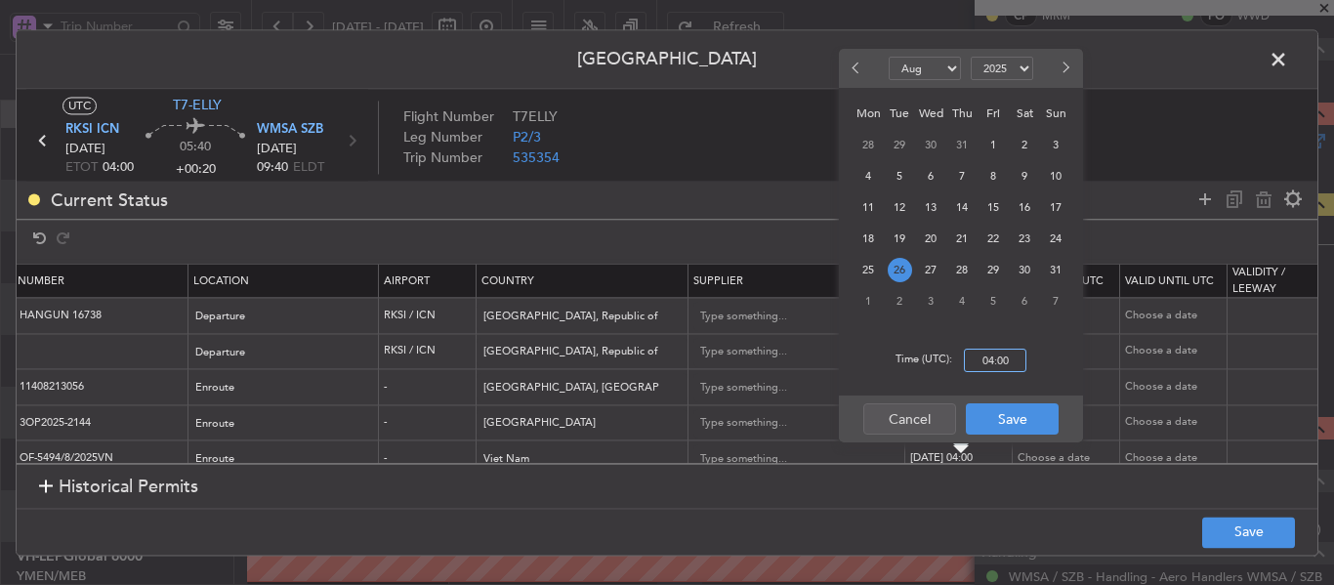
click at [990, 353] on input "04:00" at bounding box center [995, 360] width 62 height 23
type input "03:00"
click at [1005, 423] on button "Save" at bounding box center [1012, 418] width 93 height 31
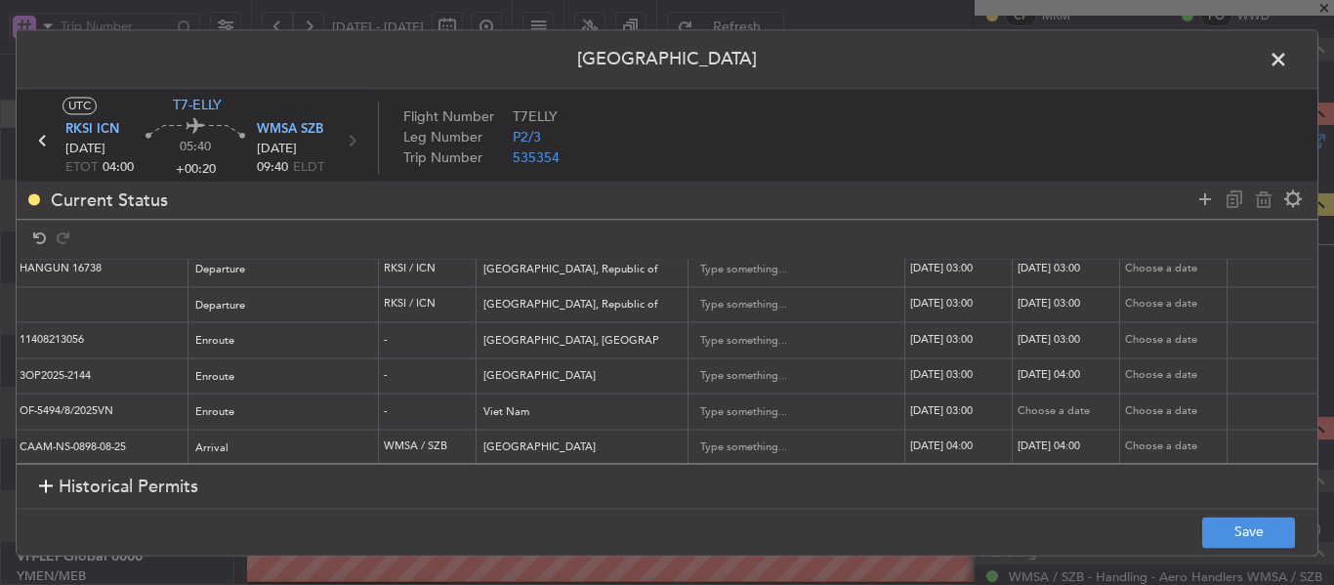
scroll to position [68, 598]
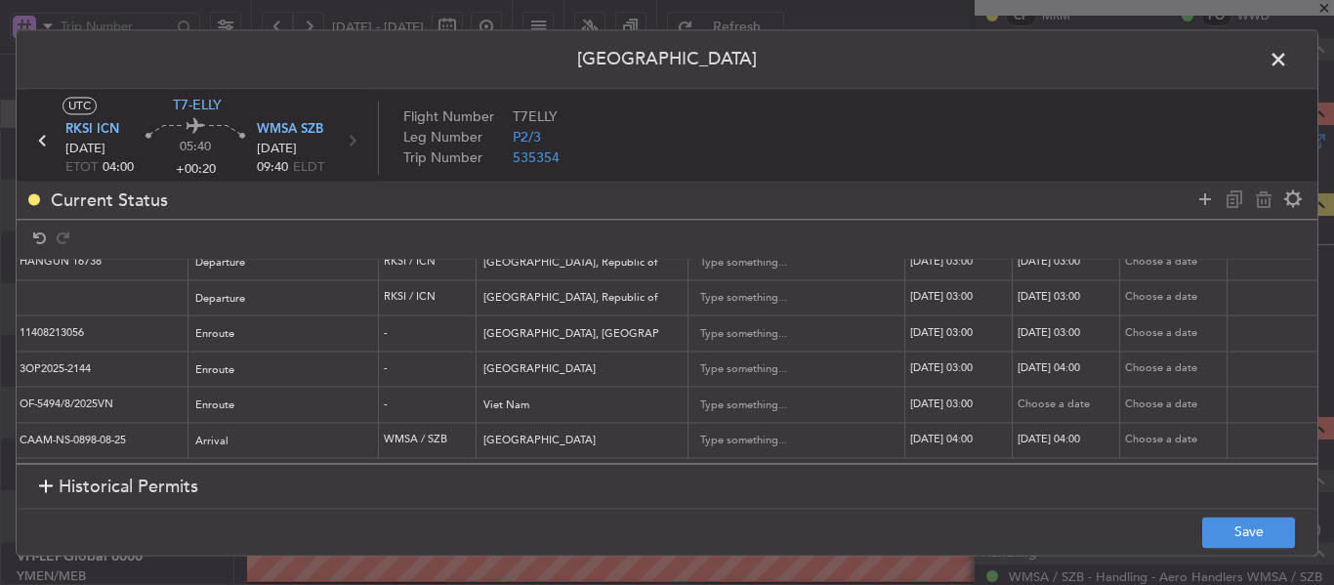
click at [1042, 396] on div "Choose a date" at bounding box center [1068, 404] width 102 height 17
select select "8"
select select "2025"
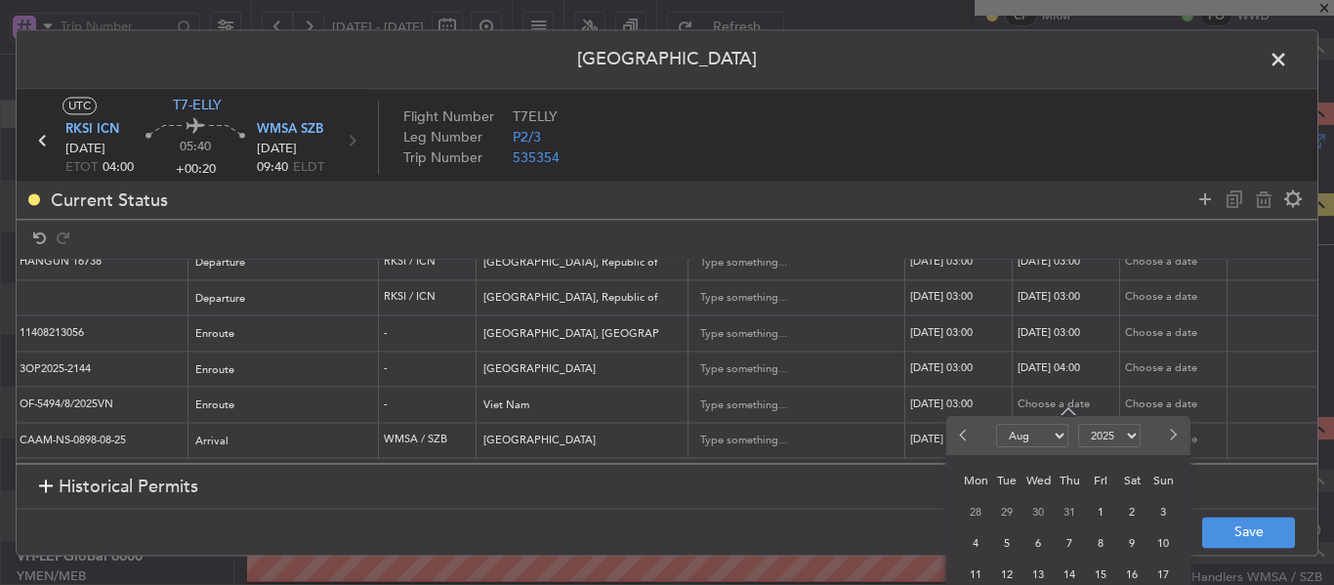
scroll to position [0, 598]
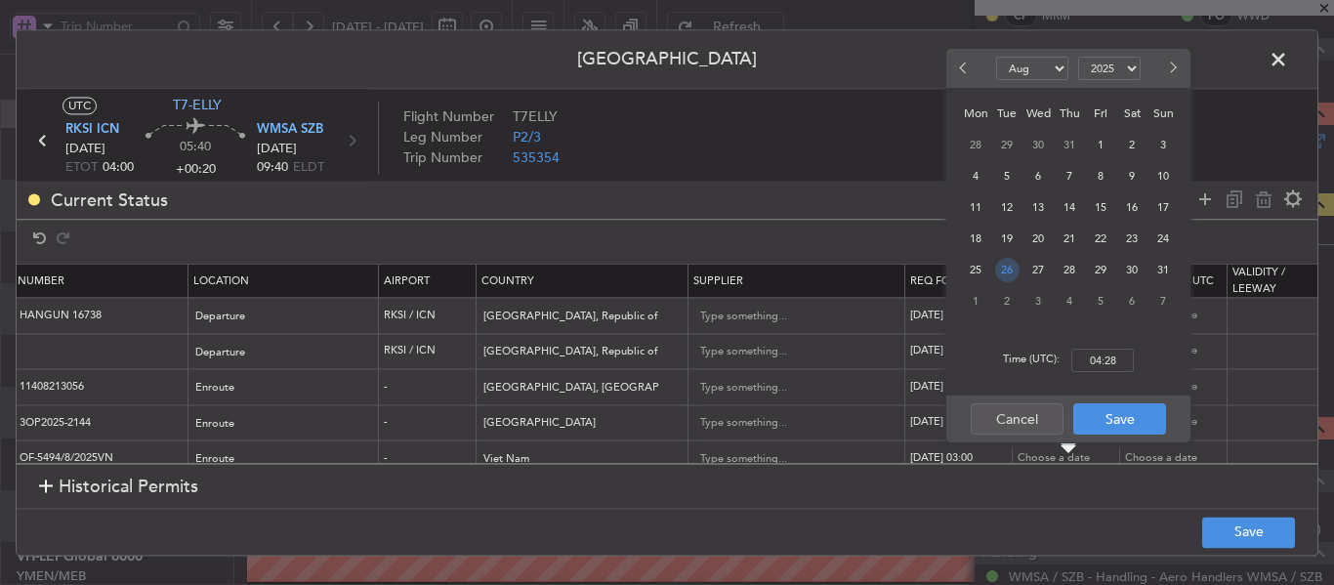
click at [1010, 273] on span "26" at bounding box center [1007, 270] width 24 height 24
click at [1101, 358] on input "00:00" at bounding box center [1102, 360] width 62 height 23
type input "03:00"
click at [1115, 422] on button "Save" at bounding box center [1119, 418] width 93 height 31
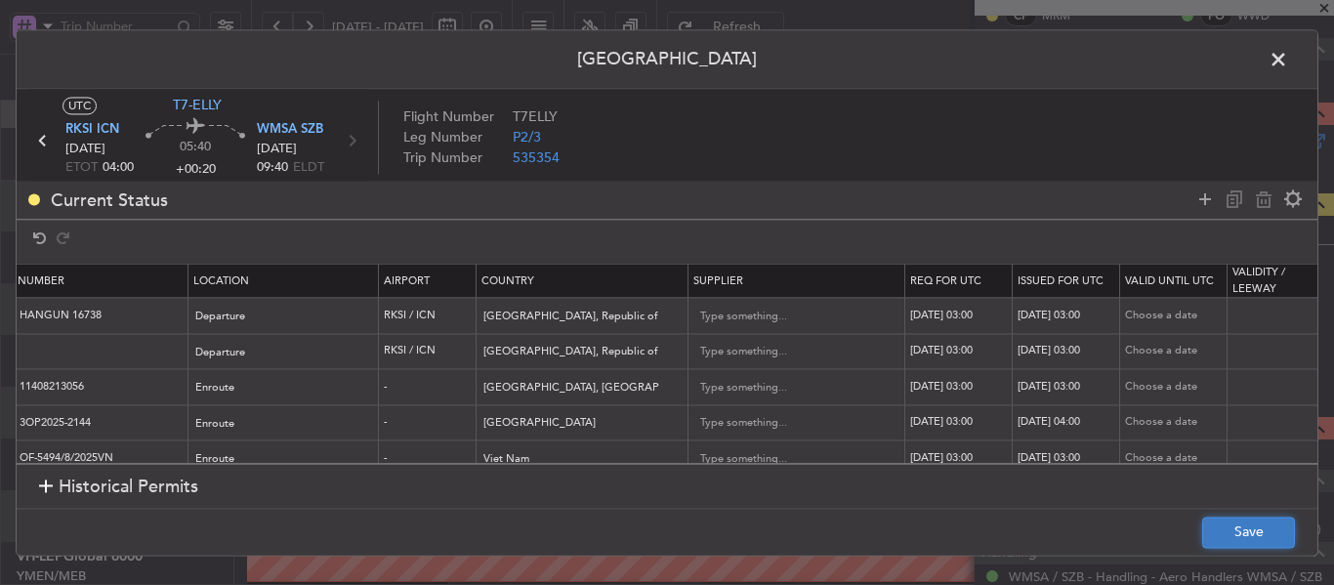
click at [1249, 533] on button "Save" at bounding box center [1248, 532] width 93 height 31
click at [1288, 64] on span at bounding box center [1288, 64] width 0 height 39
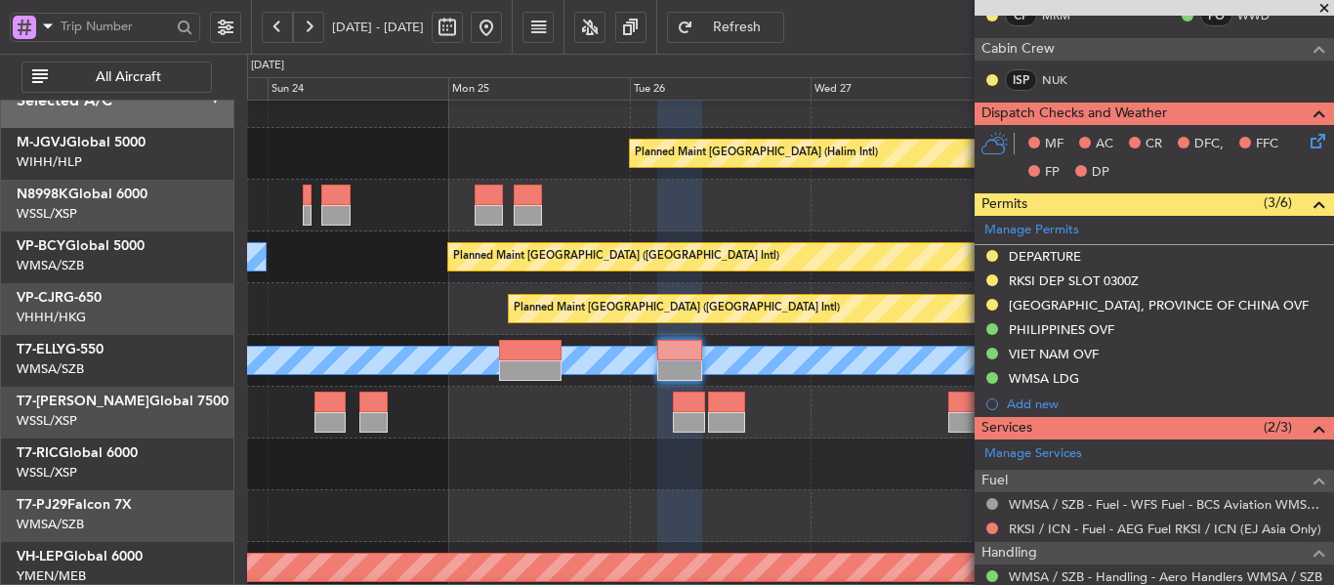
scroll to position [0, 0]
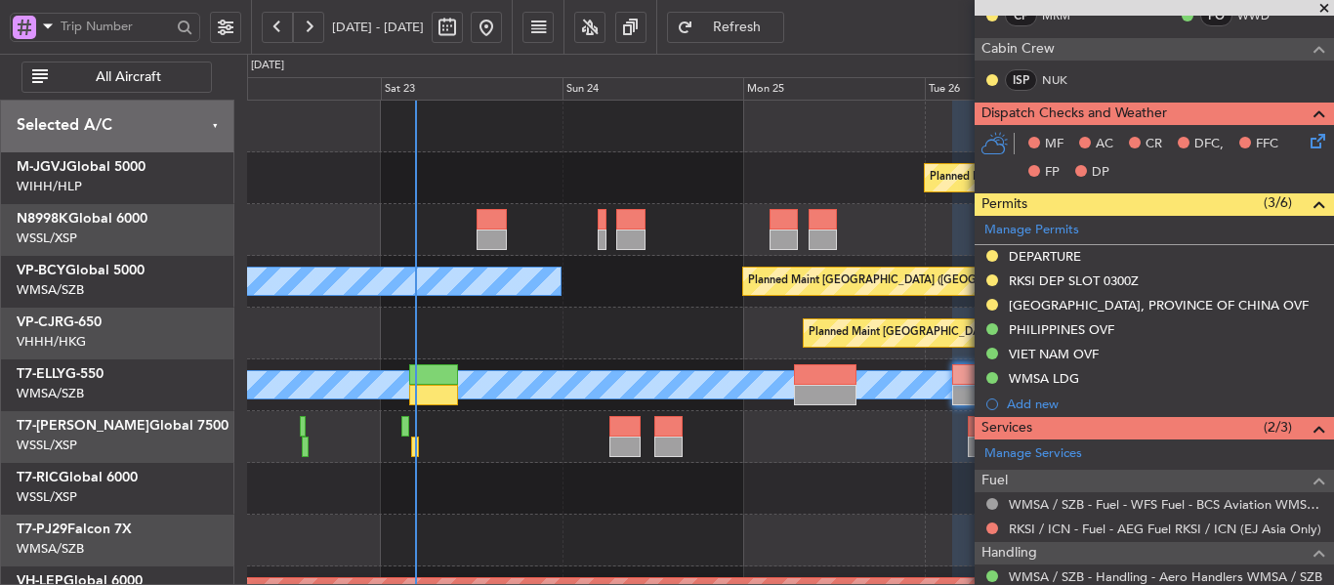
click at [707, 334] on div "Planned Maint [GEOGRAPHIC_DATA] ([GEOGRAPHIC_DATA] Intl)" at bounding box center [790, 334] width 1086 height 52
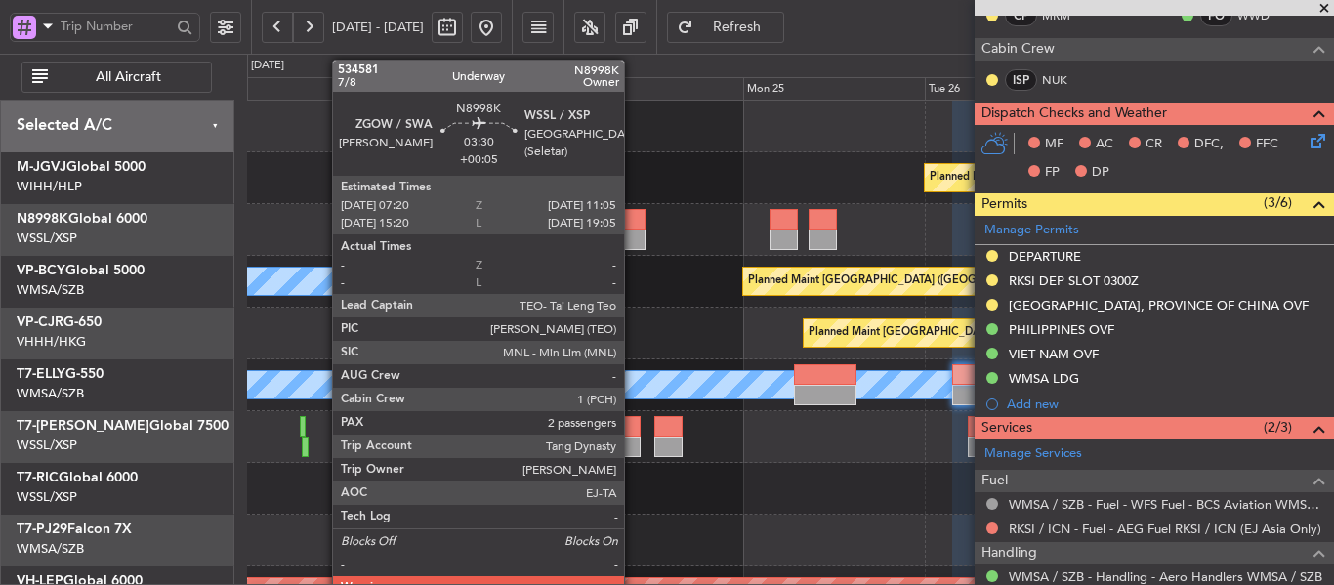
click at [633, 237] on div at bounding box center [630, 239] width 28 height 21
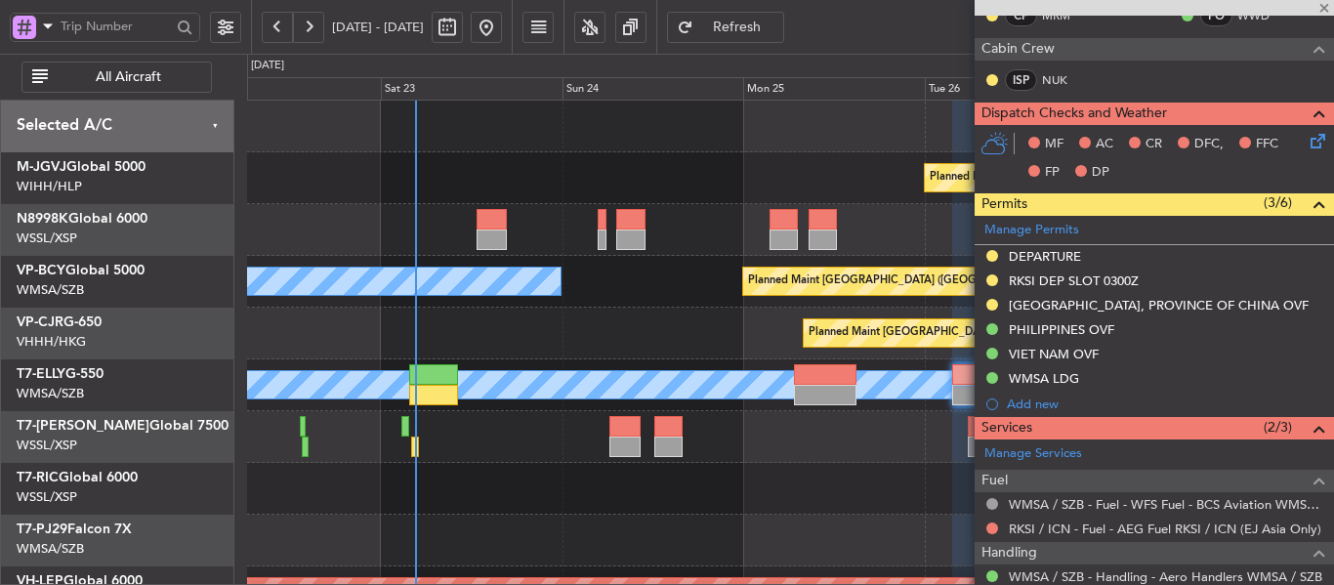
type input "+00:05"
type input "2"
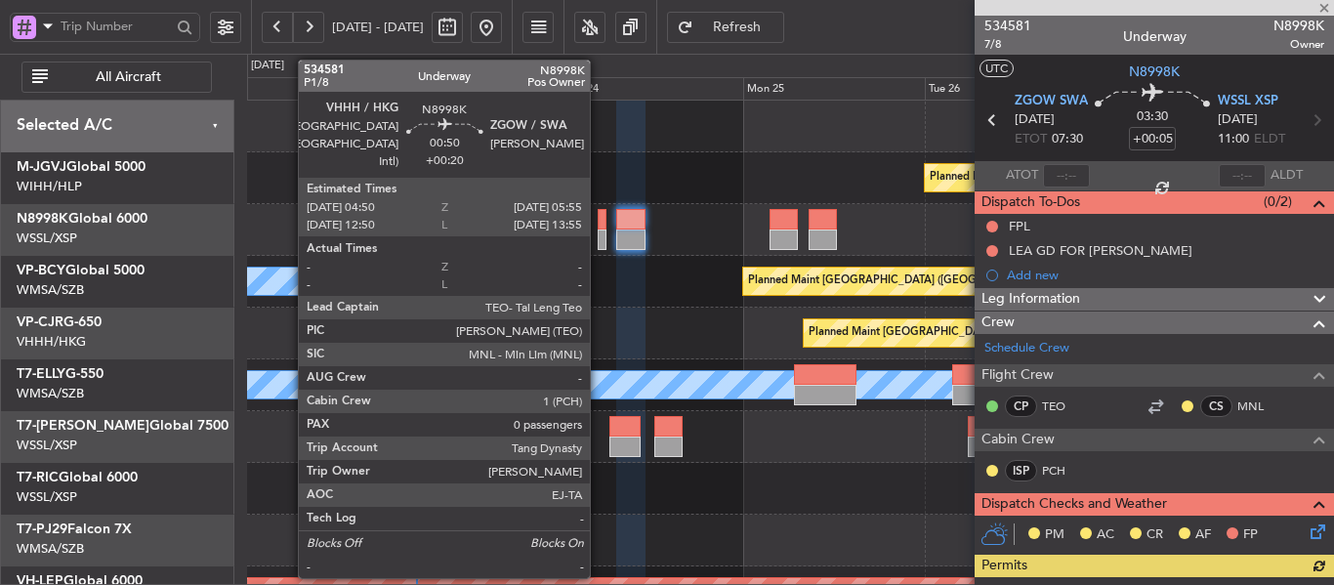
click at [599, 239] on div at bounding box center [602, 239] width 9 height 21
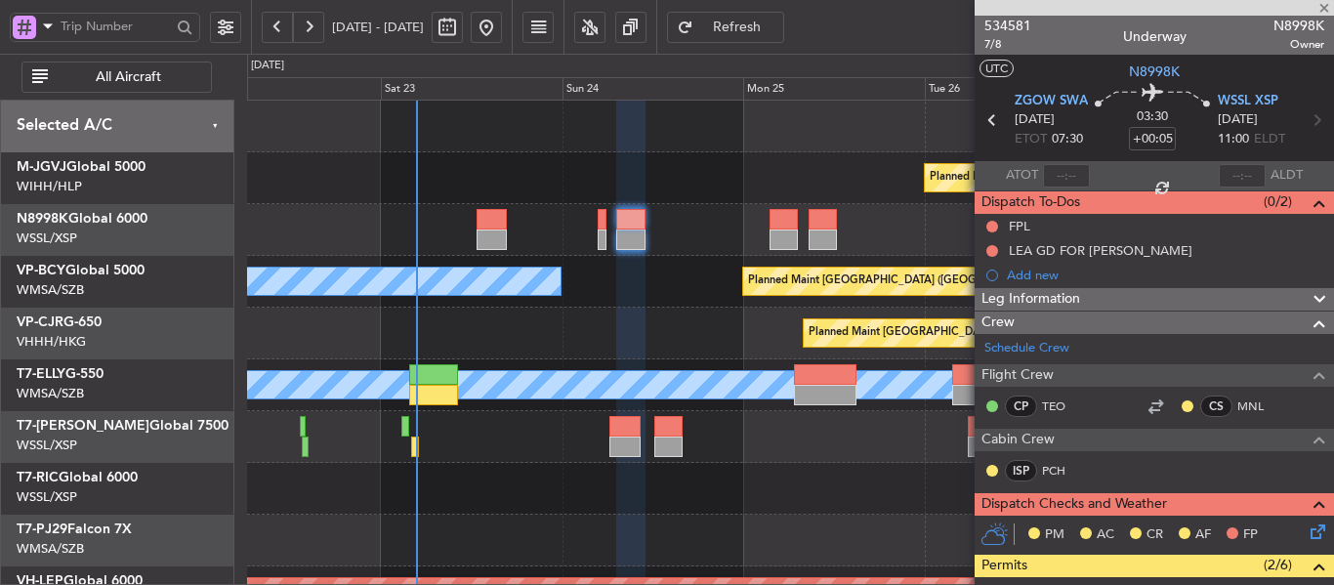
type input "+00:20"
type input "0"
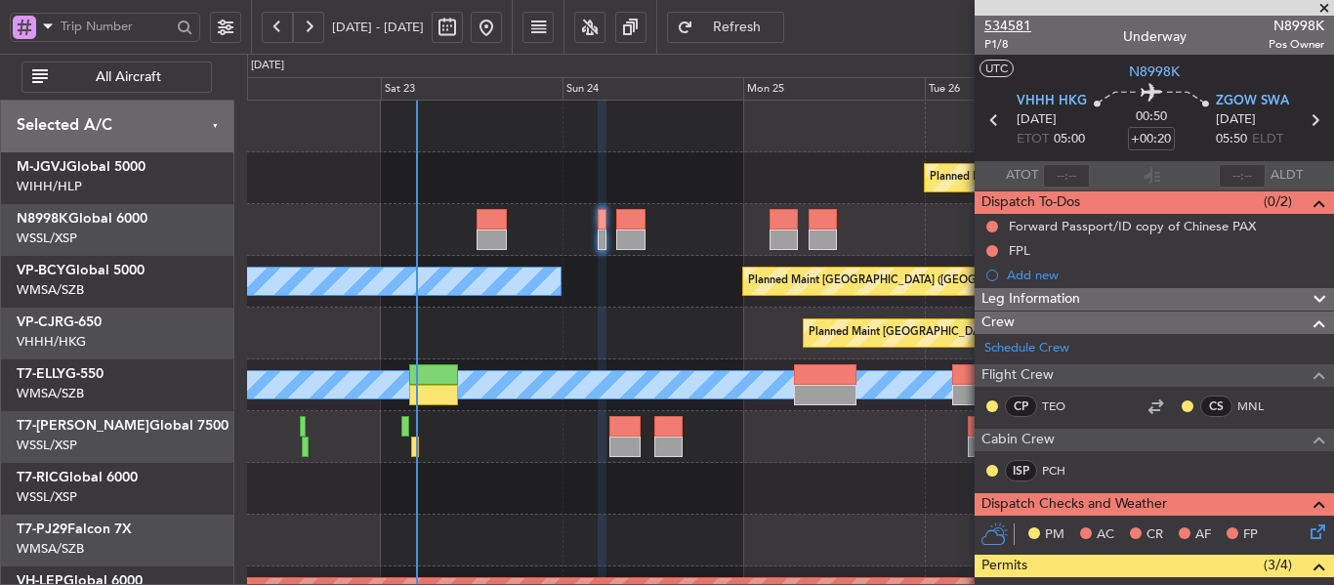
click at [1000, 24] on span "534581" at bounding box center [1007, 26] width 47 height 21
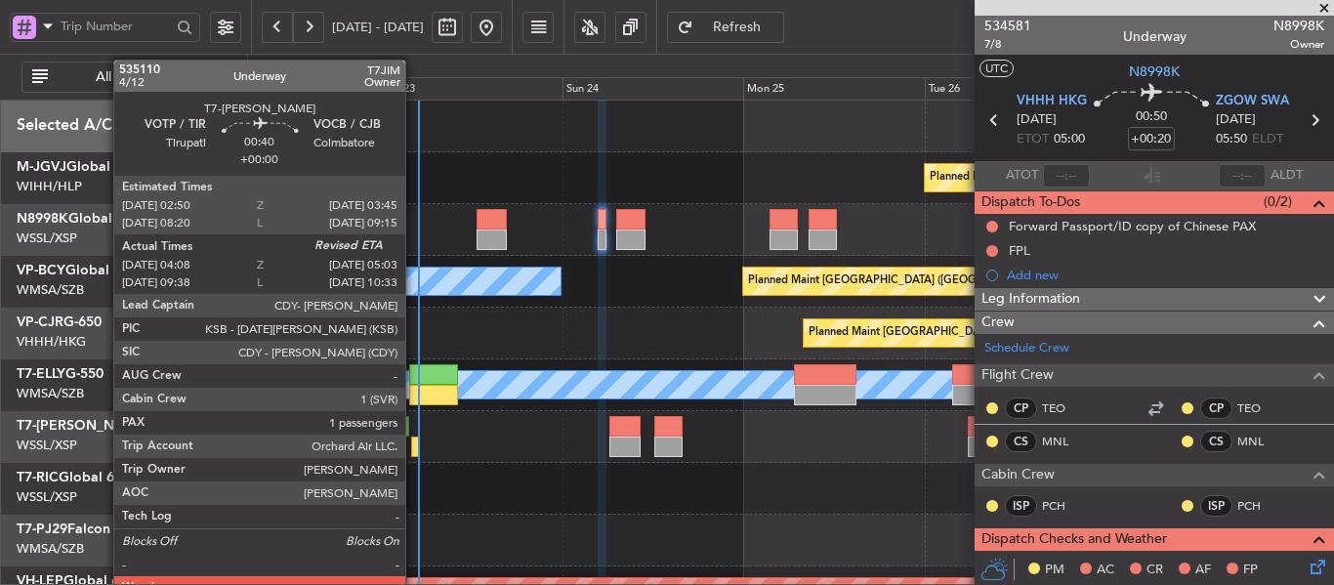
click at [414, 446] on div at bounding box center [415, 446] width 8 height 21
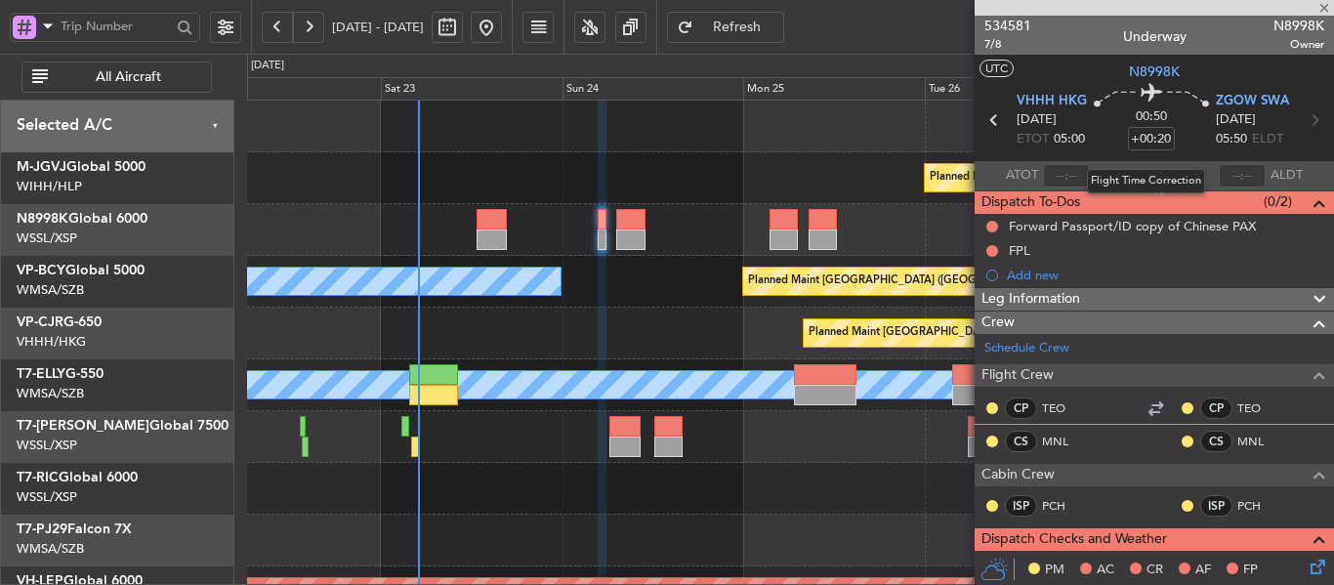
type input "04:18"
type input "1"
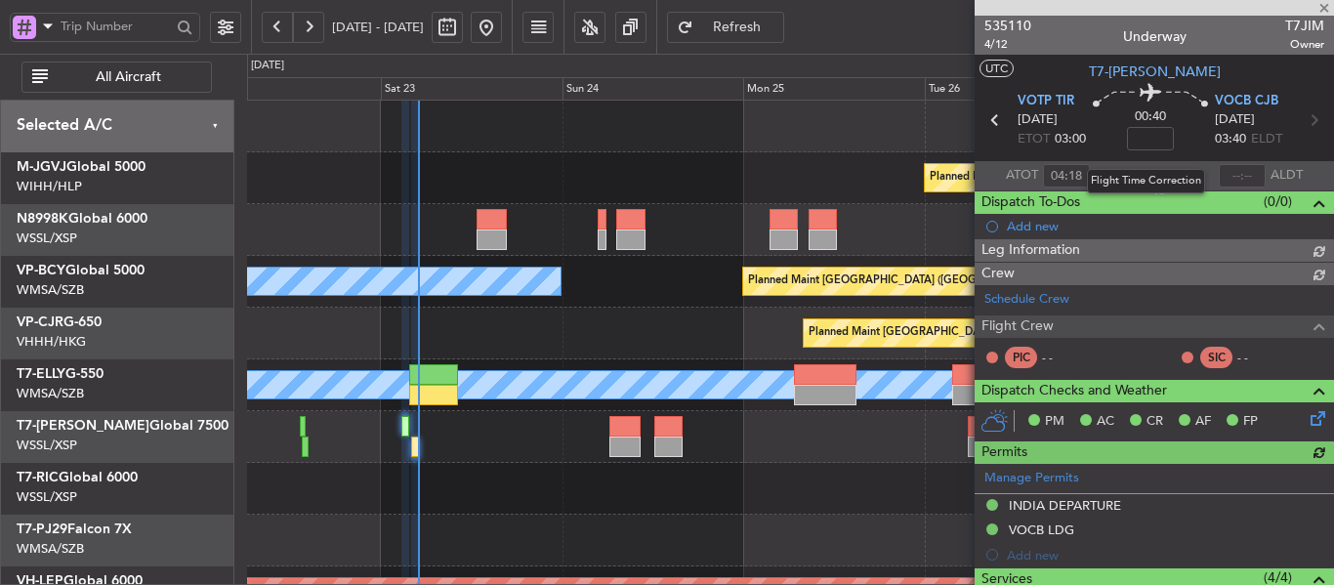
type input "[PERSON_NAME] (BTA)"
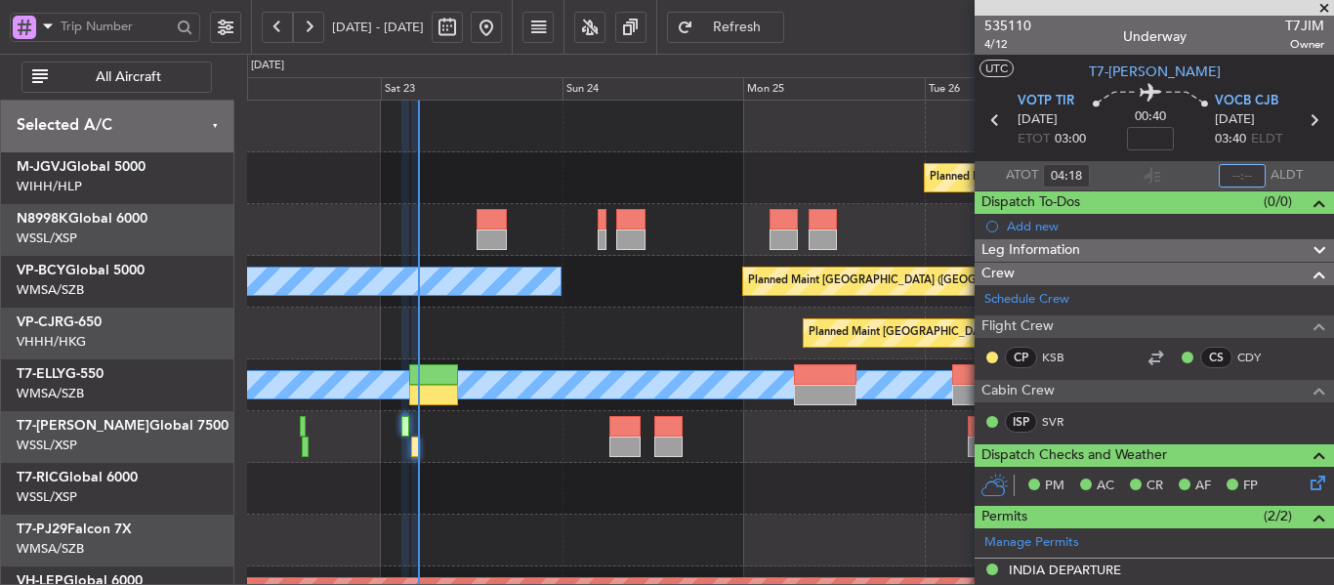
click at [1236, 178] on input "text" at bounding box center [1242, 175] width 47 height 23
click at [1167, 192] on div "Dispatch To-Dos (0/0)" at bounding box center [1153, 202] width 359 height 22
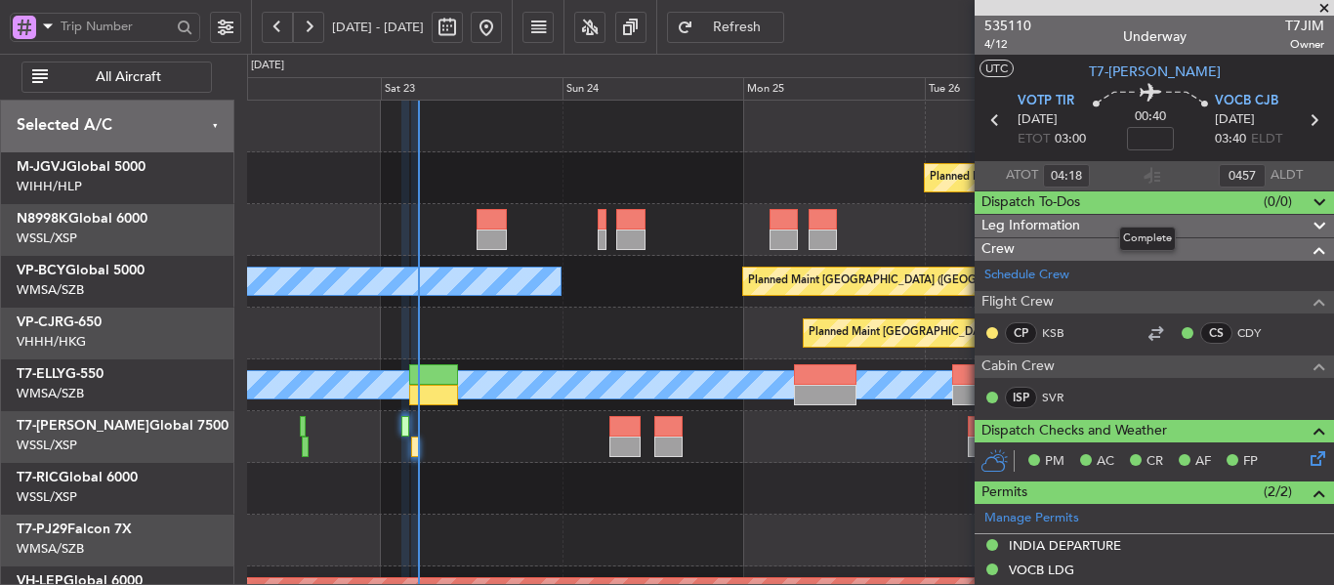
type input "04:57"
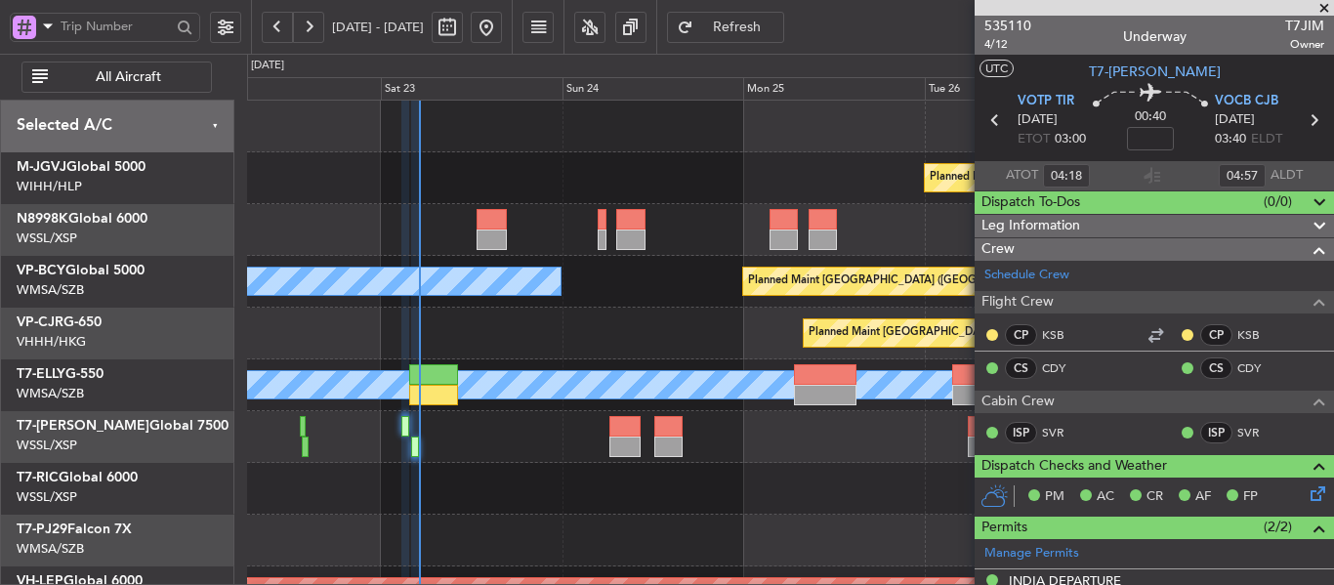
type input "[PERSON_NAME] (BTA)"
